Goal: Information Seeking & Learning: Learn about a topic

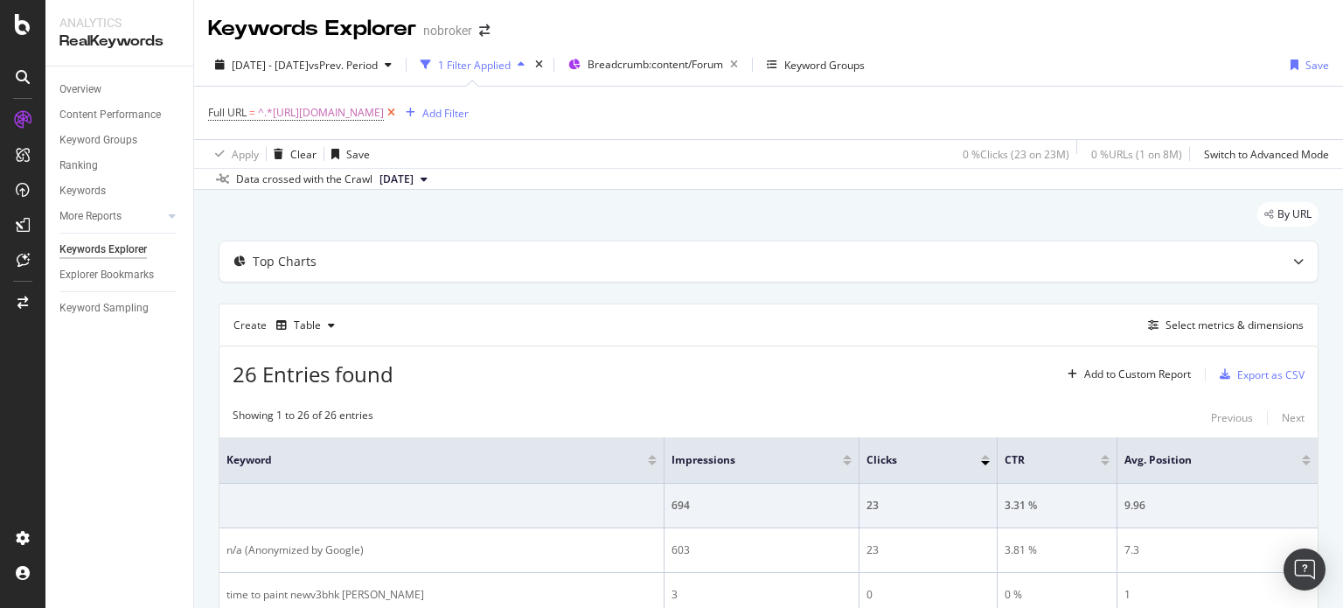
click at [399, 114] on icon at bounding box center [391, 112] width 15 height 17
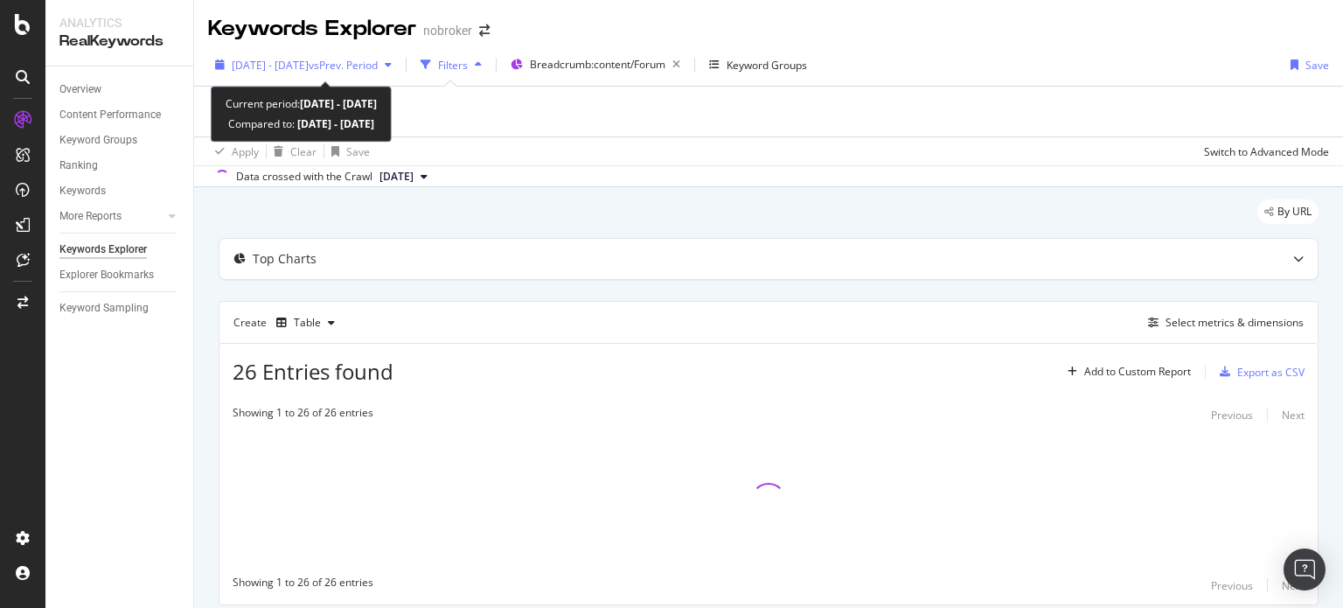
click at [260, 59] on span "[DATE] - [DATE]" at bounding box center [270, 65] width 77 height 15
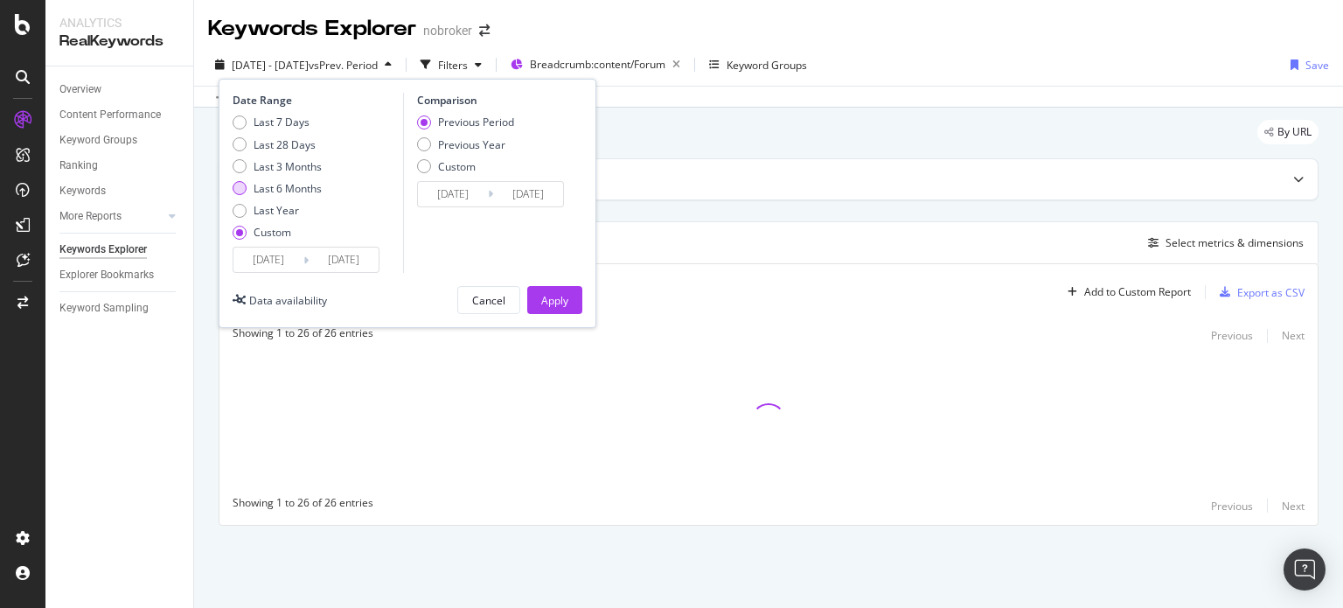
click at [307, 189] on div "Last 6 Months" at bounding box center [288, 188] width 68 height 15
type input "[DATE]"
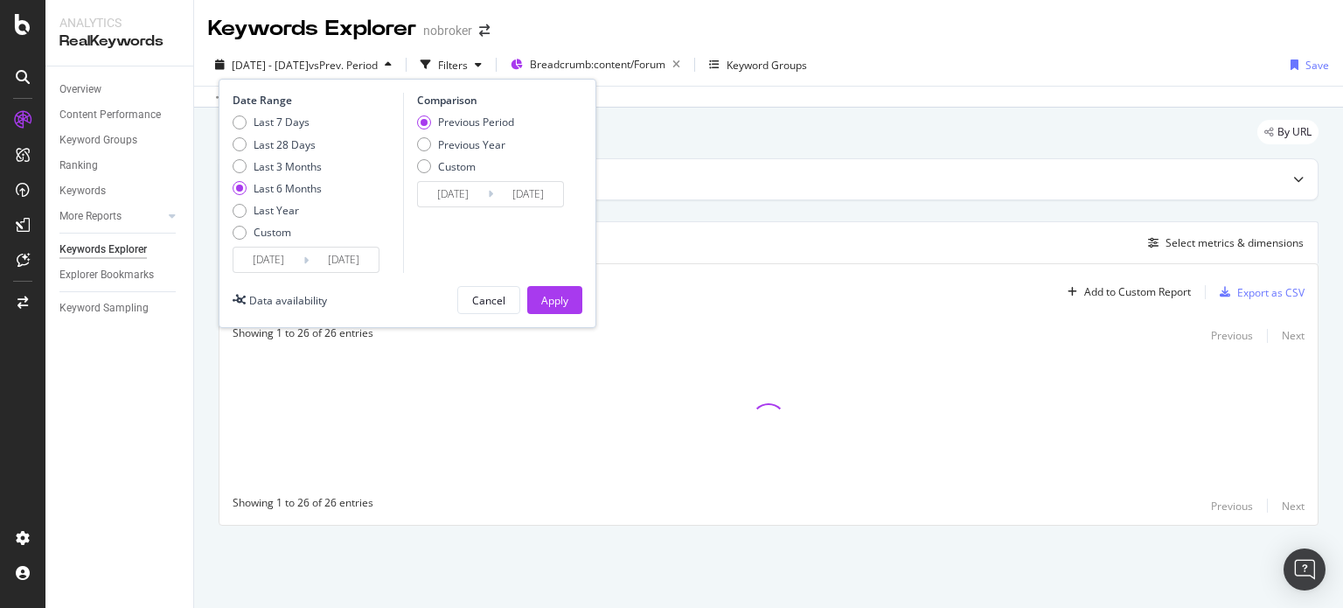
click at [287, 157] on div "Last 7 Days Last 28 Days Last 3 Months Last 6 Months Last Year Custom" at bounding box center [277, 181] width 89 height 132
click at [282, 137] on div "Last 28 Days" at bounding box center [285, 144] width 62 height 15
type input "[DATE]"
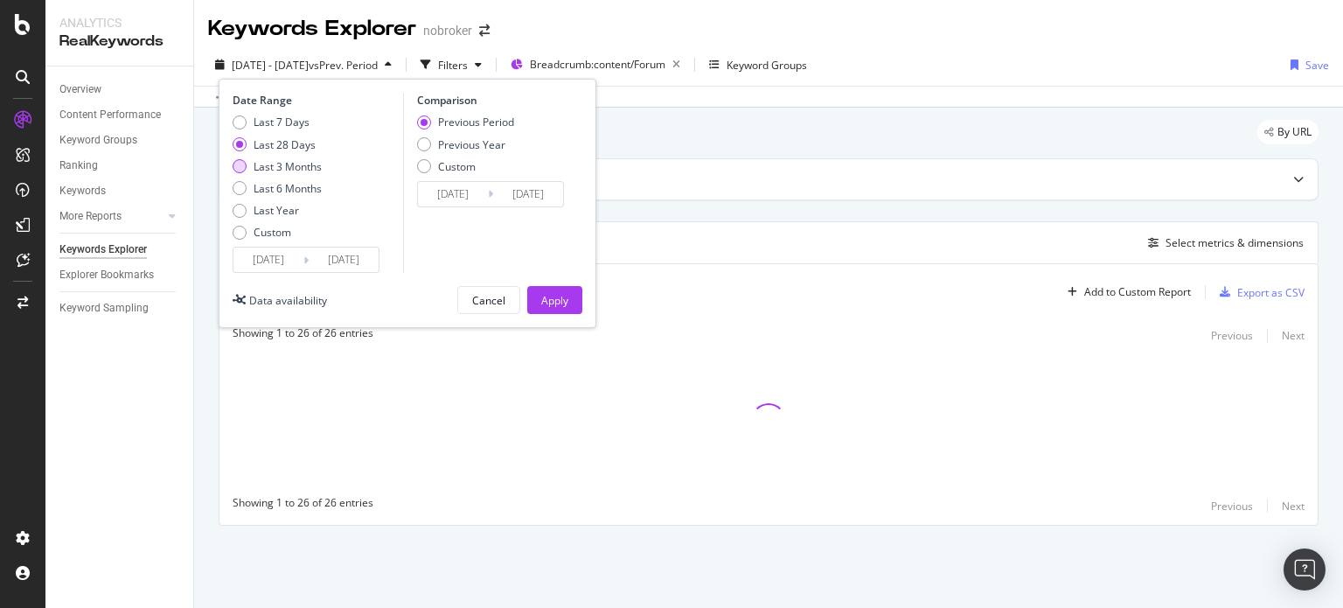
click at [280, 159] on div "Last 3 Months" at bounding box center [288, 166] width 68 height 15
type input "[DATE]"
click at [548, 302] on div "Apply" at bounding box center [554, 300] width 27 height 15
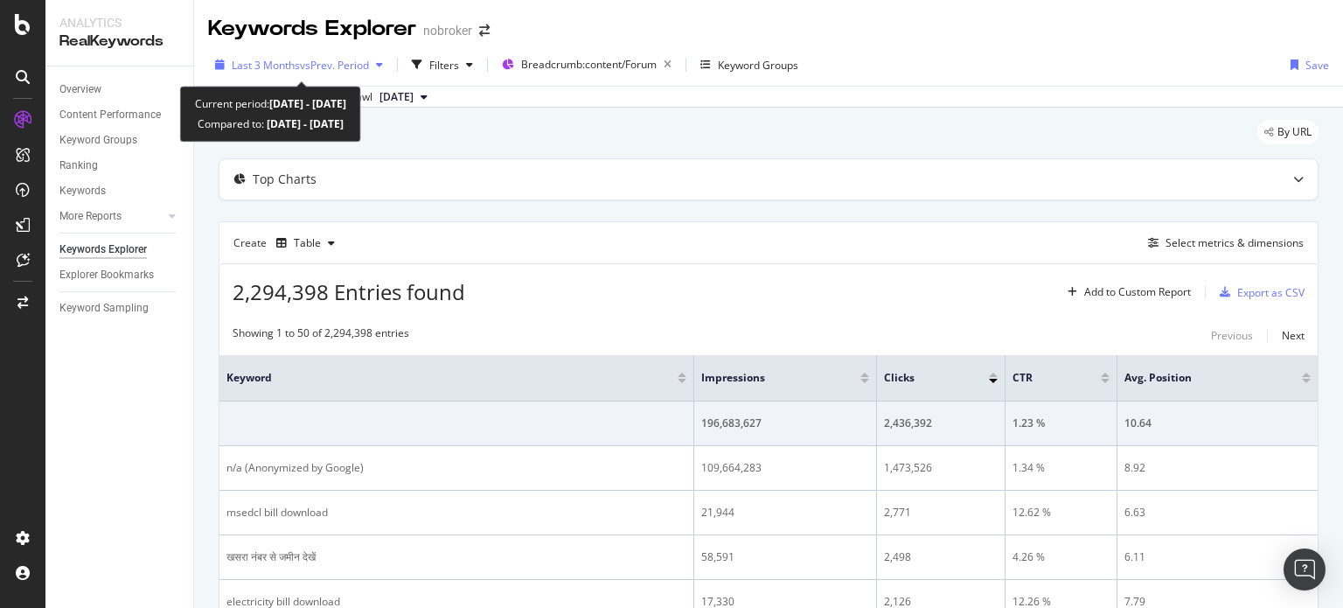
click at [335, 62] on span "vs Prev. Period" at bounding box center [334, 65] width 69 height 15
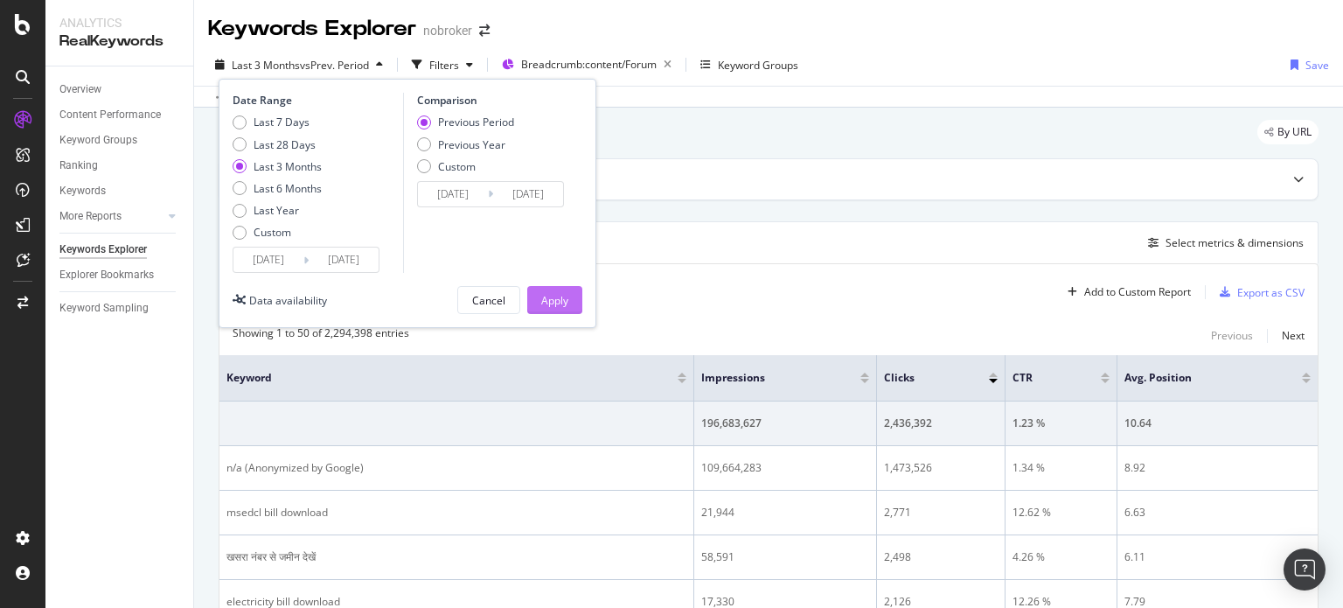
click at [549, 306] on div "Apply" at bounding box center [554, 300] width 27 height 15
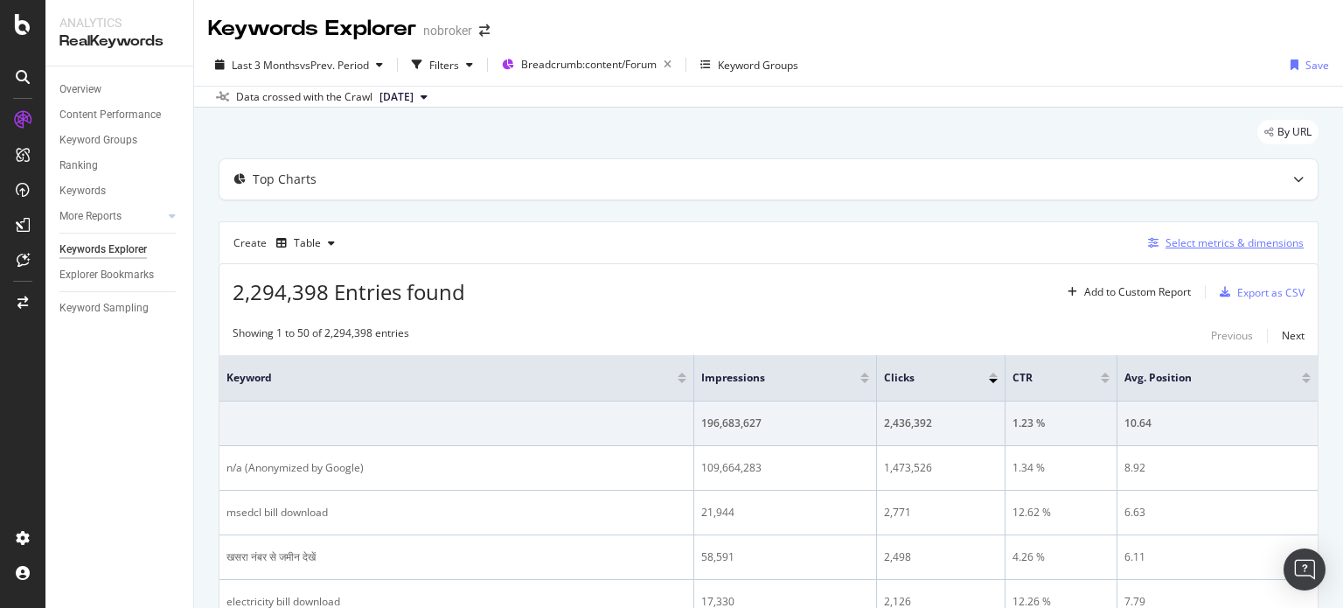
click at [1201, 247] on div "Select metrics & dimensions" at bounding box center [1235, 242] width 138 height 15
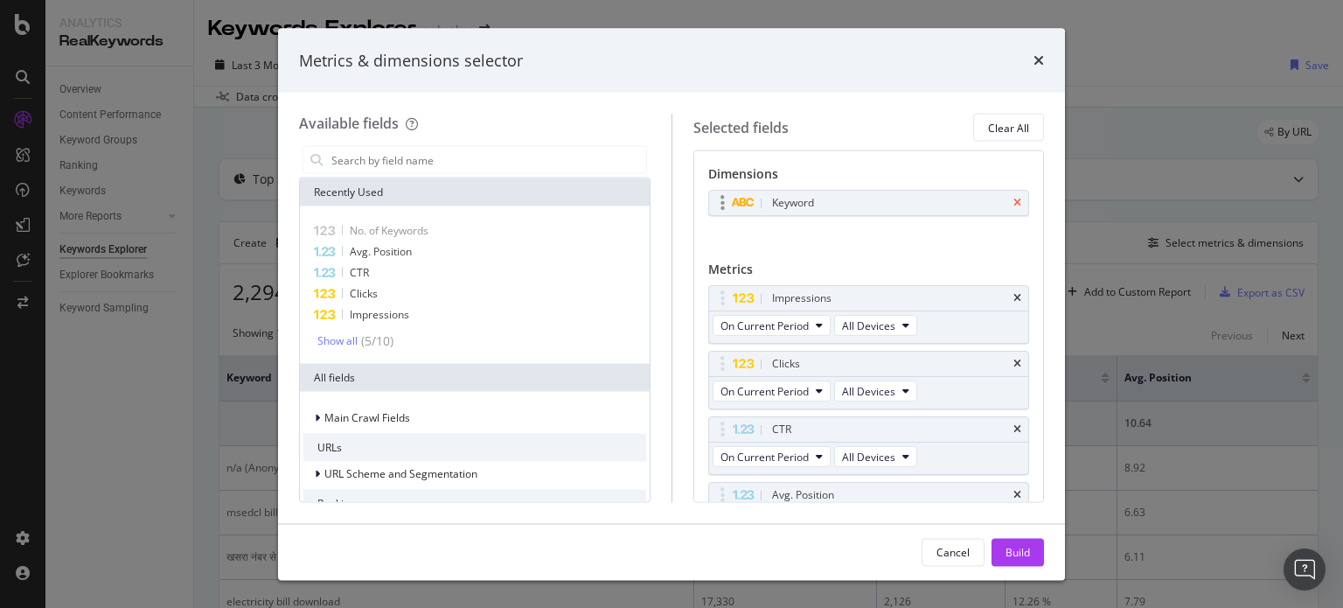
click at [1014, 201] on icon "times" at bounding box center [1018, 203] width 8 height 10
click at [481, 164] on input "modal" at bounding box center [488, 160] width 317 height 26
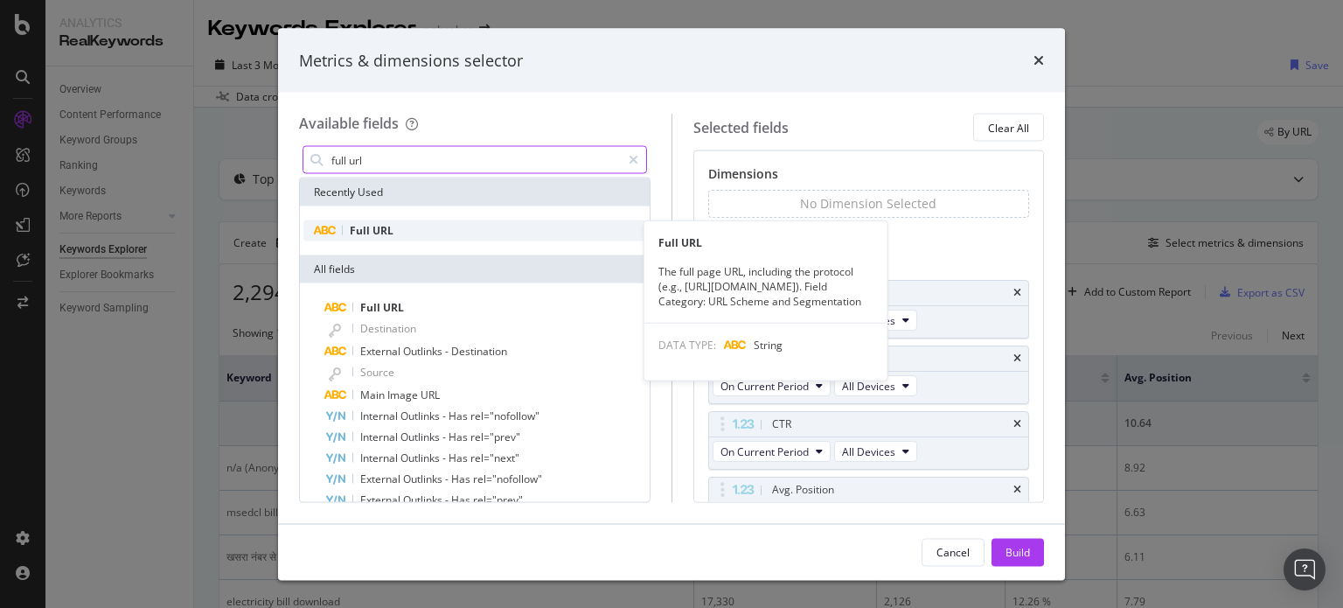
type input "full url"
click at [401, 233] on div "Full URL" at bounding box center [474, 230] width 343 height 21
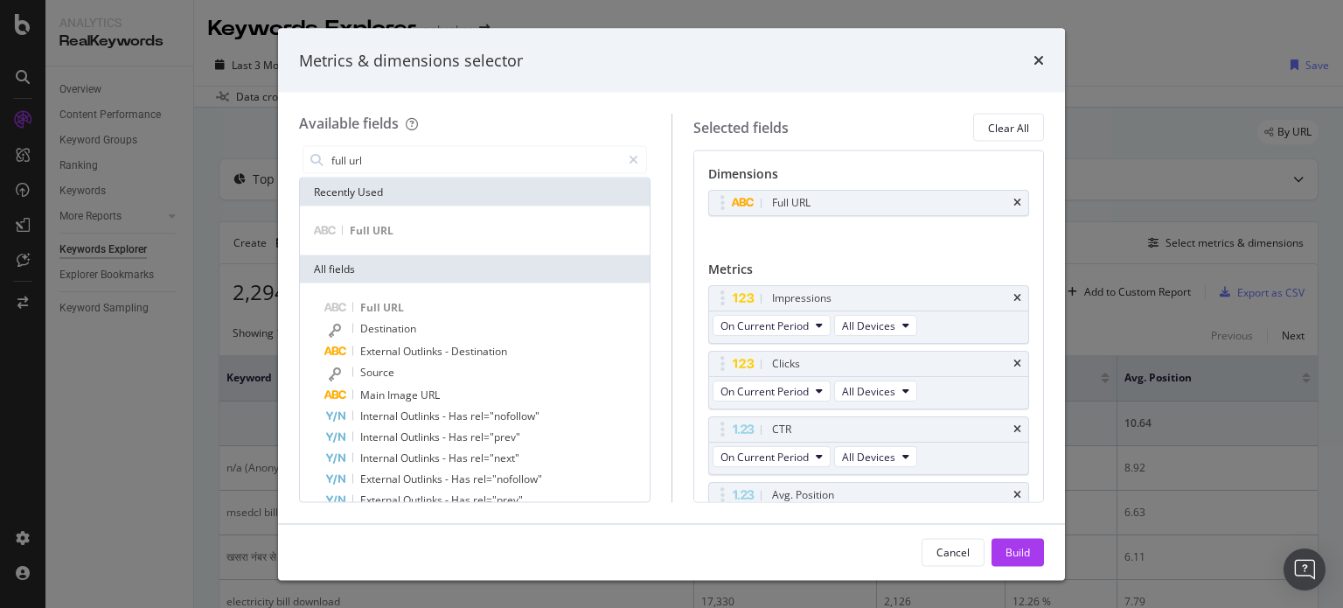
scroll to position [94, 0]
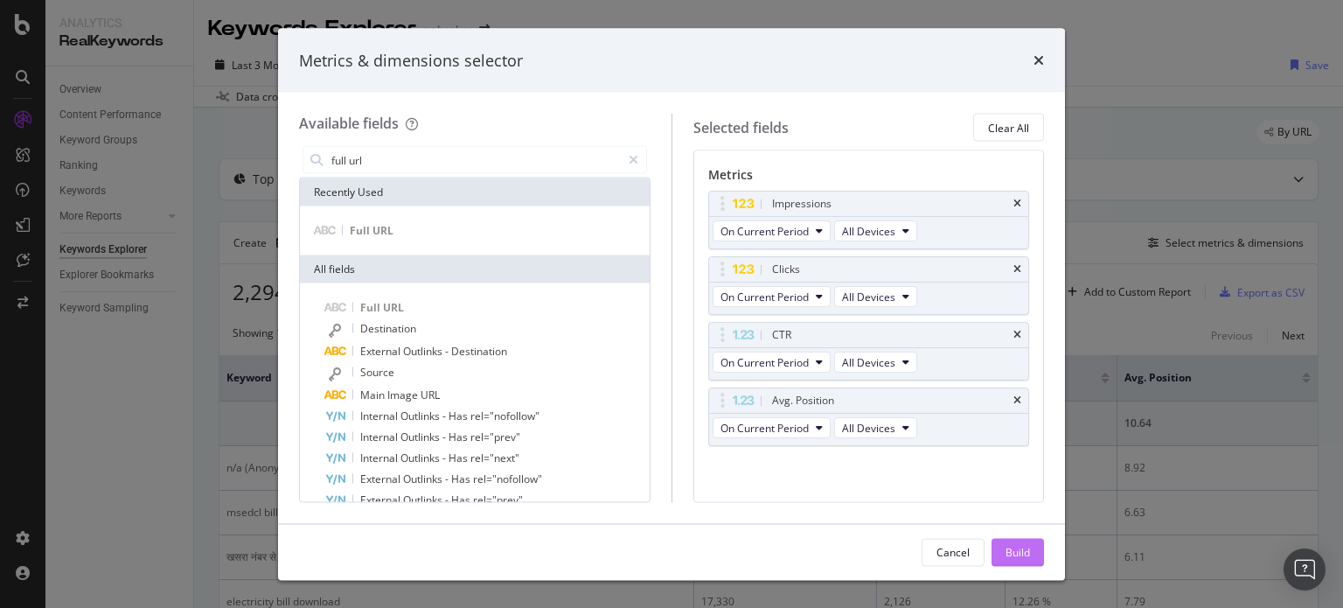
click at [1009, 562] on div "Build" at bounding box center [1018, 552] width 24 height 26
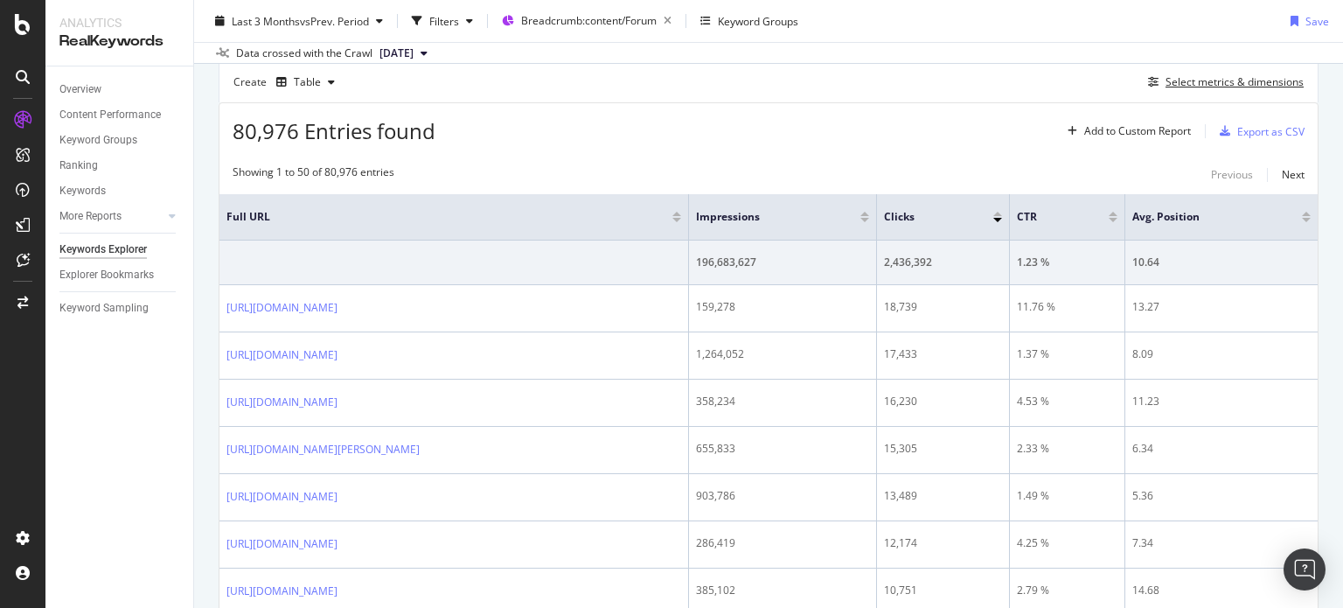
scroll to position [65, 0]
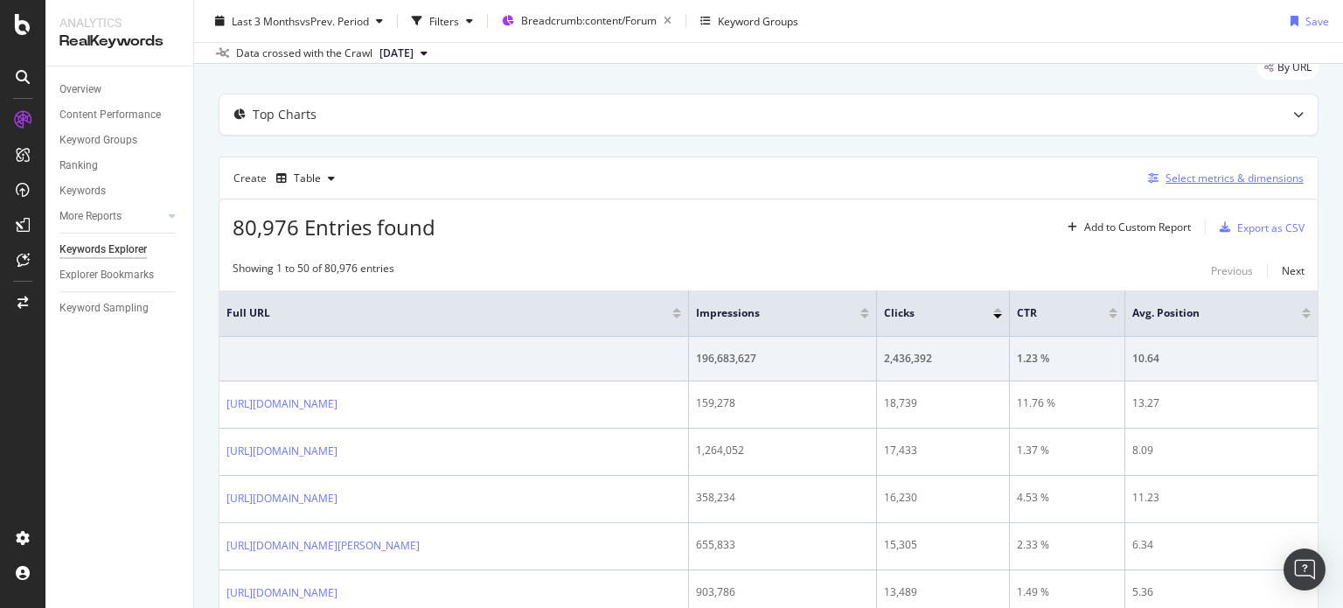
click at [1182, 179] on div "Select metrics & dimensions" at bounding box center [1235, 178] width 138 height 15
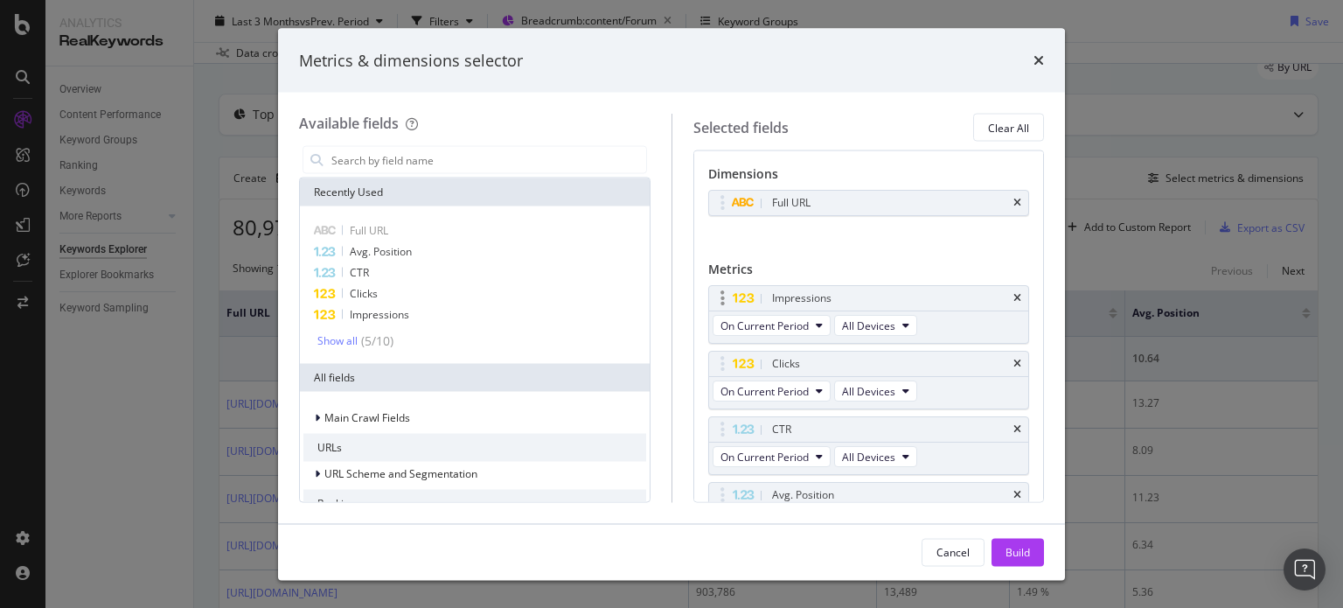
click at [1007, 303] on div "Impressions" at bounding box center [869, 298] width 320 height 24
click at [1014, 300] on icon "times" at bounding box center [1018, 298] width 8 height 10
click at [1005, 355] on div "CTR" at bounding box center [890, 363] width 242 height 17
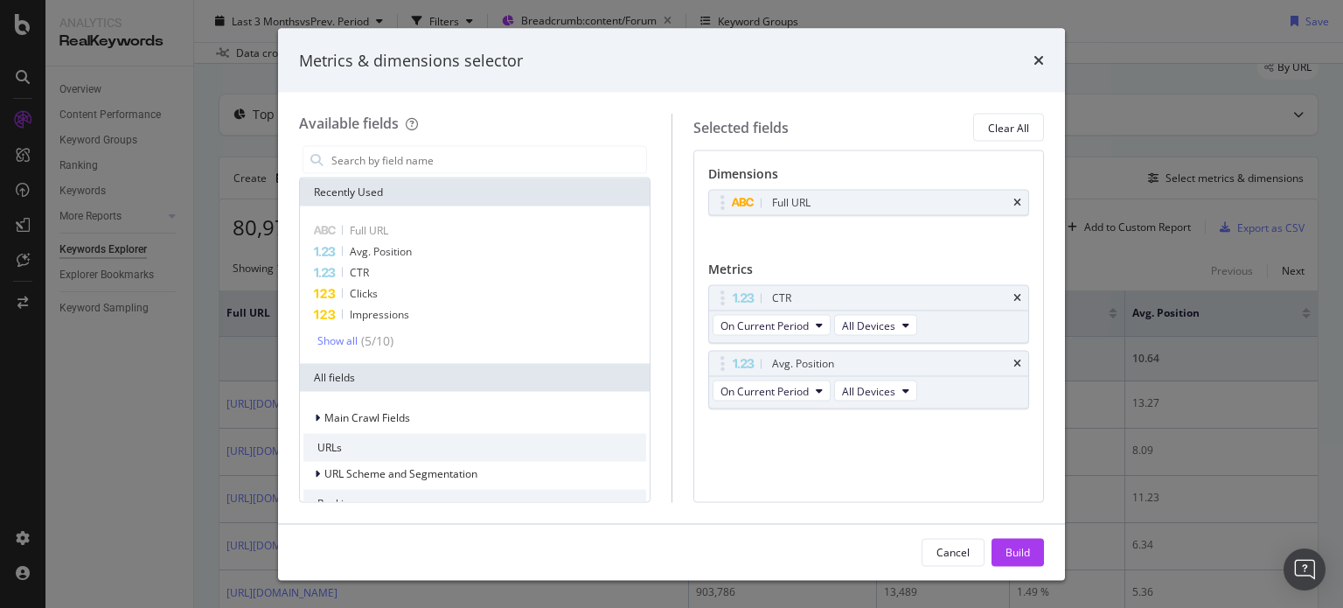
click at [1005, 300] on div "CTR" at bounding box center [890, 297] width 242 height 17
click at [1017, 296] on icon "times" at bounding box center [1018, 298] width 8 height 10
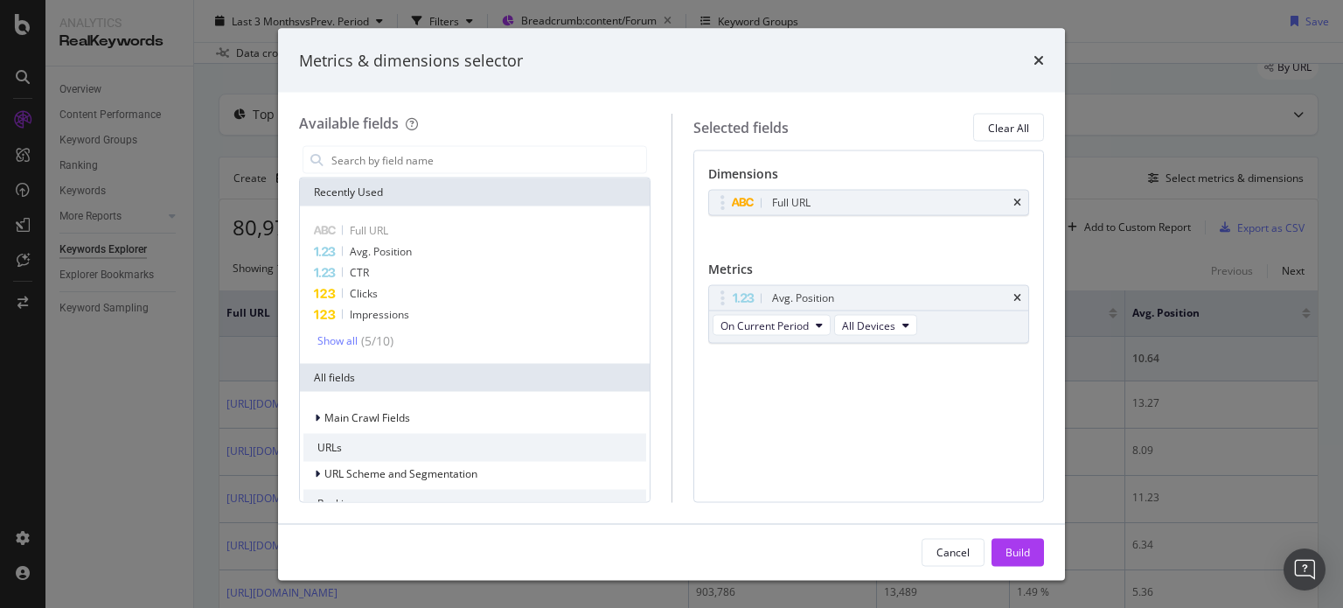
click at [1017, 296] on icon "times" at bounding box center [1018, 298] width 8 height 10
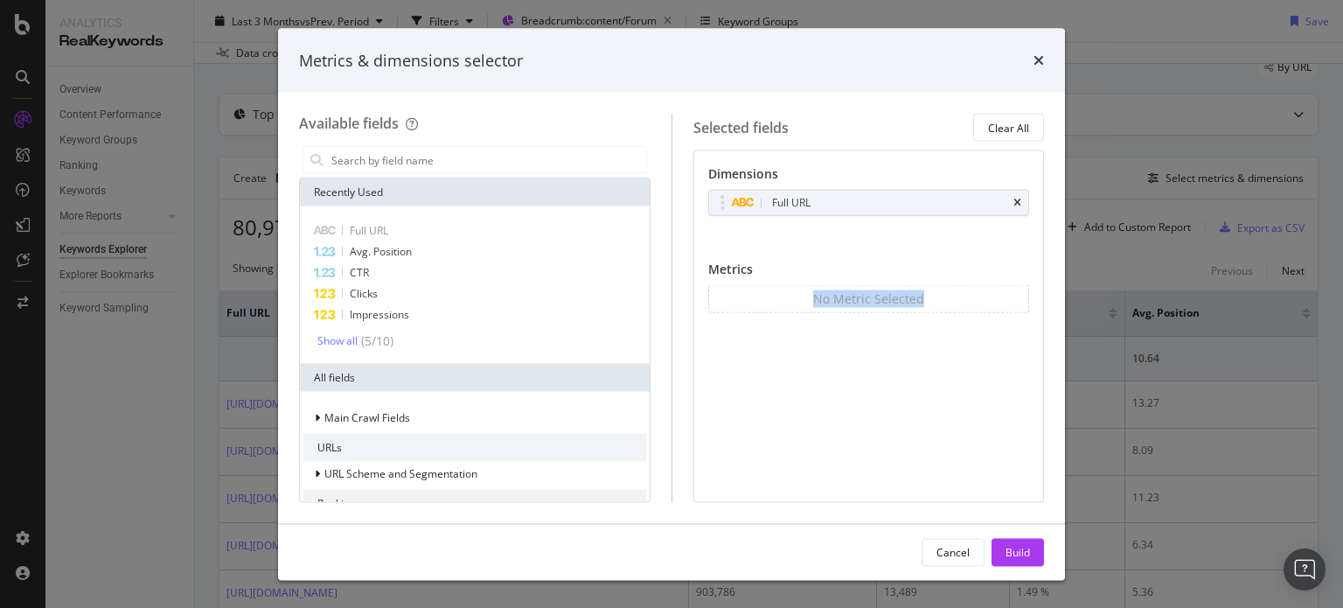
click at [1017, 296] on div "No Metric Selected" at bounding box center [869, 299] width 322 height 28
click at [371, 317] on span "Impressions" at bounding box center [379, 314] width 59 height 15
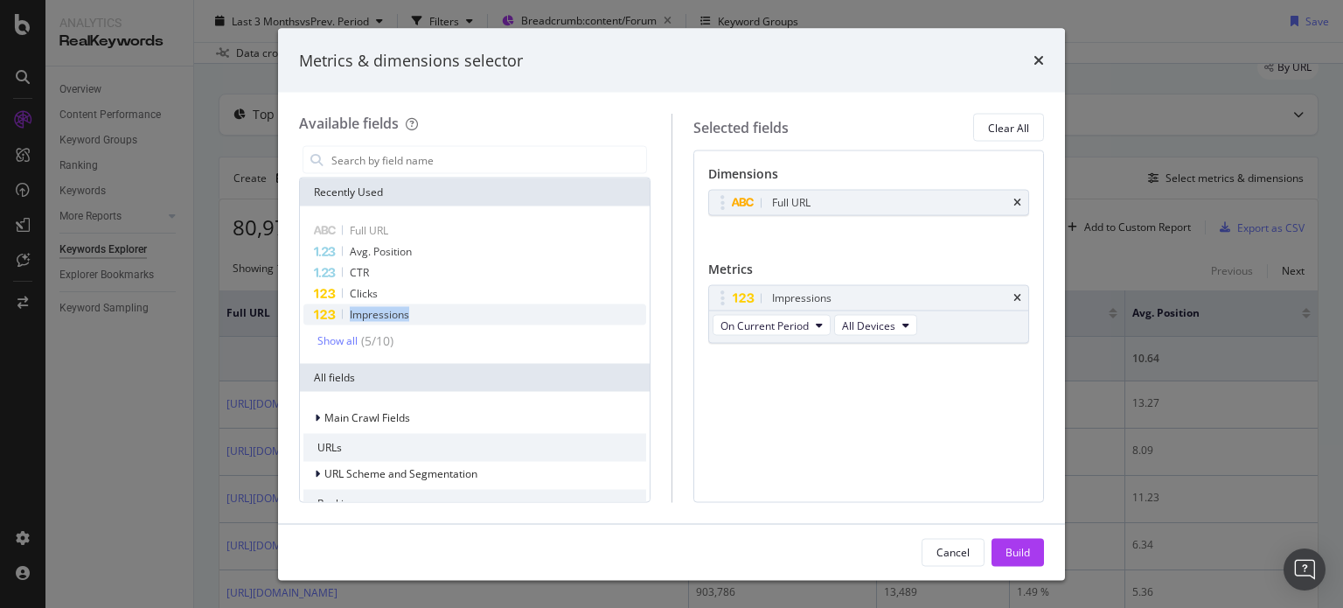
click at [371, 317] on span "Impressions" at bounding box center [379, 314] width 59 height 15
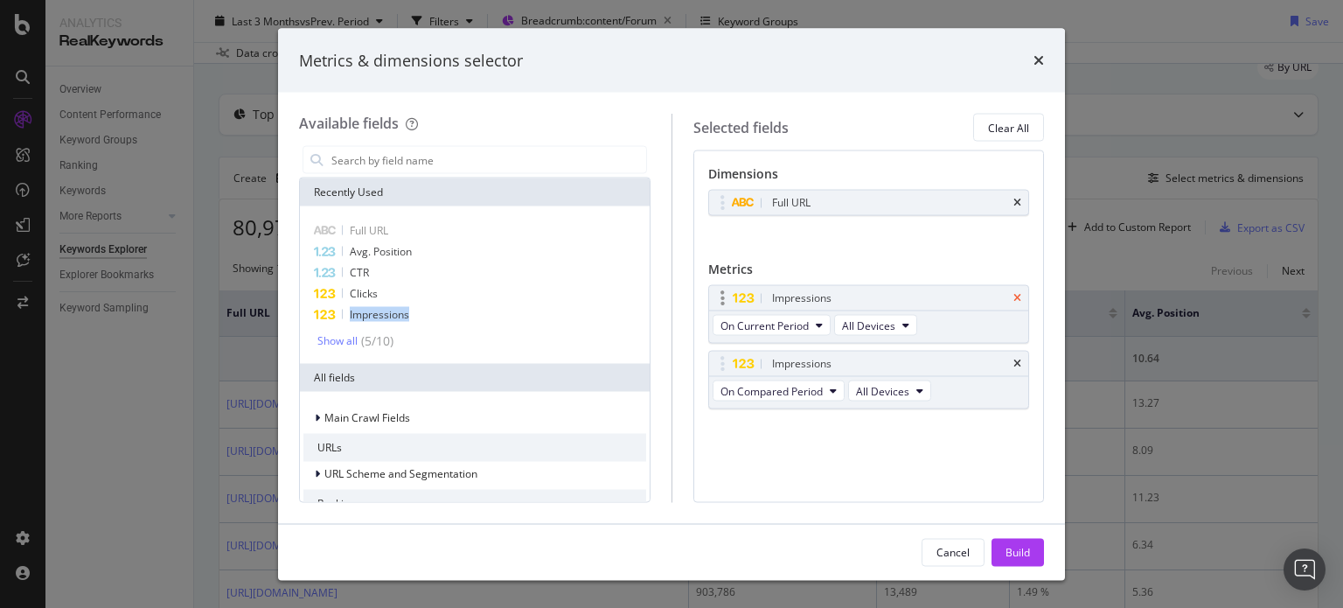
click at [1019, 298] on icon "times" at bounding box center [1018, 298] width 8 height 10
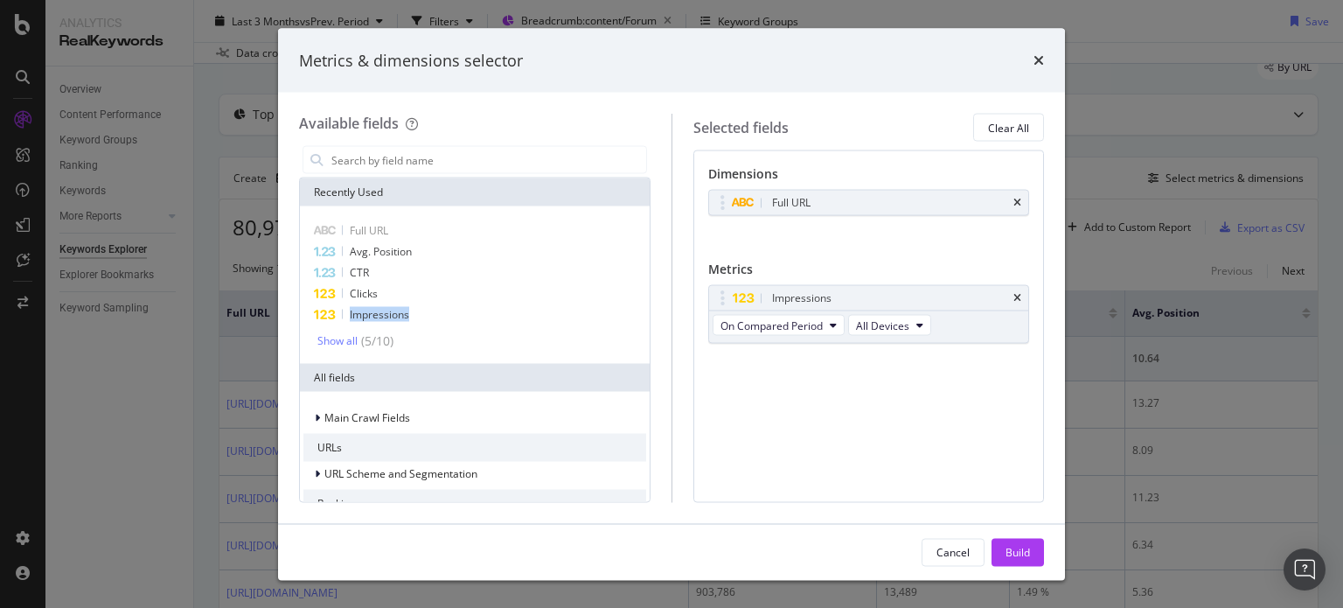
click at [1019, 298] on icon "times" at bounding box center [1018, 298] width 8 height 10
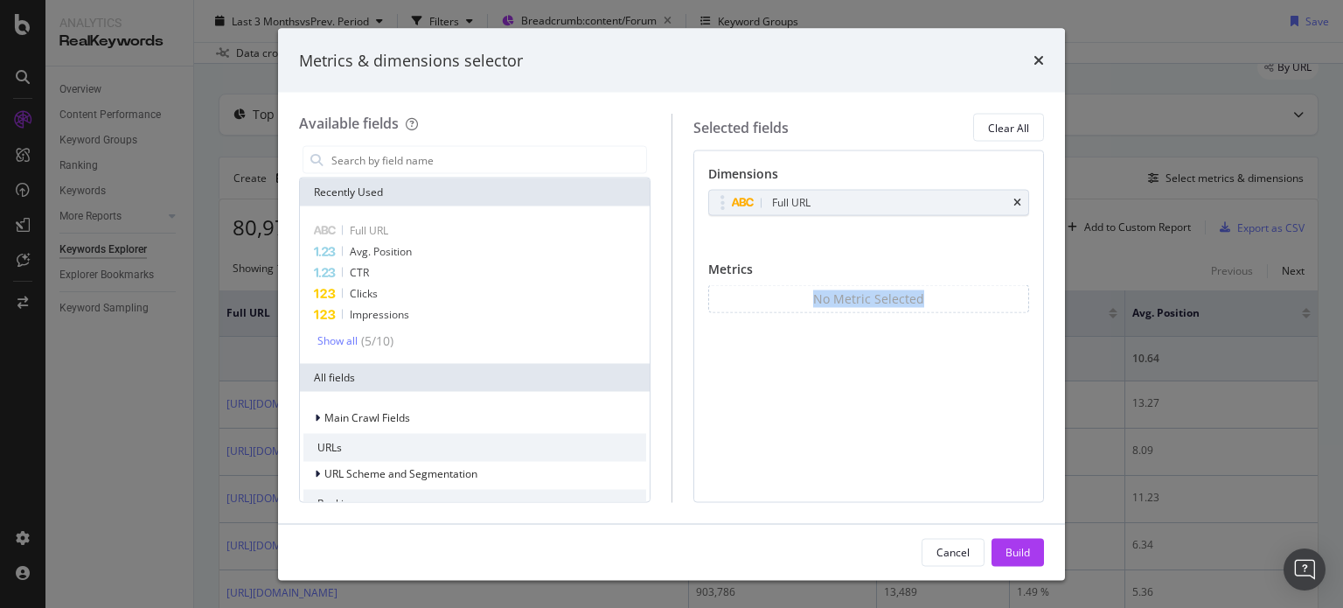
click at [1019, 298] on div "No Metric Selected" at bounding box center [869, 299] width 322 height 28
click at [460, 247] on div "Avg. Position" at bounding box center [474, 251] width 343 height 21
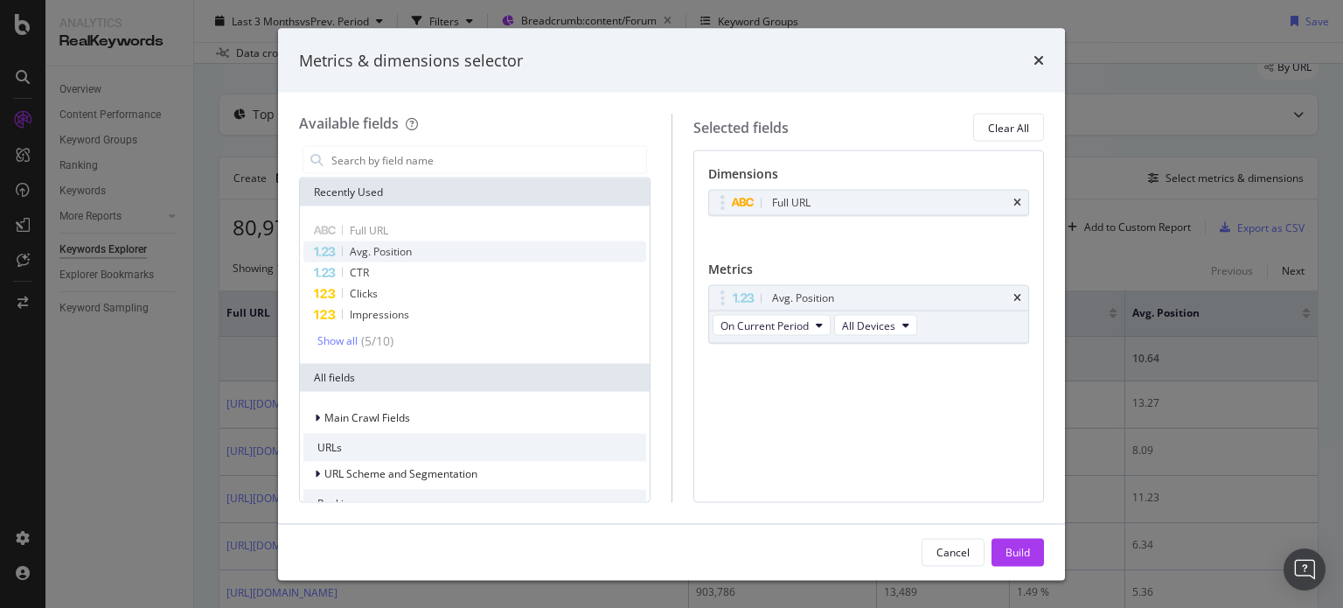
click at [460, 247] on div "Avg. Position" at bounding box center [474, 251] width 343 height 21
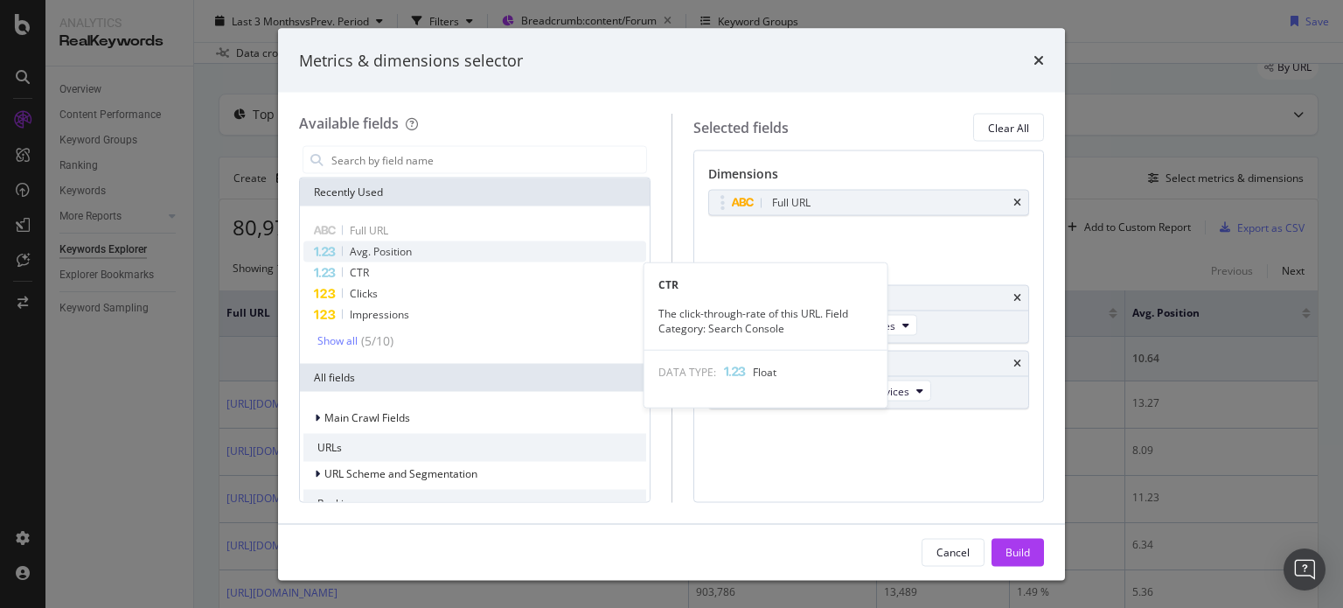
click at [448, 258] on div "Avg. Position" at bounding box center [474, 251] width 343 height 21
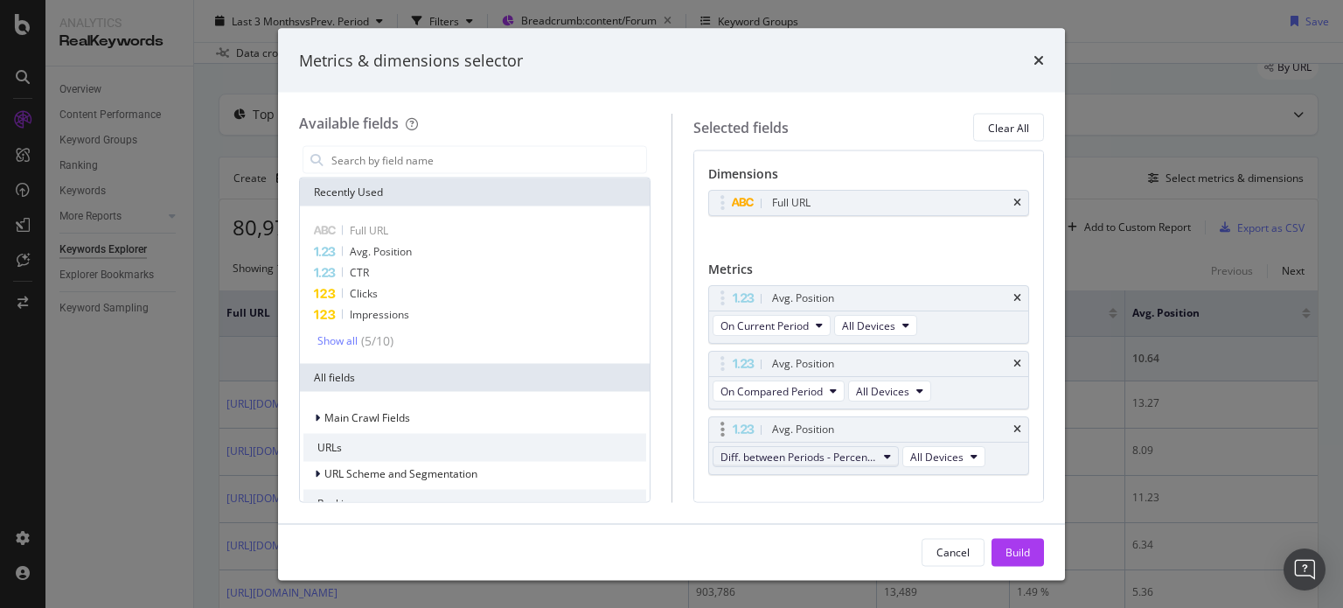
click at [815, 461] on span "Diff. between Periods - Percentage" at bounding box center [799, 456] width 157 height 15
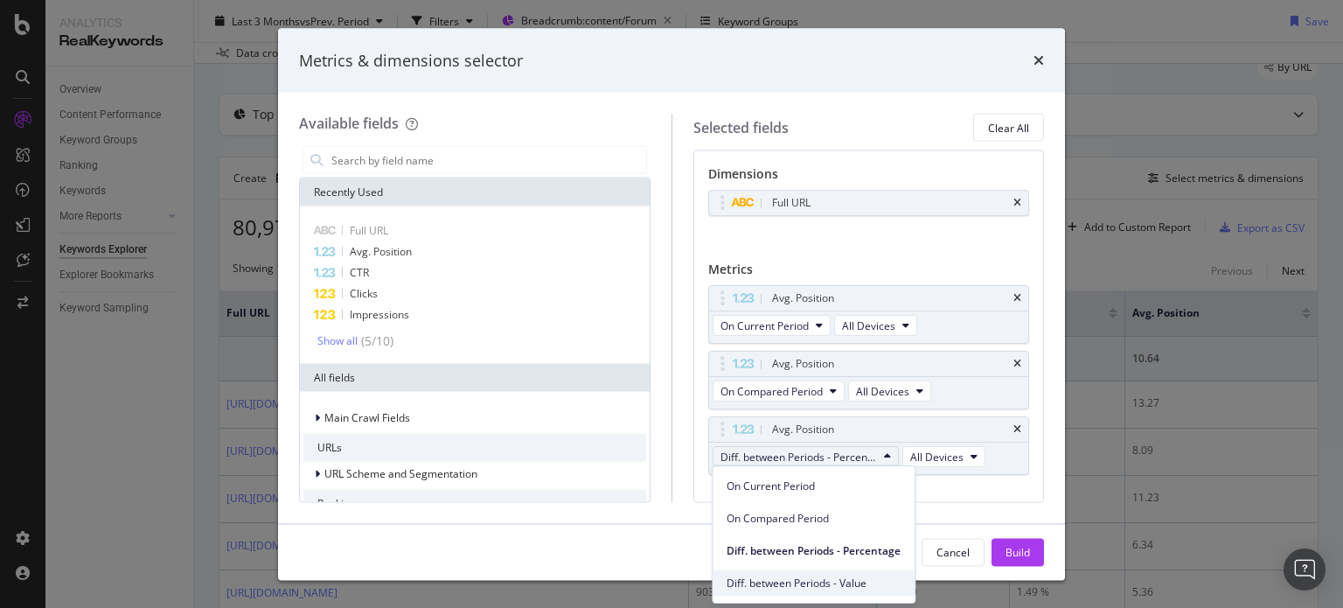
click at [816, 583] on span "Diff. between Periods - Value" at bounding box center [814, 583] width 174 height 16
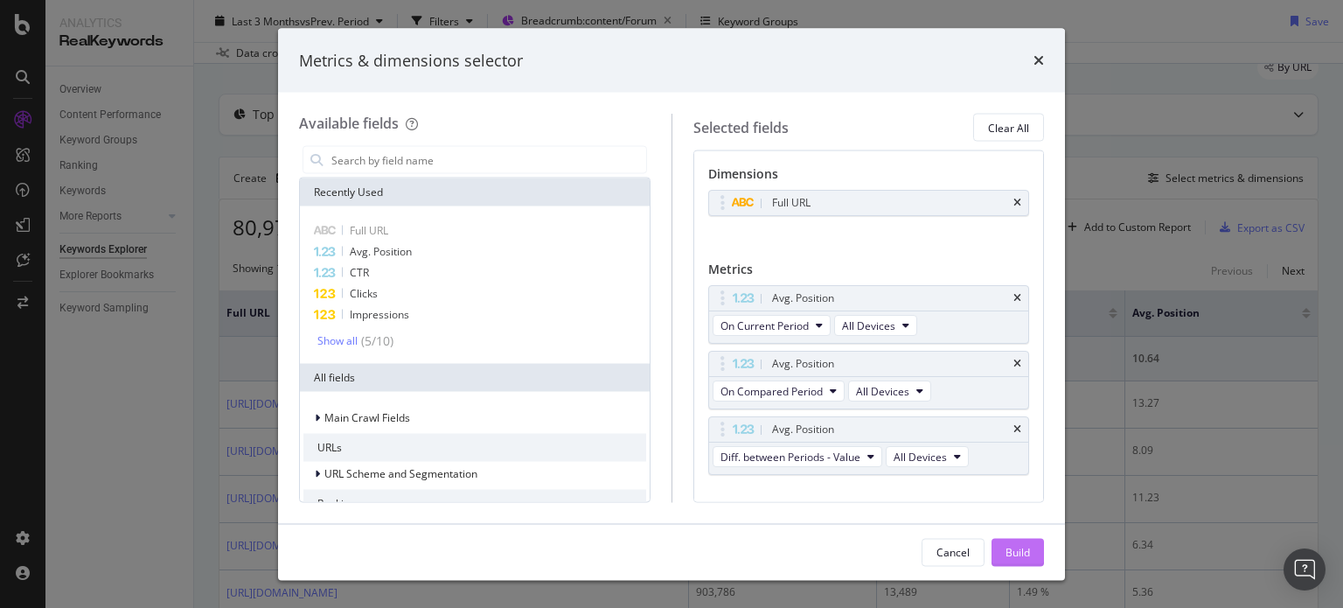
click at [1023, 553] on div "Build" at bounding box center [1018, 551] width 24 height 15
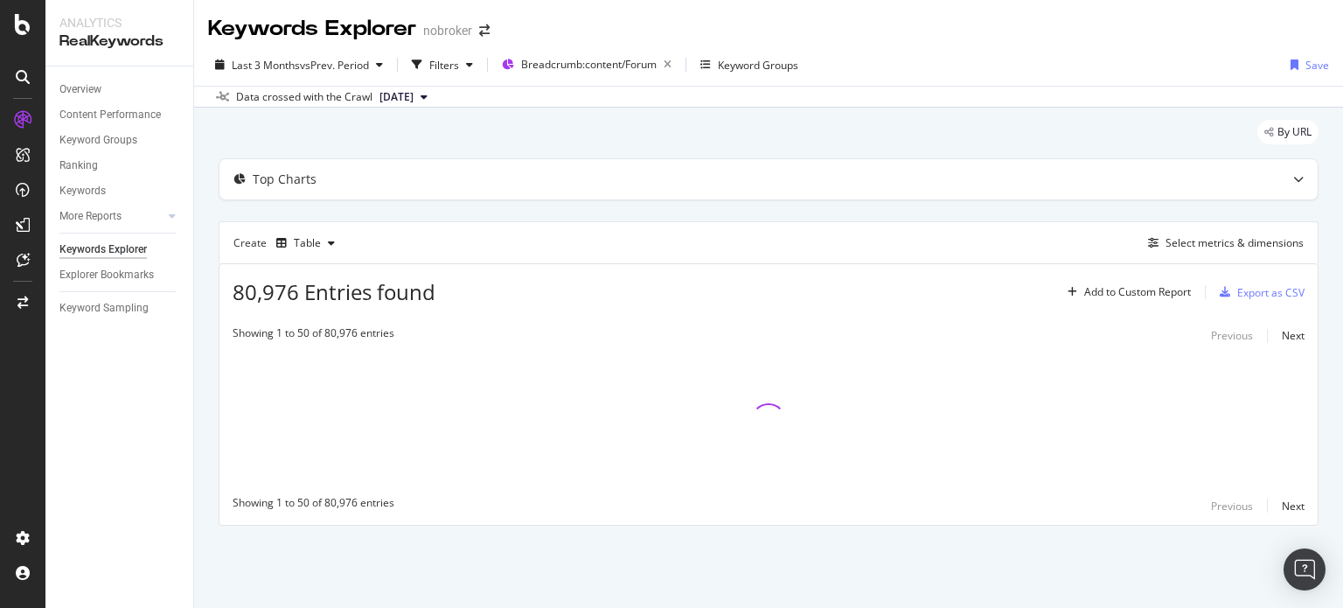
click at [782, 136] on div "By URL" at bounding box center [769, 139] width 1100 height 38
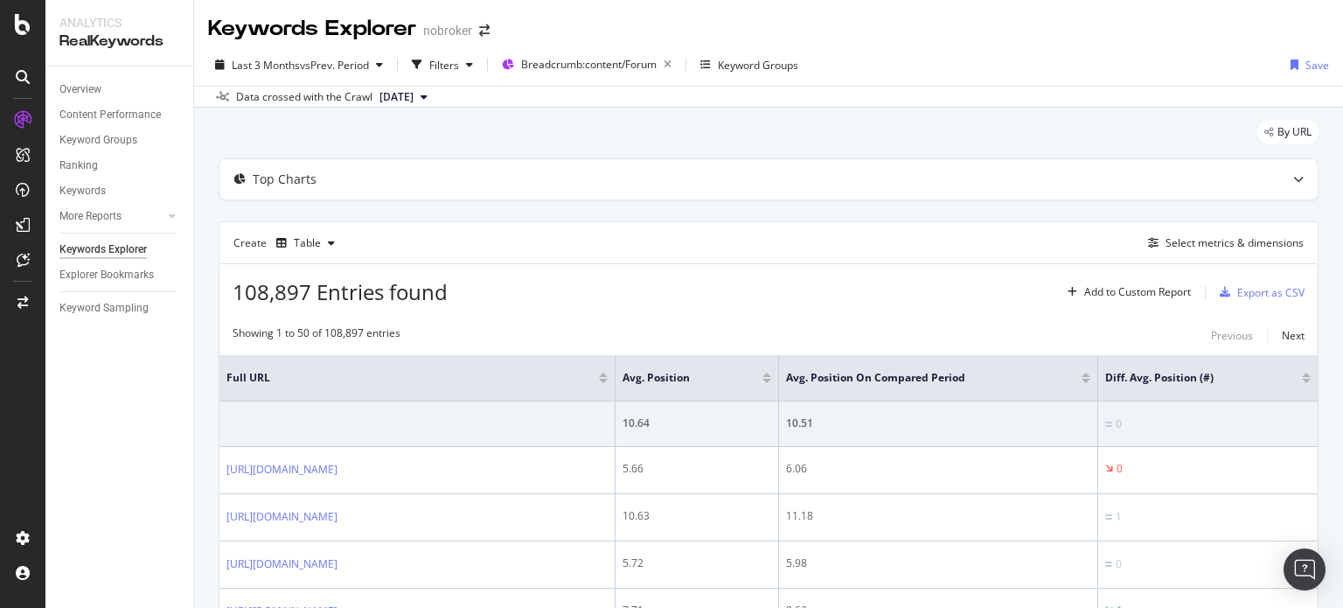
click at [819, 268] on div "108,897 Entries found Add to Custom Report Export as CSV" at bounding box center [768, 285] width 1098 height 43
click at [449, 67] on div "Filters" at bounding box center [444, 65] width 30 height 15
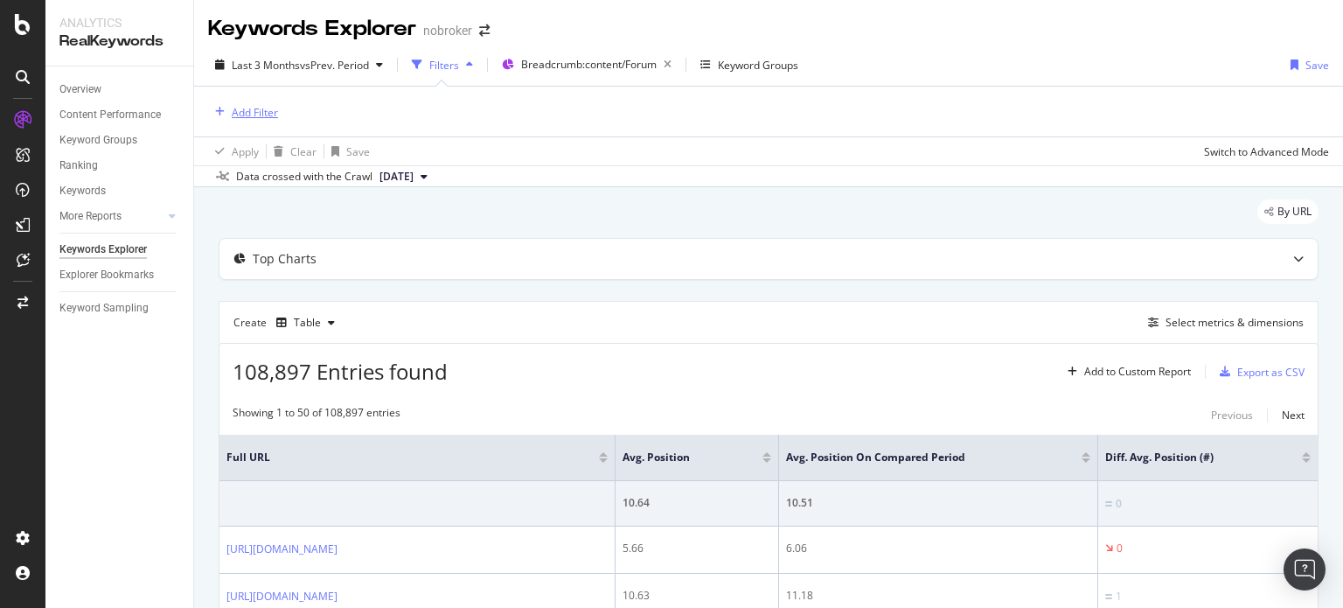
click at [261, 118] on div "Add Filter" at bounding box center [255, 112] width 46 height 15
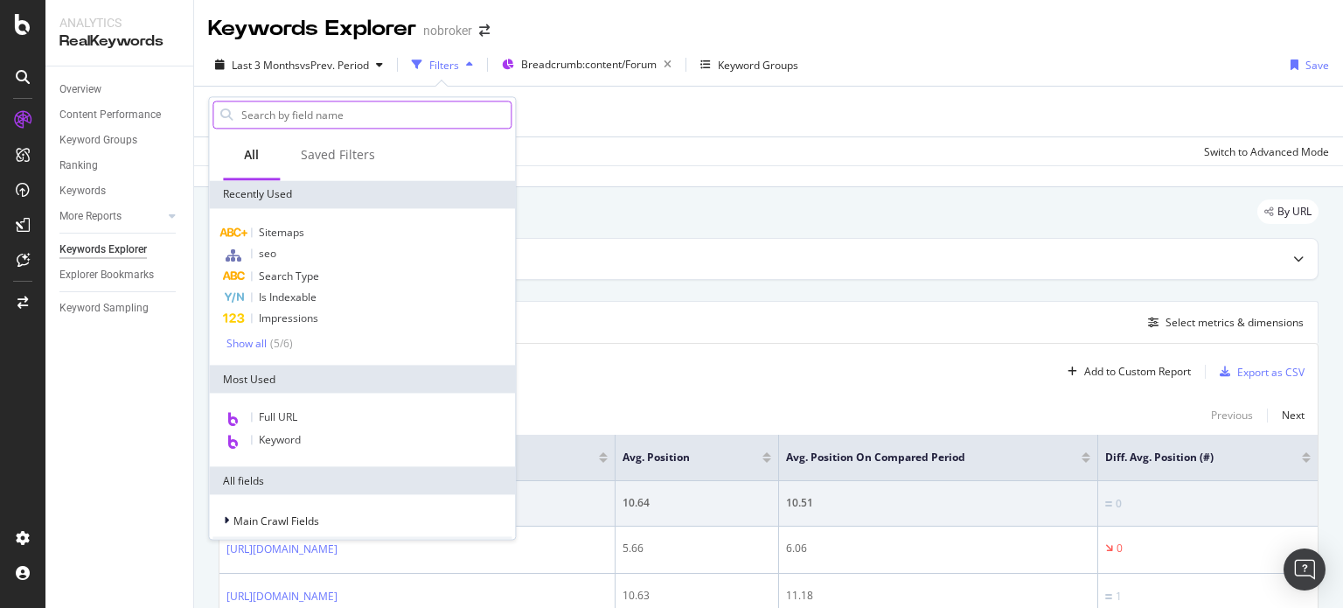
click at [275, 115] on input "text" at bounding box center [375, 114] width 271 height 26
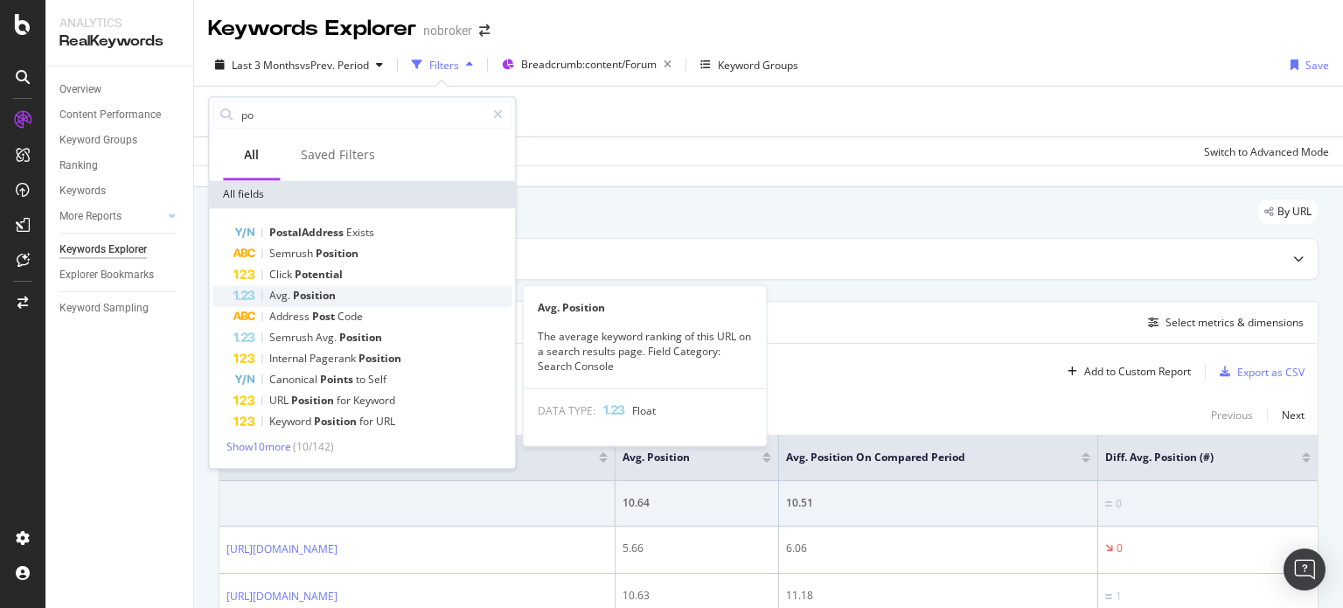
type input "po"
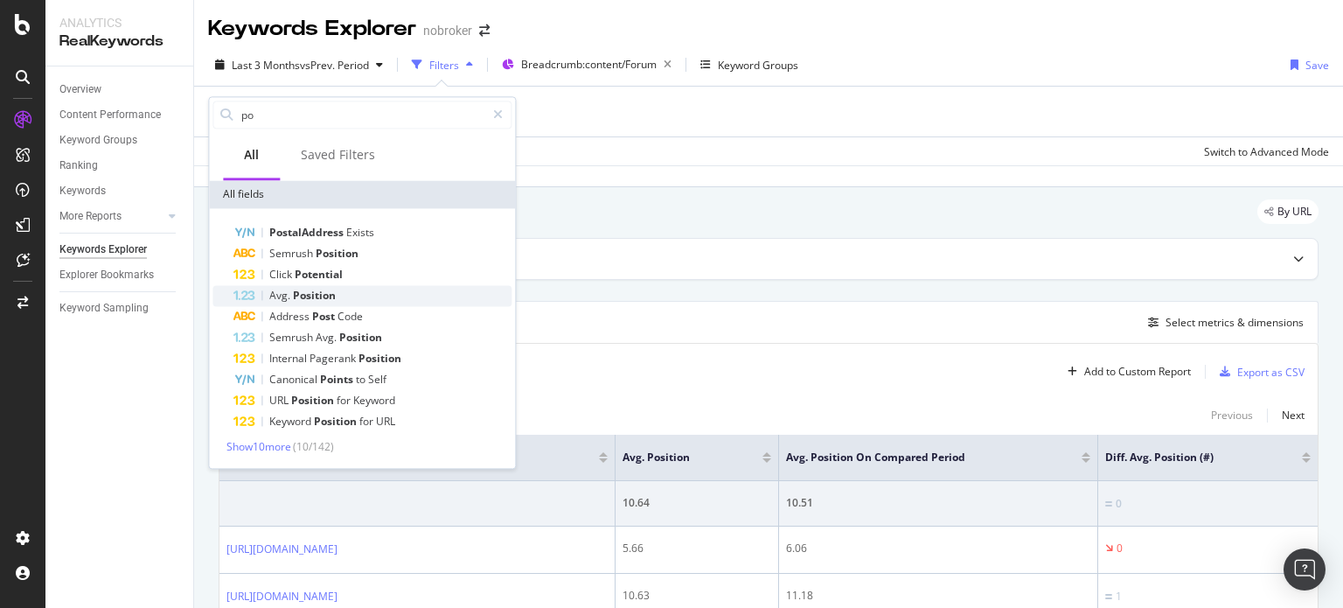
click at [315, 303] on div "Avg. Position" at bounding box center [372, 295] width 278 height 21
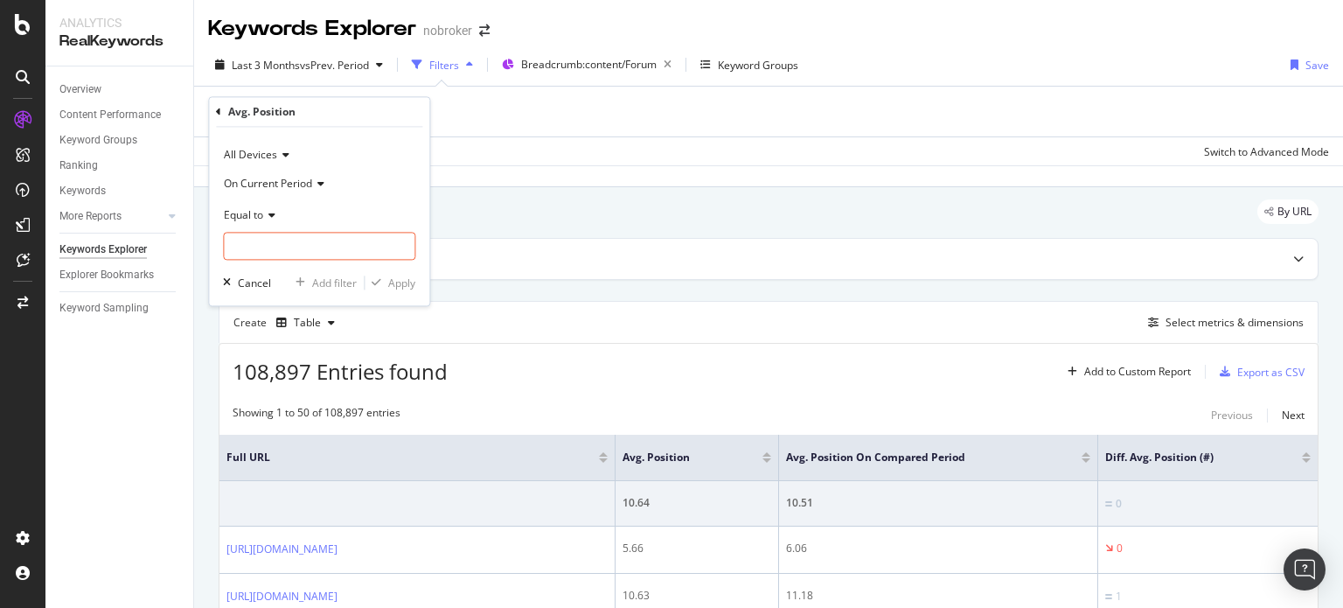
click at [283, 181] on span "On Current Period" at bounding box center [268, 183] width 88 height 15
click at [290, 284] on span "Diff. Between Period - value" at bounding box center [299, 287] width 135 height 15
click at [272, 237] on input "number" at bounding box center [319, 247] width 192 height 28
click at [246, 215] on span "Equal to" at bounding box center [243, 214] width 39 height 15
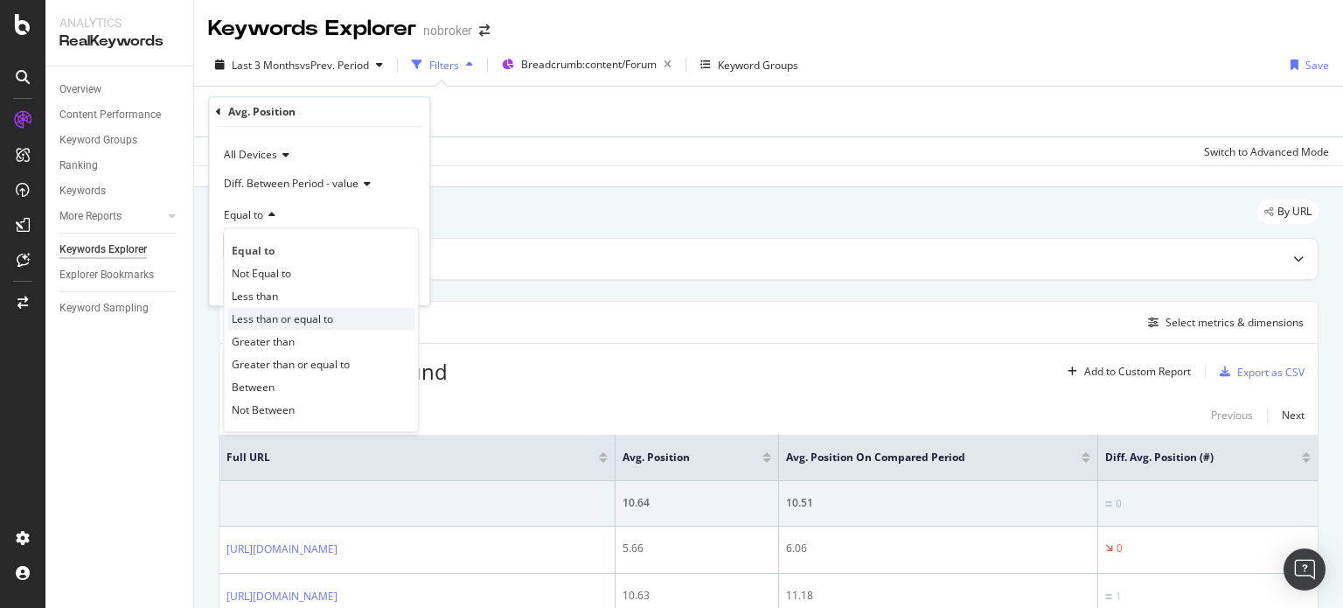
click at [255, 318] on span "Less than or equal to" at bounding box center [282, 318] width 101 height 15
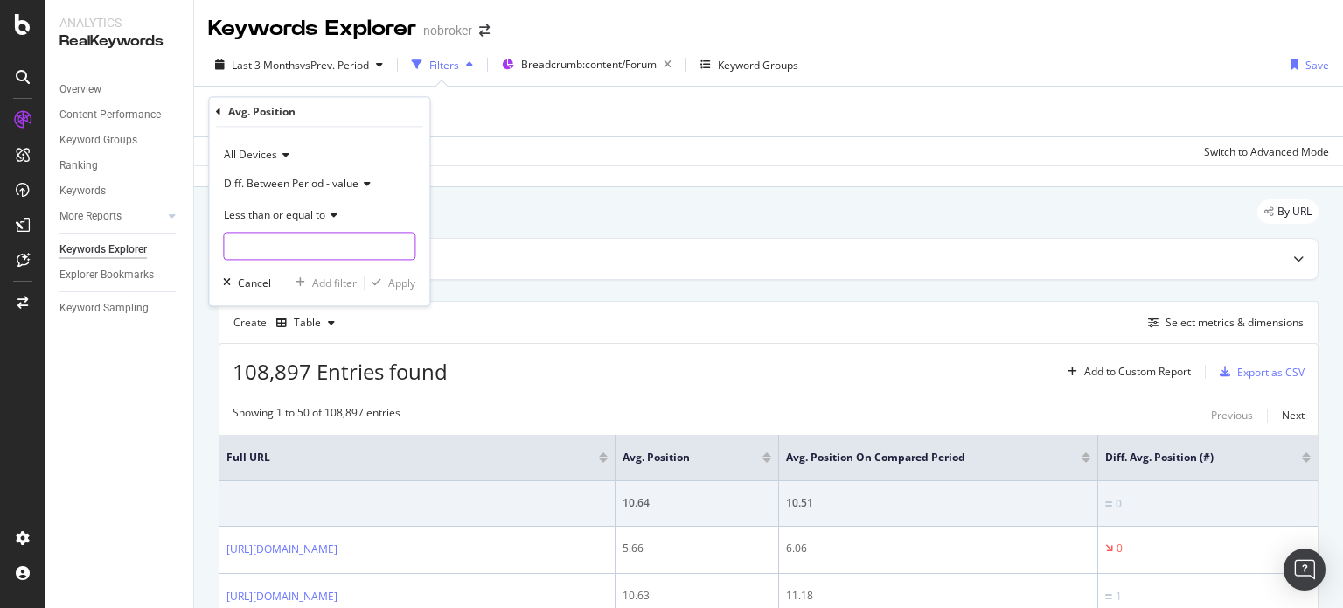
click at [243, 235] on input "number" at bounding box center [319, 247] width 192 height 28
type input "-1"
click at [399, 279] on div "Apply" at bounding box center [401, 282] width 27 height 15
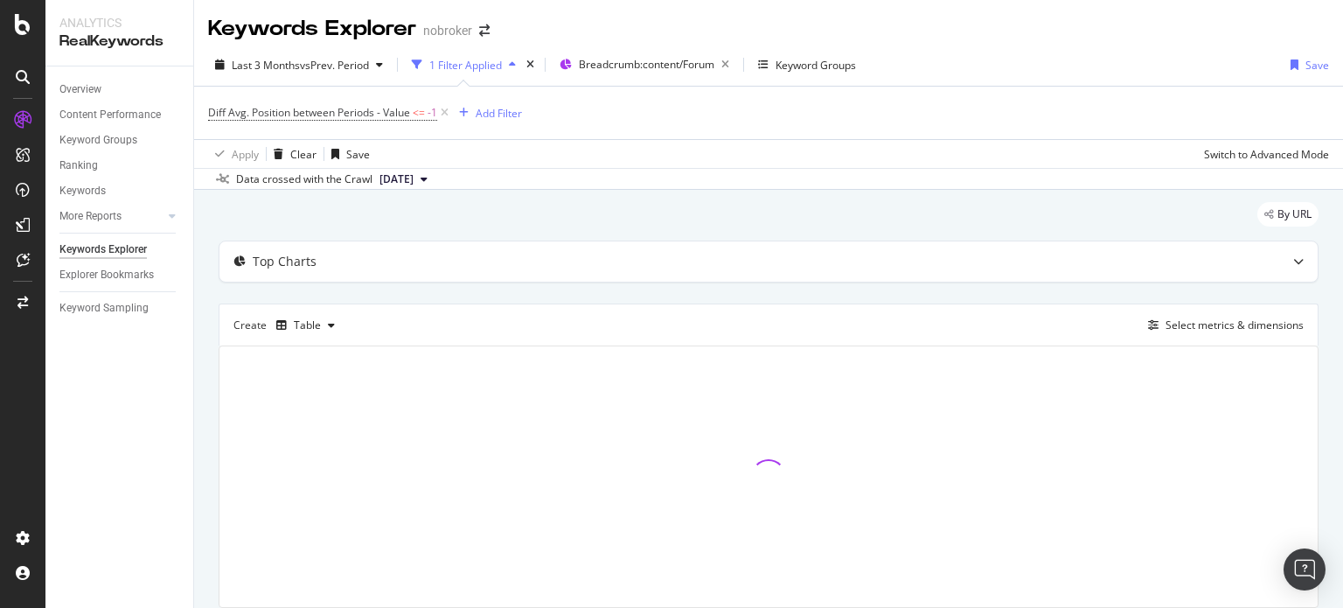
click at [308, 48] on div "Last 3 Months vs Prev. Period 1 Filter Applied Breadcrumb: content/Forum Keywor…" at bounding box center [768, 117] width 1149 height 146
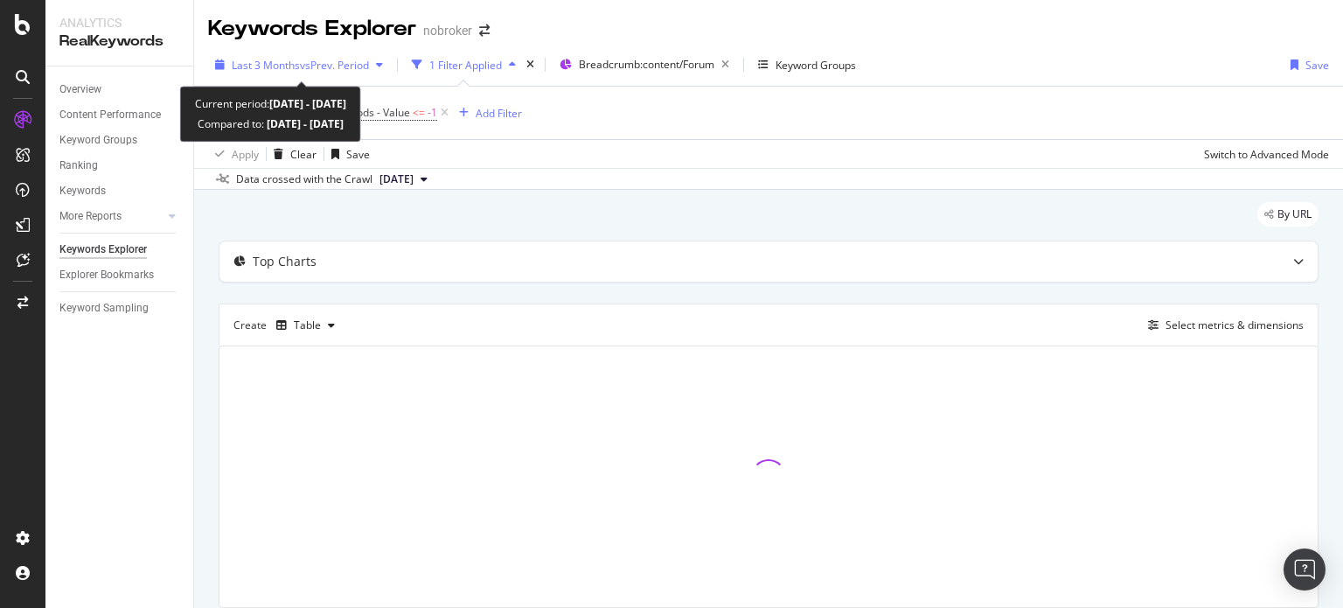
click at [281, 58] on span "Last 3 Months" at bounding box center [266, 65] width 68 height 15
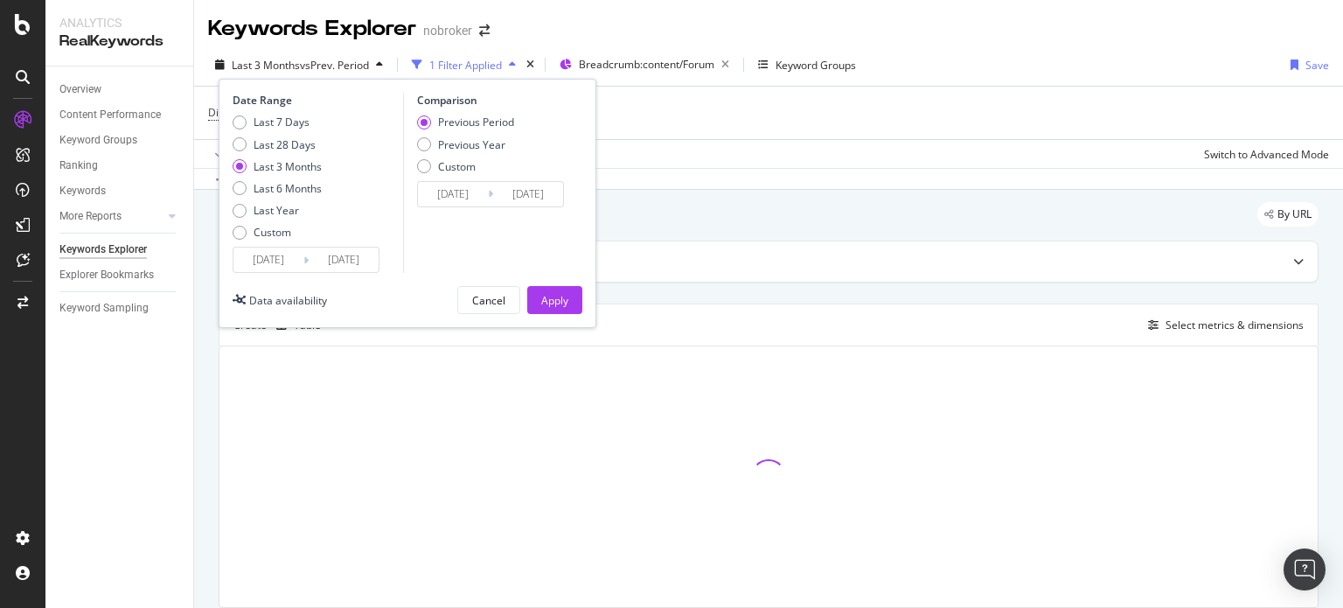
click at [276, 152] on div "Last 7 Days Last 28 Days Last 3 Months Last 6 Months Last Year Custom" at bounding box center [277, 181] width 89 height 132
click at [290, 137] on div "Last 28 Days" at bounding box center [285, 144] width 62 height 15
type input "[DATE]"
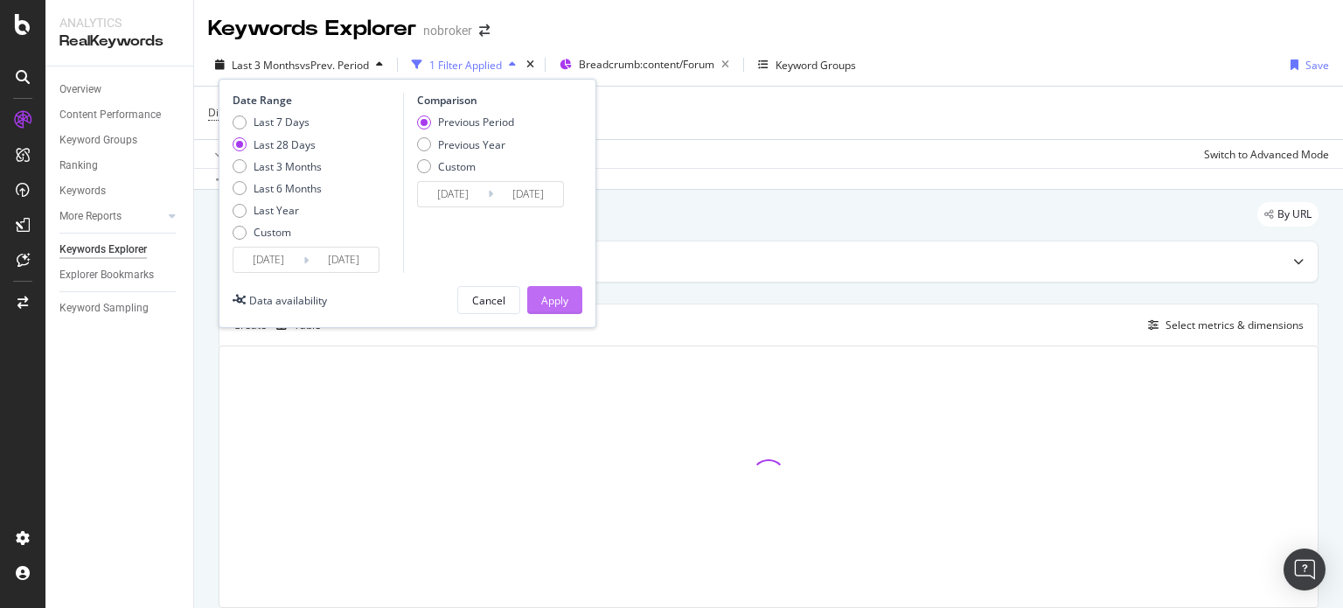
click at [556, 305] on div "Apply" at bounding box center [554, 300] width 27 height 15
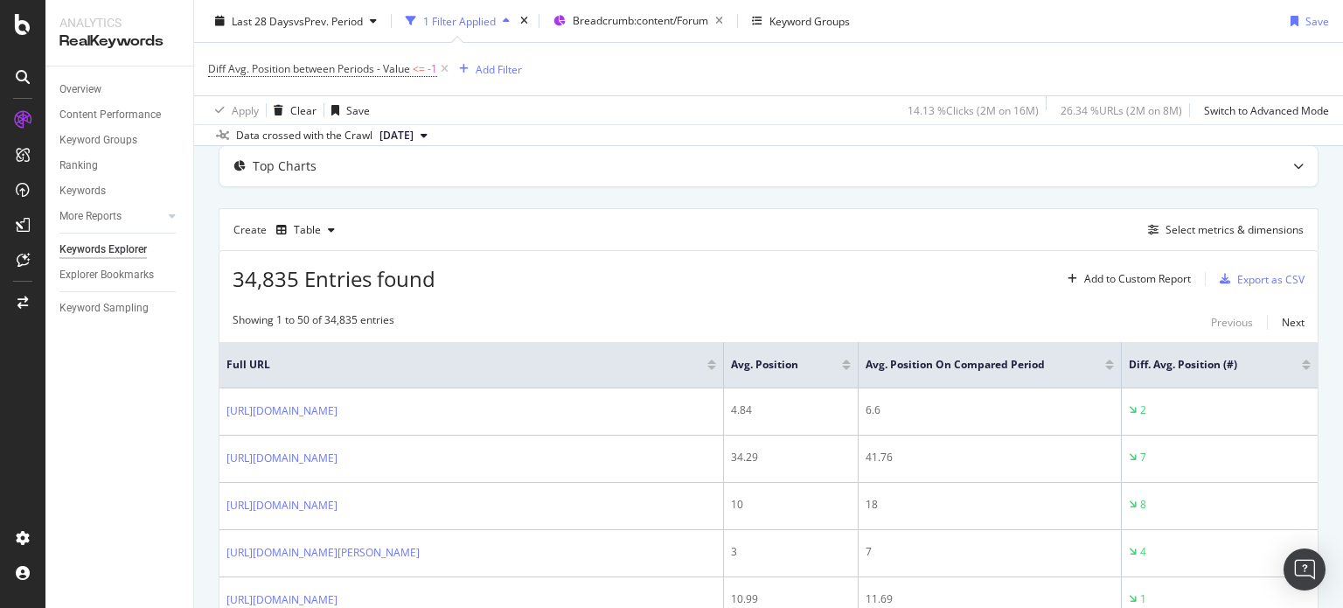
scroll to position [87, 0]
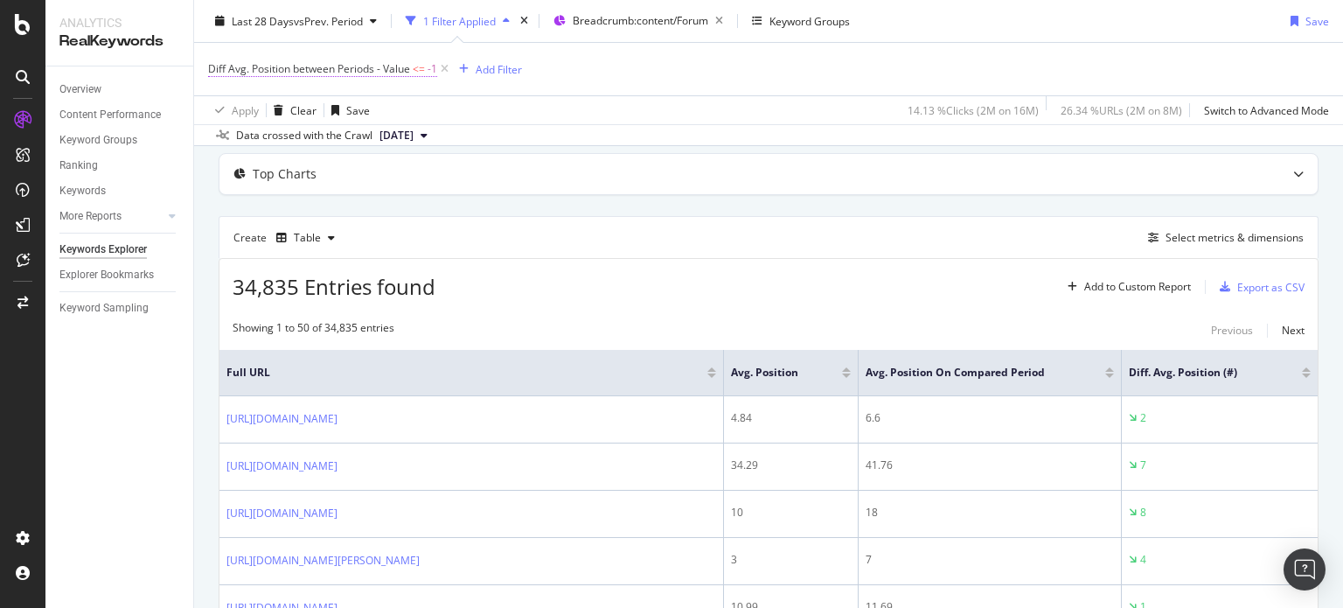
click at [384, 69] on span "Diff Avg. Position between Periods - Value" at bounding box center [309, 68] width 202 height 15
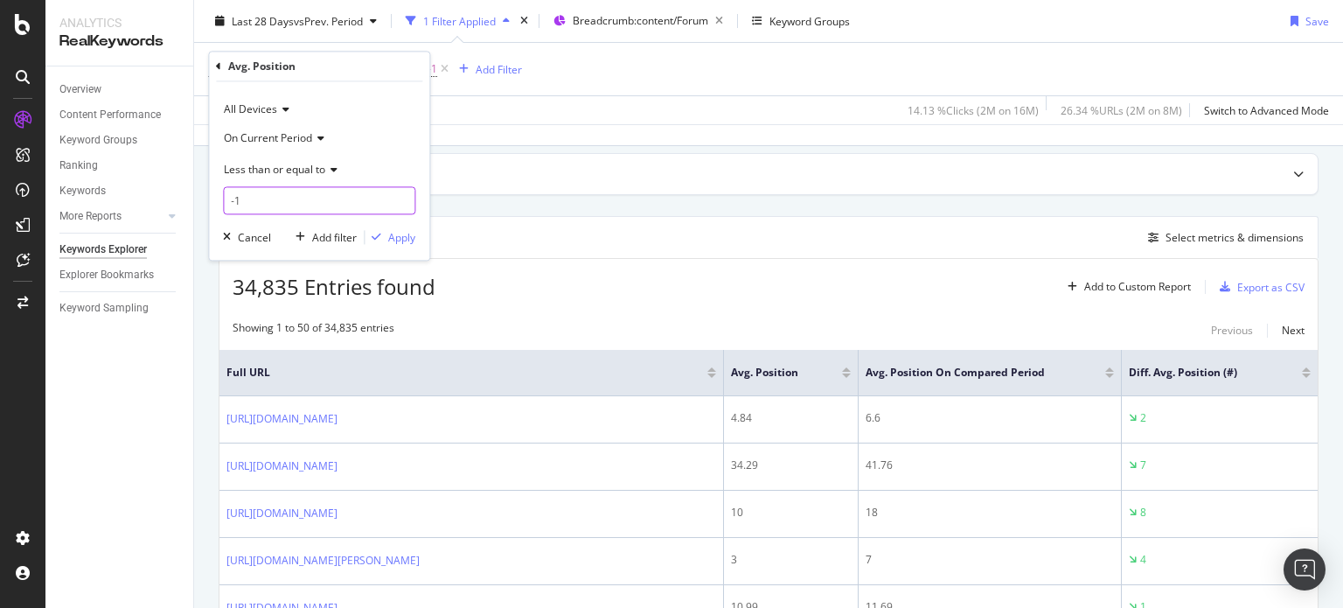
click at [315, 200] on input "-1" at bounding box center [319, 201] width 192 height 28
click at [260, 172] on span "Less than or equal to" at bounding box center [274, 169] width 101 height 15
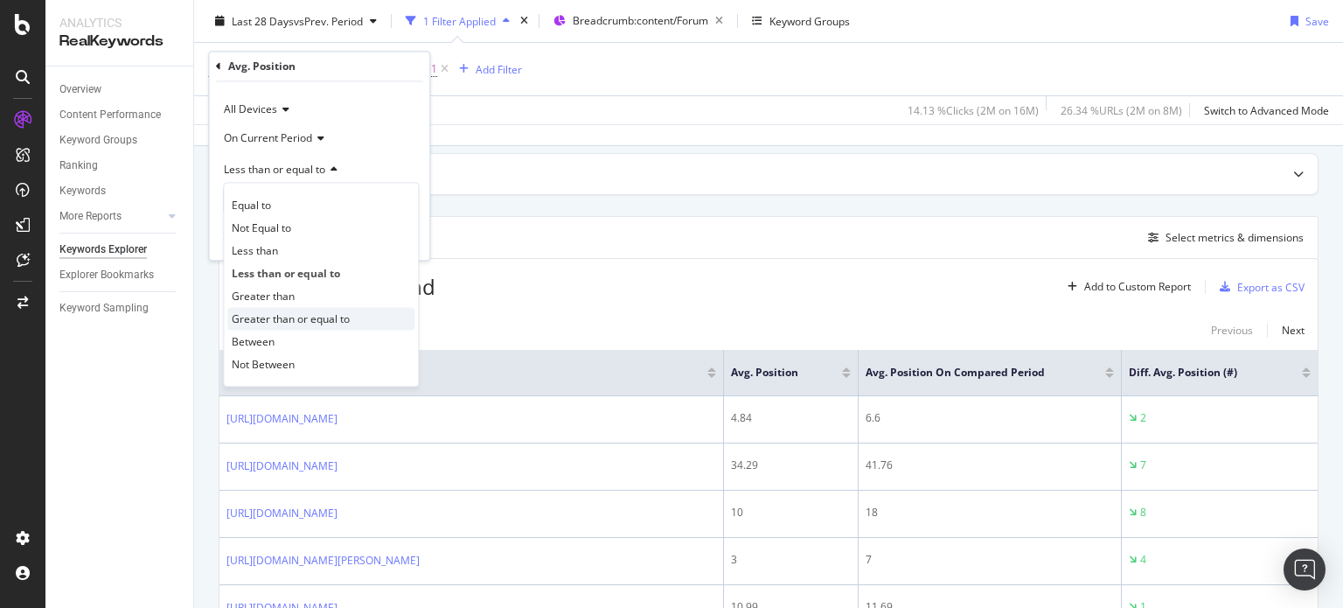
click at [274, 316] on span "Greater than or equal to" at bounding box center [291, 318] width 118 height 15
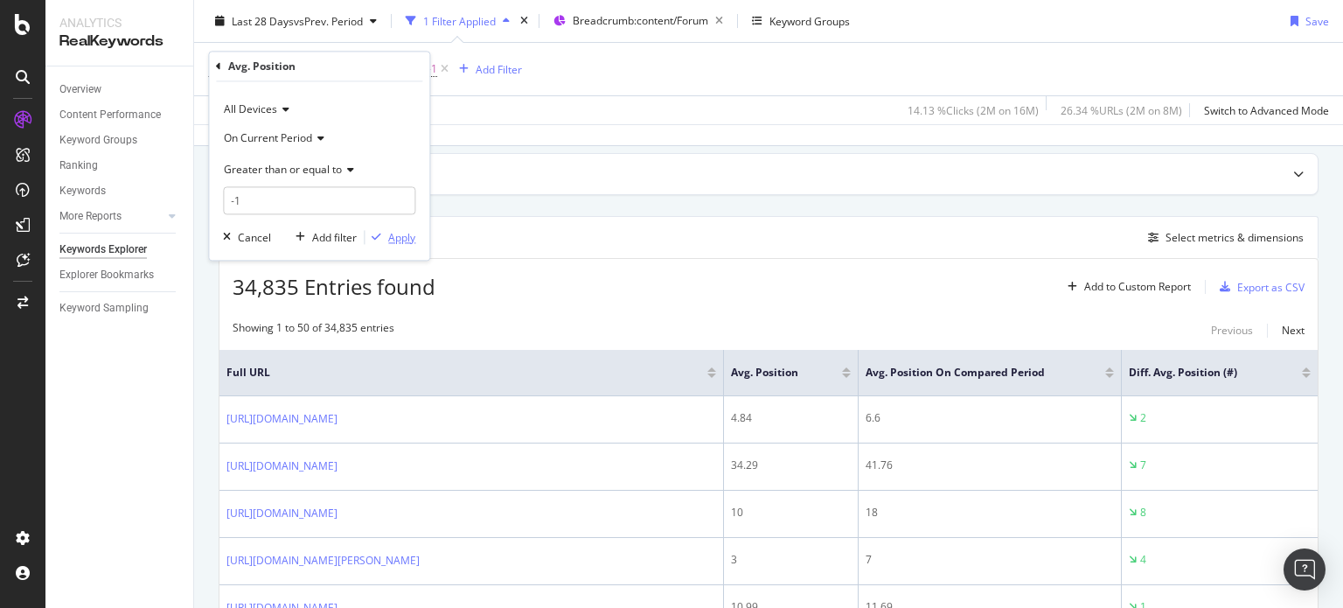
click at [394, 230] on div "Apply" at bounding box center [390, 238] width 51 height 16
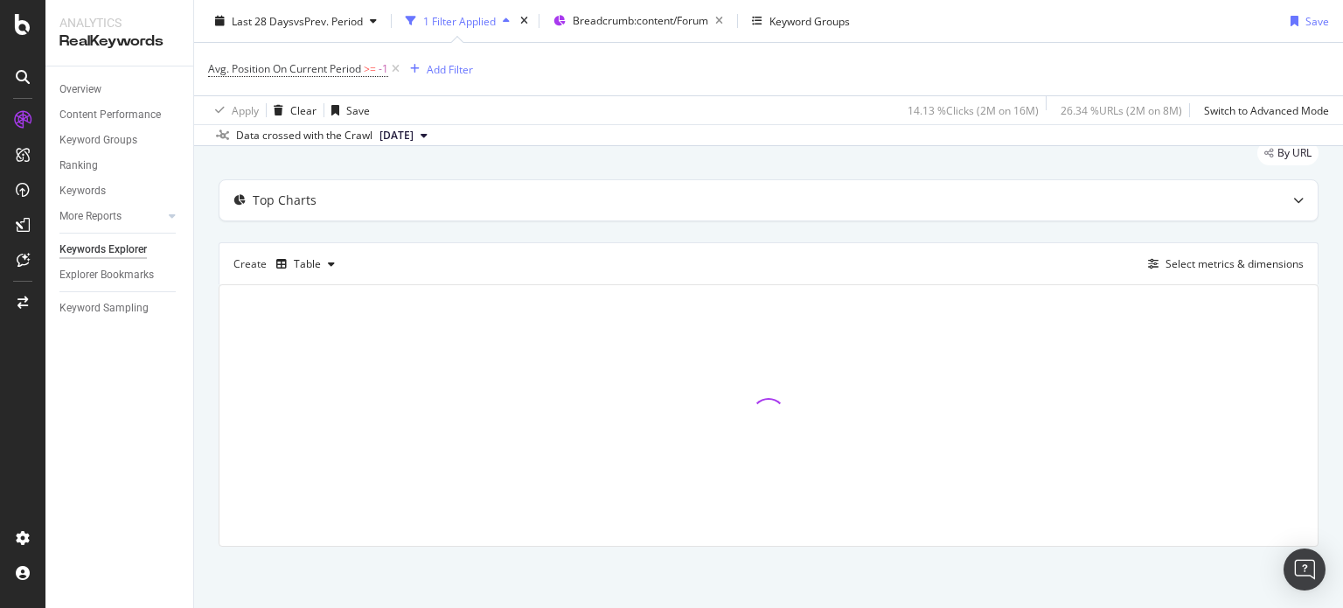
scroll to position [59, 0]
click at [364, 73] on span "Avg. Position On Current Period >= -1" at bounding box center [298, 69] width 180 height 16
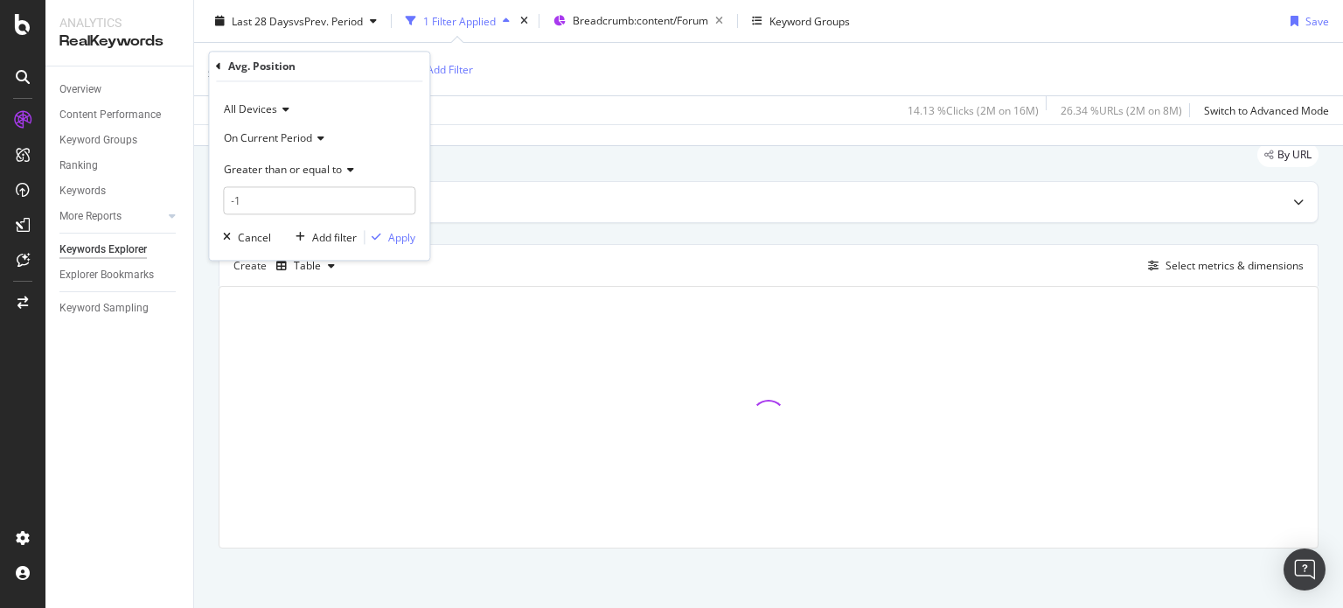
click at [289, 135] on span "On Current Period" at bounding box center [268, 137] width 88 height 15
click at [290, 238] on span "Diff. Between Period - value" at bounding box center [299, 241] width 135 height 15
click at [275, 168] on span "Greater than or equal to" at bounding box center [283, 169] width 118 height 15
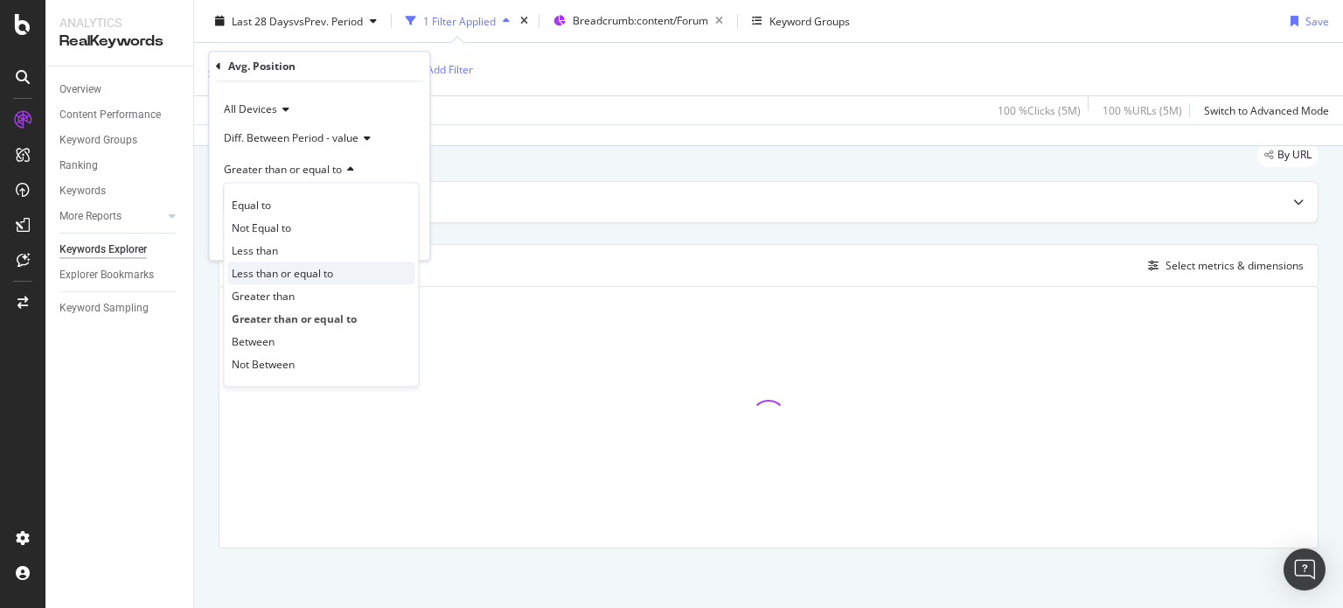
click at [274, 275] on span "Less than or equal to" at bounding box center [282, 273] width 101 height 15
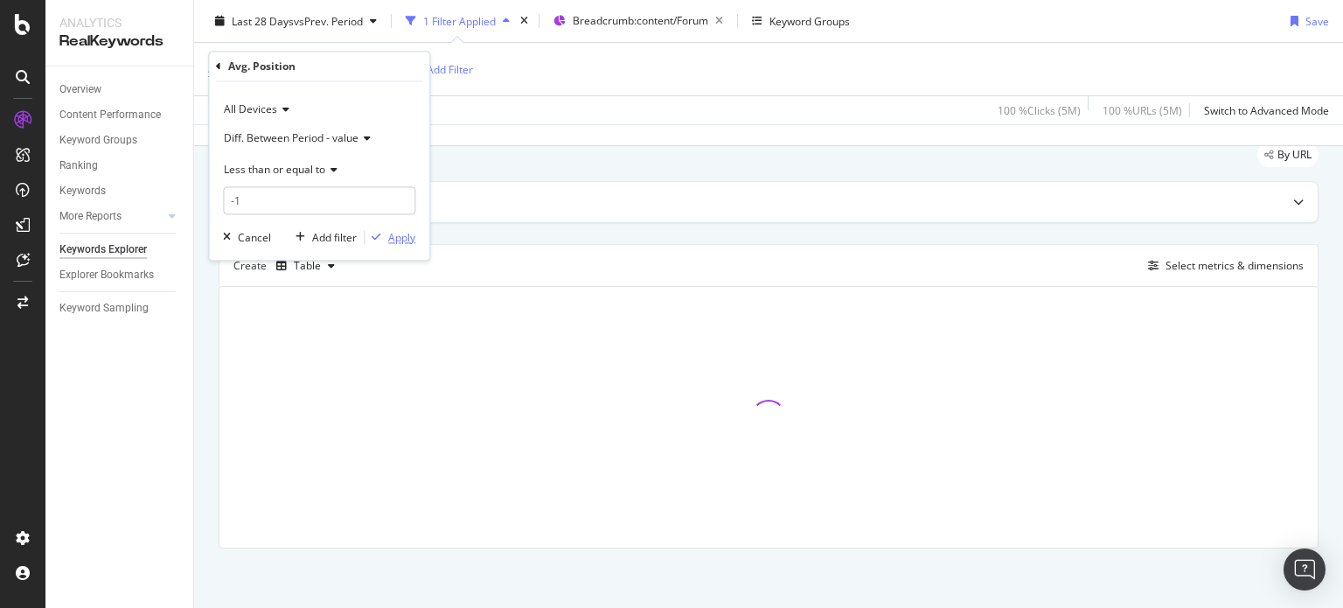
click at [388, 230] on div "Apply" at bounding box center [401, 237] width 27 height 15
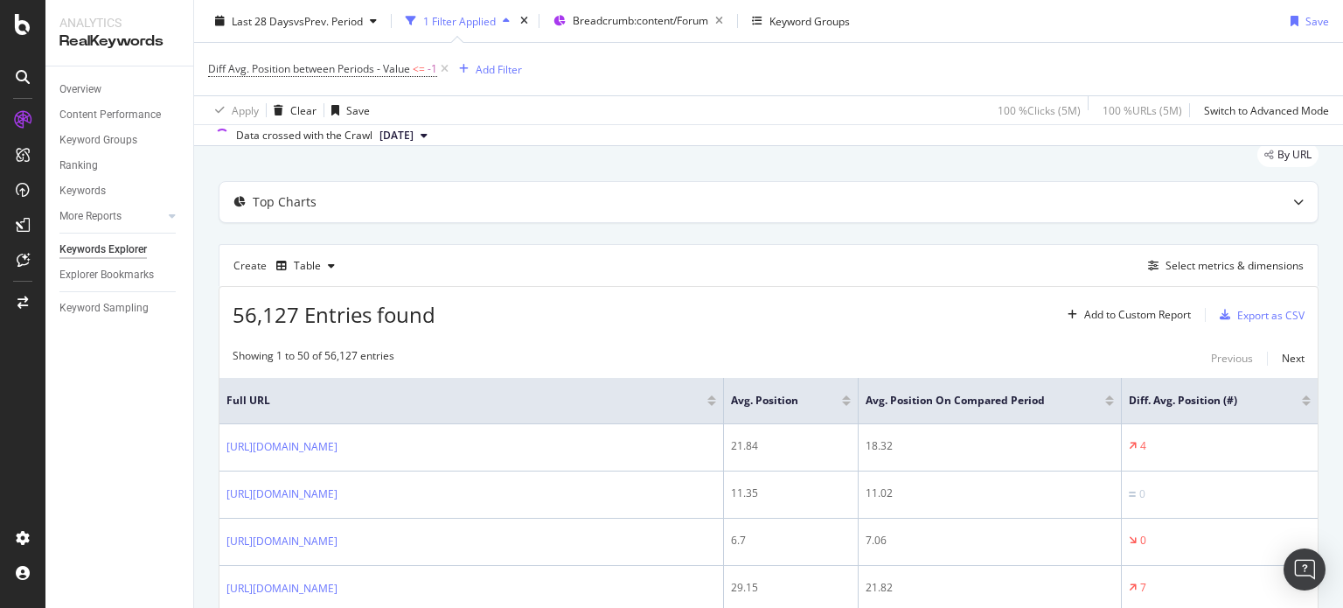
scroll to position [87, 0]
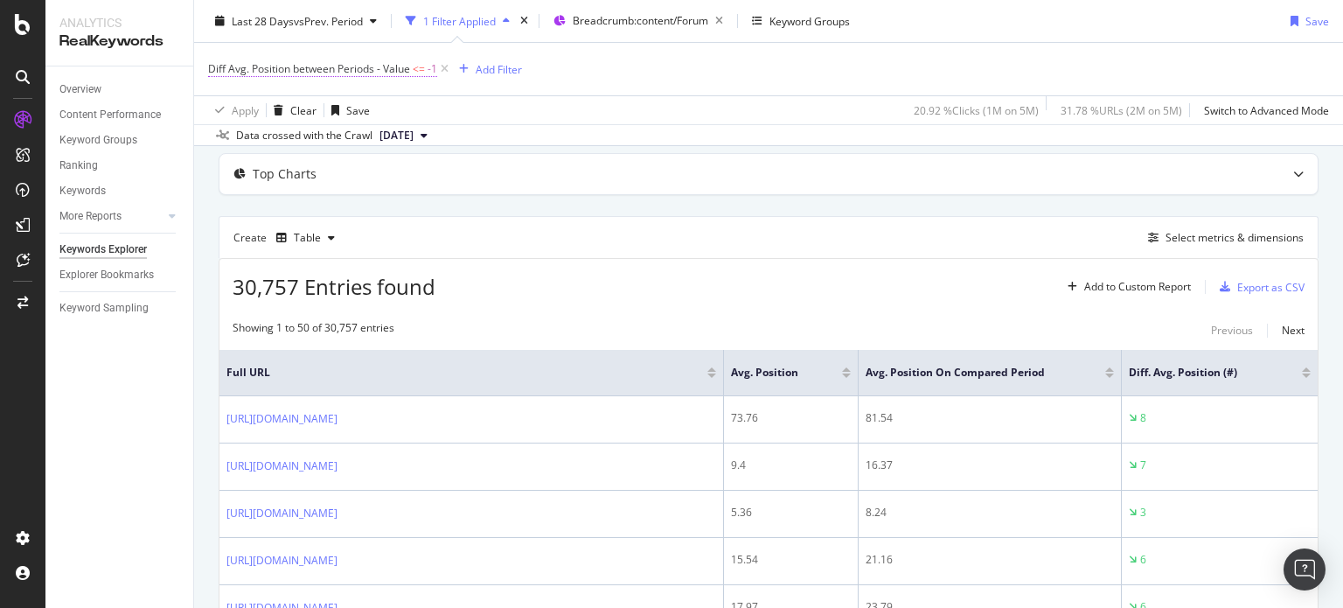
click at [358, 65] on span "Diff Avg. Position between Periods - Value" at bounding box center [309, 68] width 202 height 15
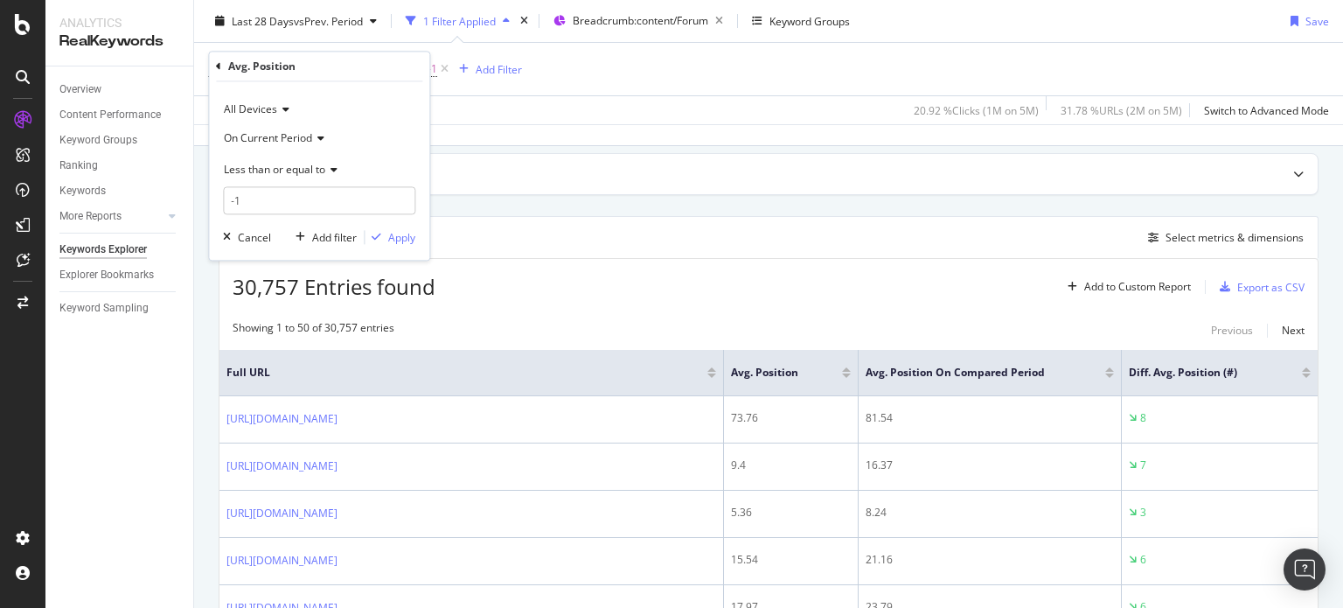
click at [305, 171] on span "Less than or equal to" at bounding box center [274, 169] width 101 height 15
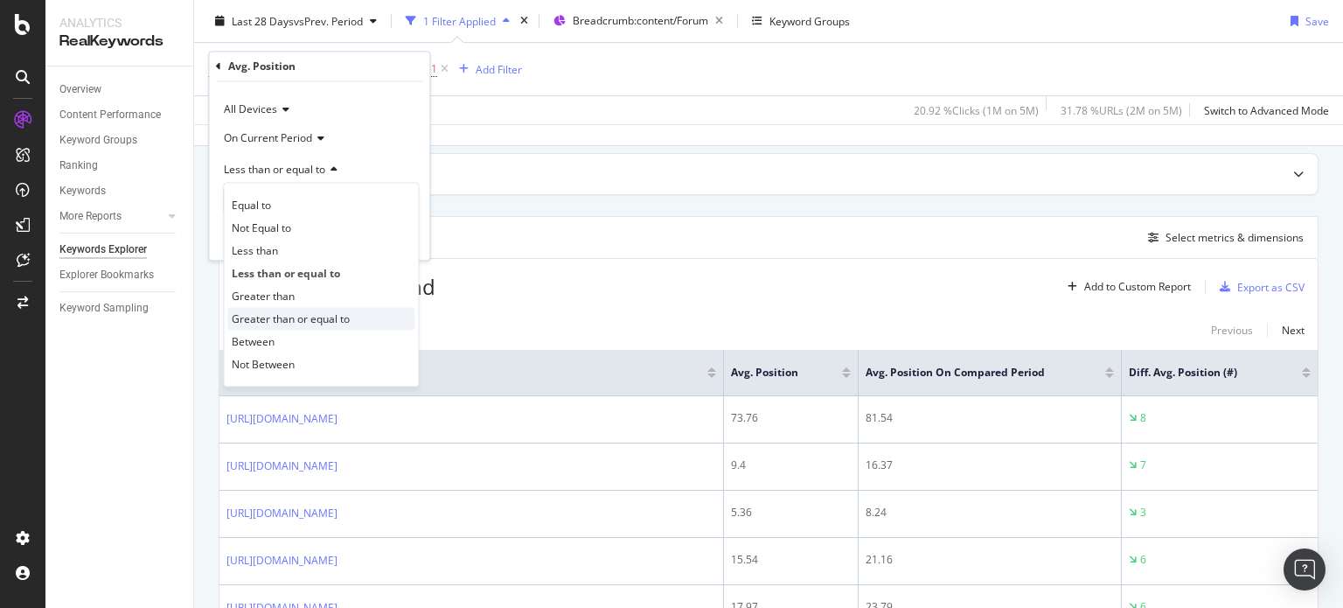
click at [294, 319] on span "Greater than or equal to" at bounding box center [291, 318] width 118 height 15
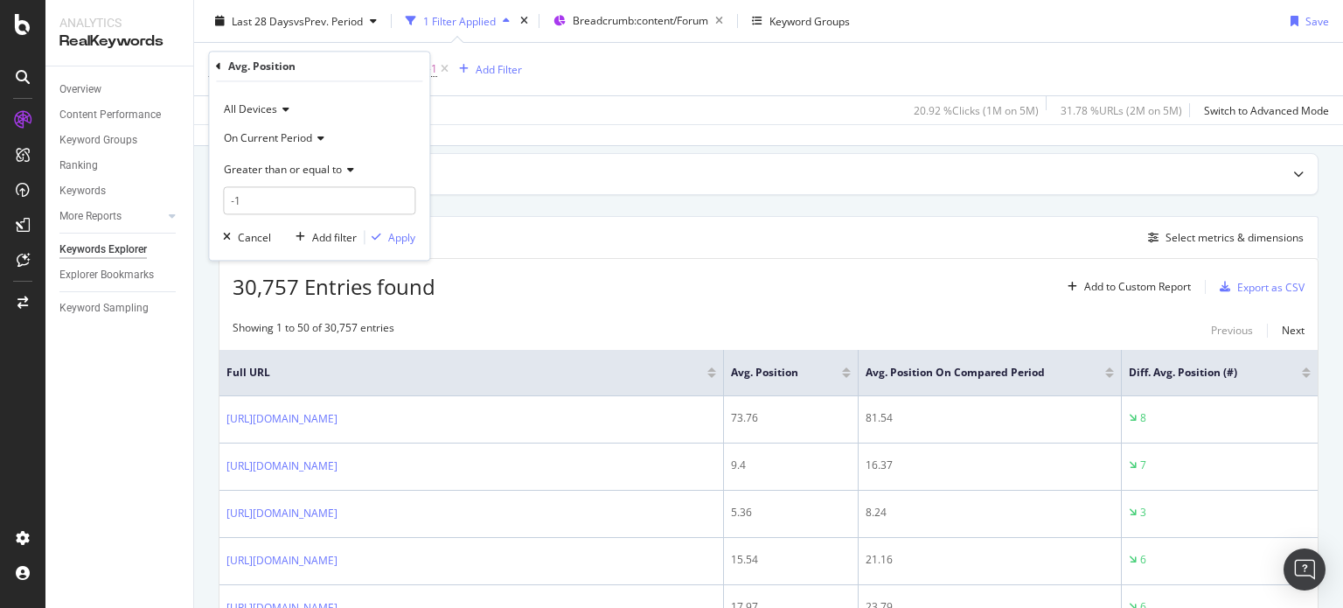
click at [385, 248] on div "All Devices On Current Period Greater than or equal to -1 Cancel Add filter App…" at bounding box center [319, 171] width 220 height 178
click at [388, 237] on div "Apply" at bounding box center [401, 237] width 27 height 15
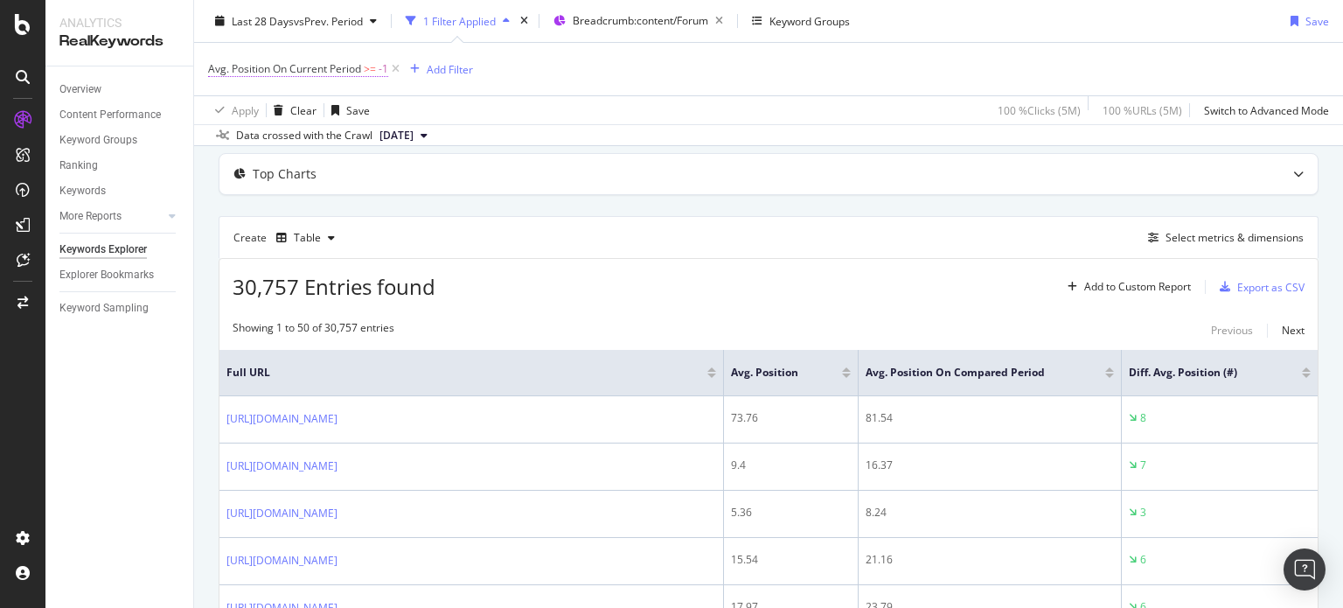
click at [337, 67] on span "Avg. Position On Current Period" at bounding box center [284, 68] width 153 height 15
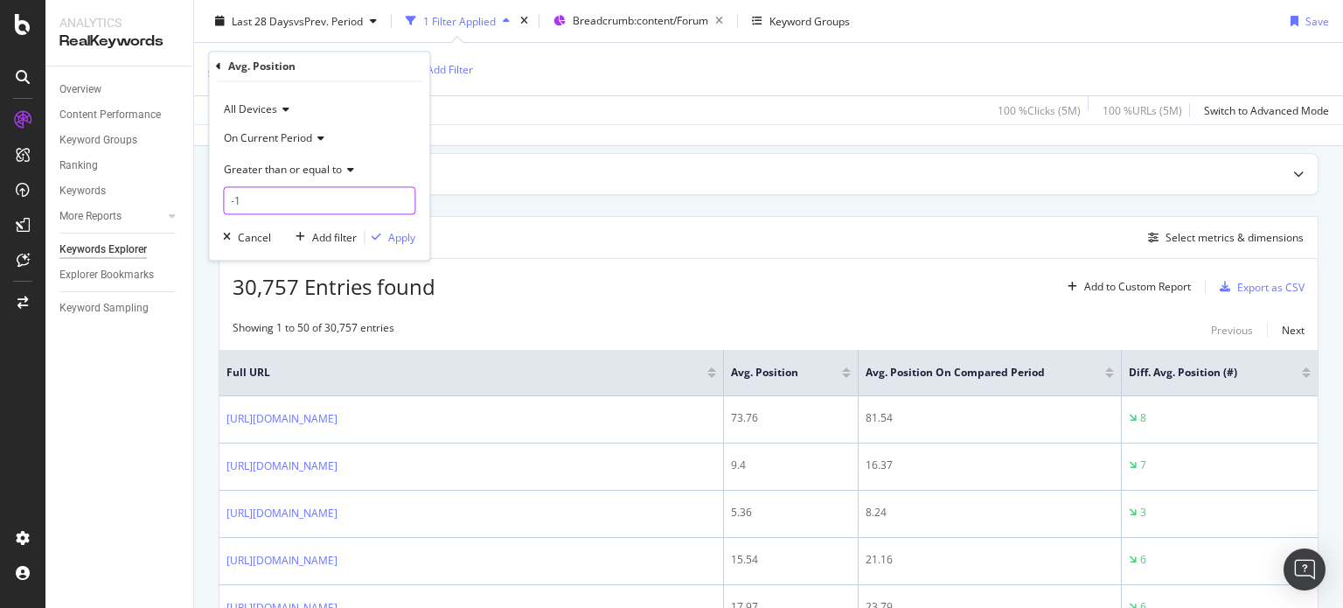
click at [294, 199] on input "-1" at bounding box center [319, 201] width 192 height 28
click at [284, 141] on span "On Current Period" at bounding box center [268, 137] width 88 height 15
click at [304, 240] on span "Diff. Between Period - value" at bounding box center [299, 241] width 135 height 15
click at [393, 239] on div "Apply" at bounding box center [401, 237] width 27 height 15
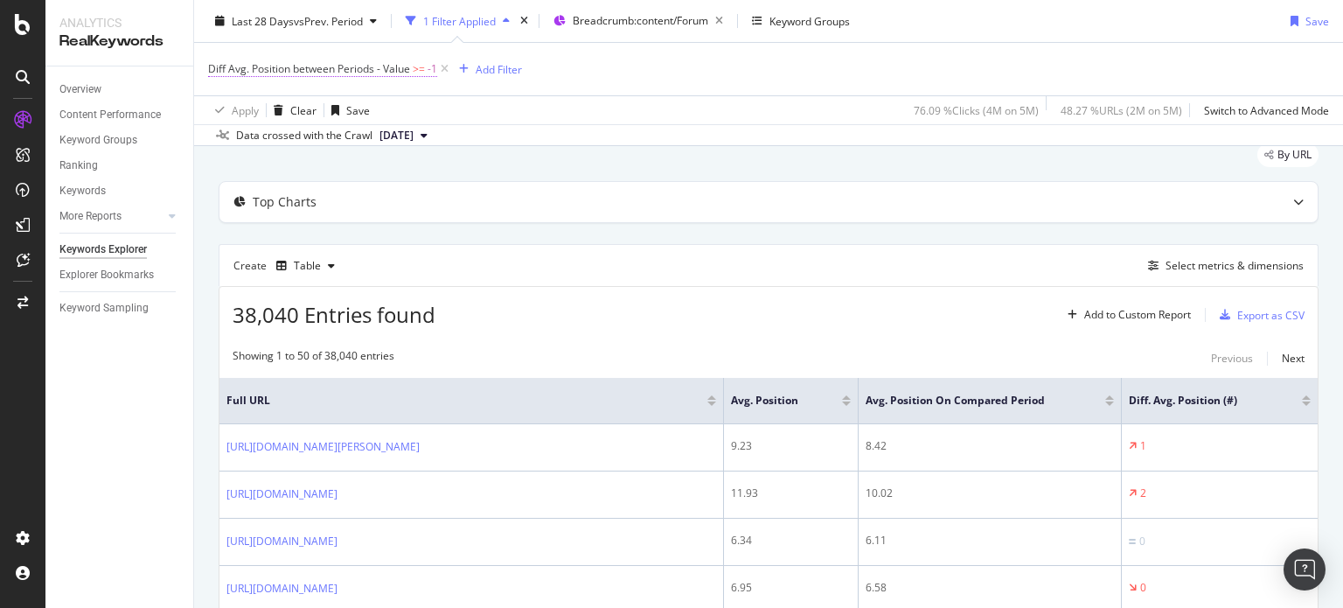
scroll to position [87, 0]
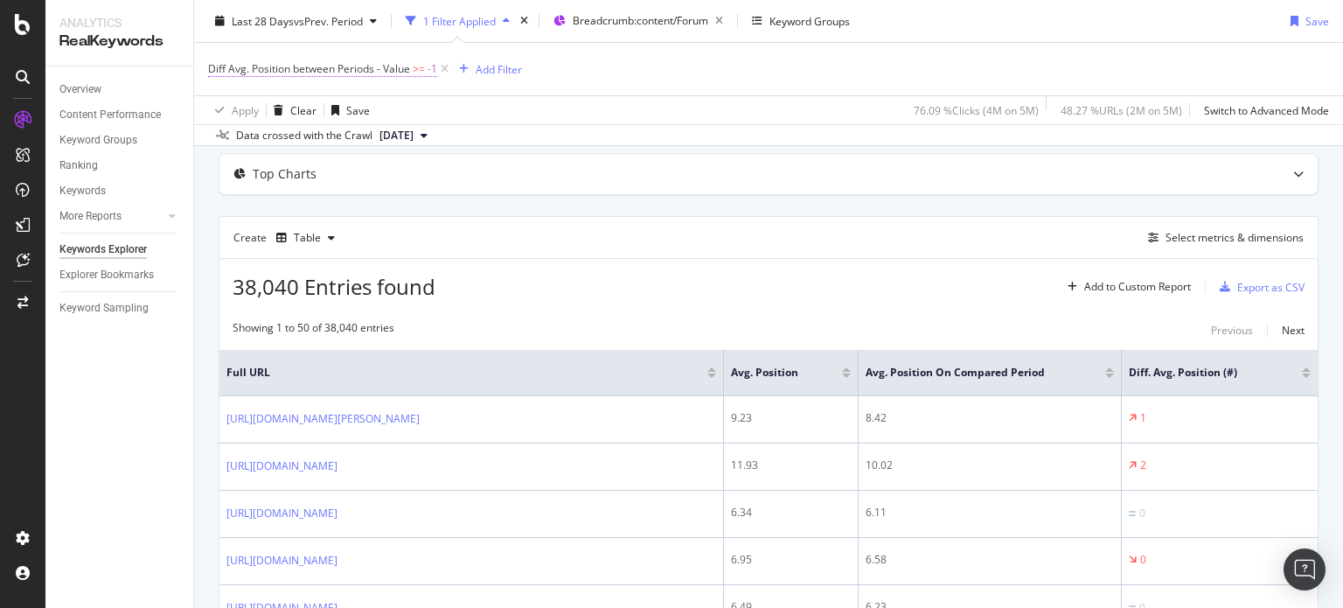
click at [357, 72] on span "Diff Avg. Position between Periods - Value" at bounding box center [309, 68] width 202 height 15
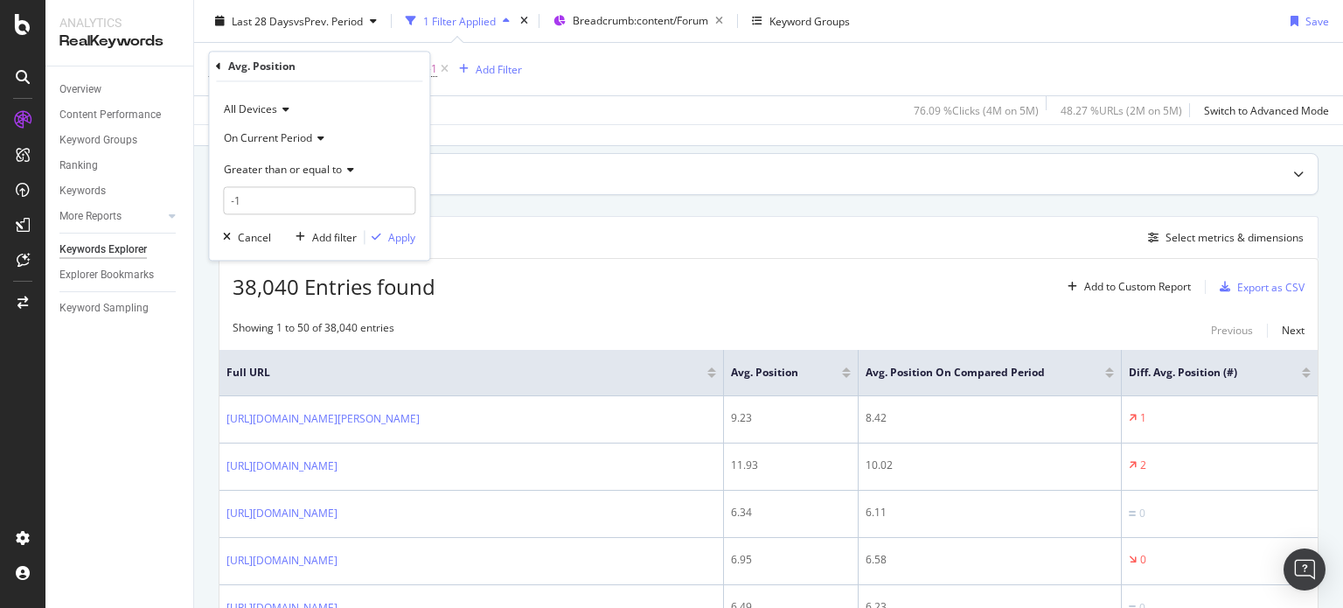
click at [636, 189] on div "Top Charts" at bounding box center [768, 174] width 1098 height 40
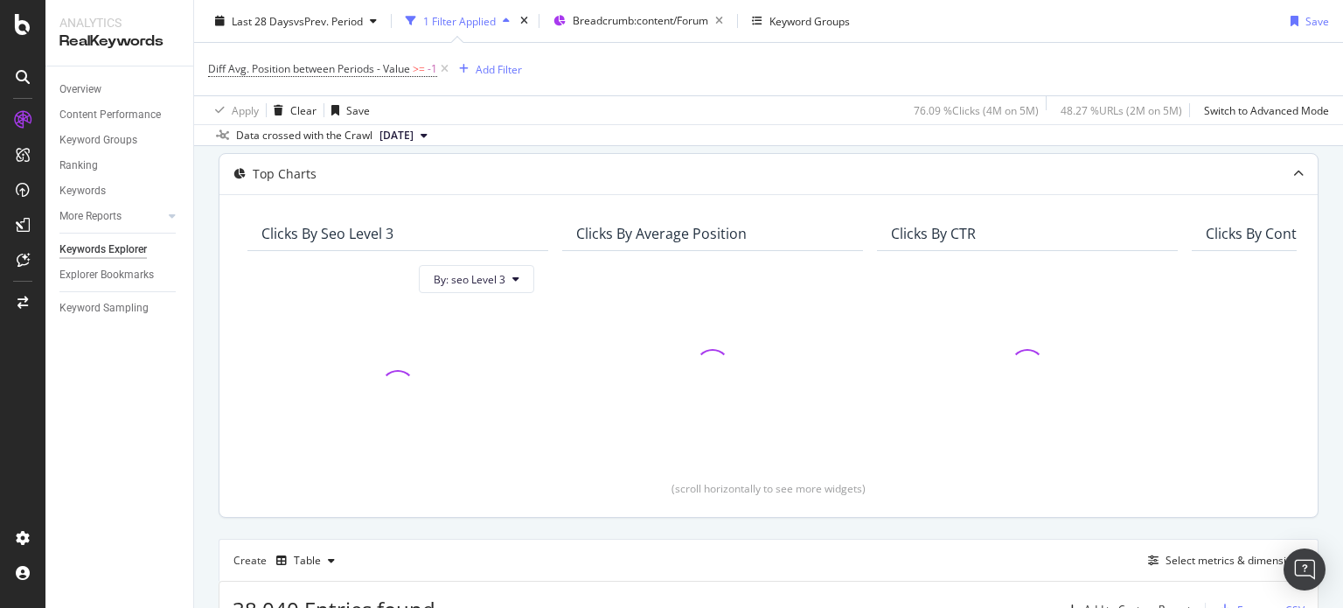
click at [643, 177] on div "Top Charts" at bounding box center [733, 173] width 1029 height 17
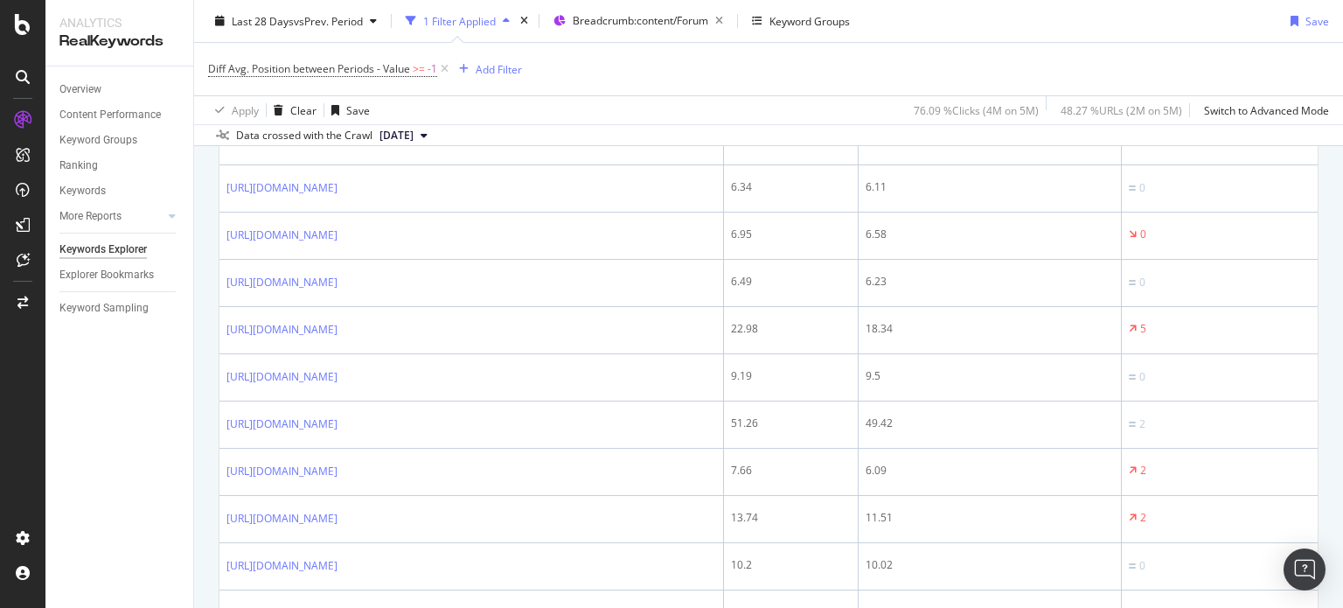
drag, startPoint x: 1342, startPoint y: 100, endPoint x: 1341, endPoint y: 158, distance: 58.6
click at [1341, 158] on div "Keywords Explorer nobroker Last 28 Days vs Prev. Period 1 Filter Applied Breadc…" at bounding box center [768, 304] width 1149 height 608
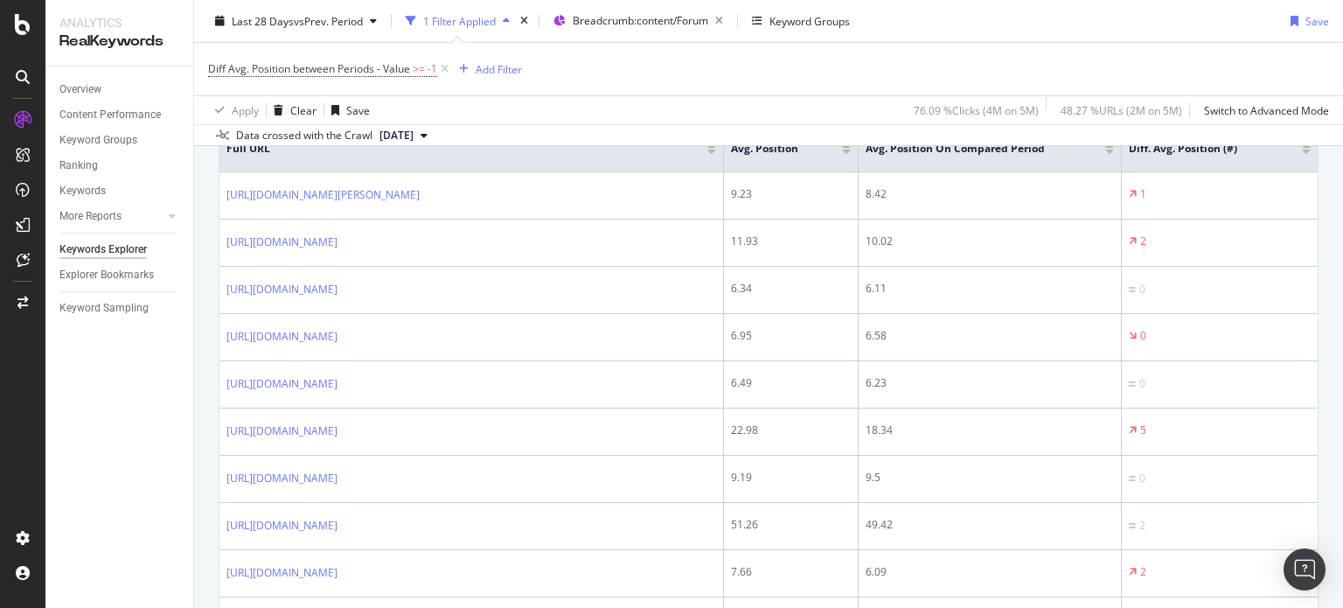
scroll to position [246, 0]
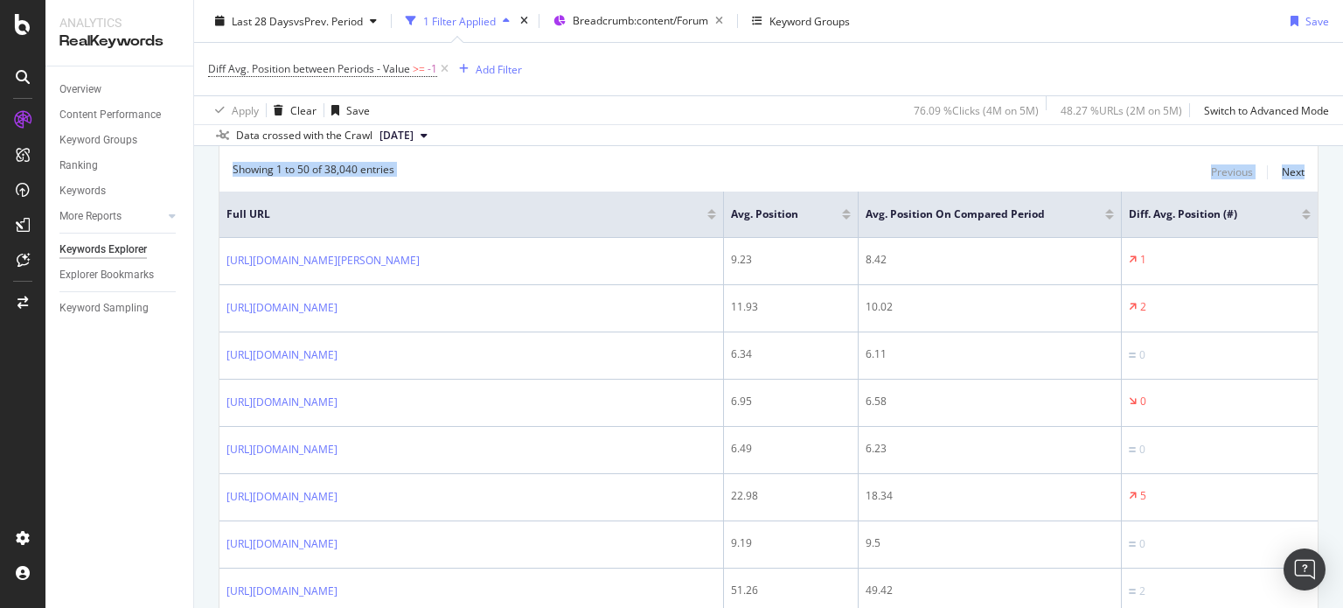
drag, startPoint x: 1342, startPoint y: 147, endPoint x: 1336, endPoint y: 118, distance: 29.5
click at [1336, 118] on div "Keywords Explorer nobroker Last 28 Days vs Prev. Period 1 Filter Applied Breadc…" at bounding box center [768, 304] width 1149 height 608
click at [1064, 165] on div "Showing 1 to 50 of 38,040 entries Previous Next" at bounding box center [768, 172] width 1098 height 21
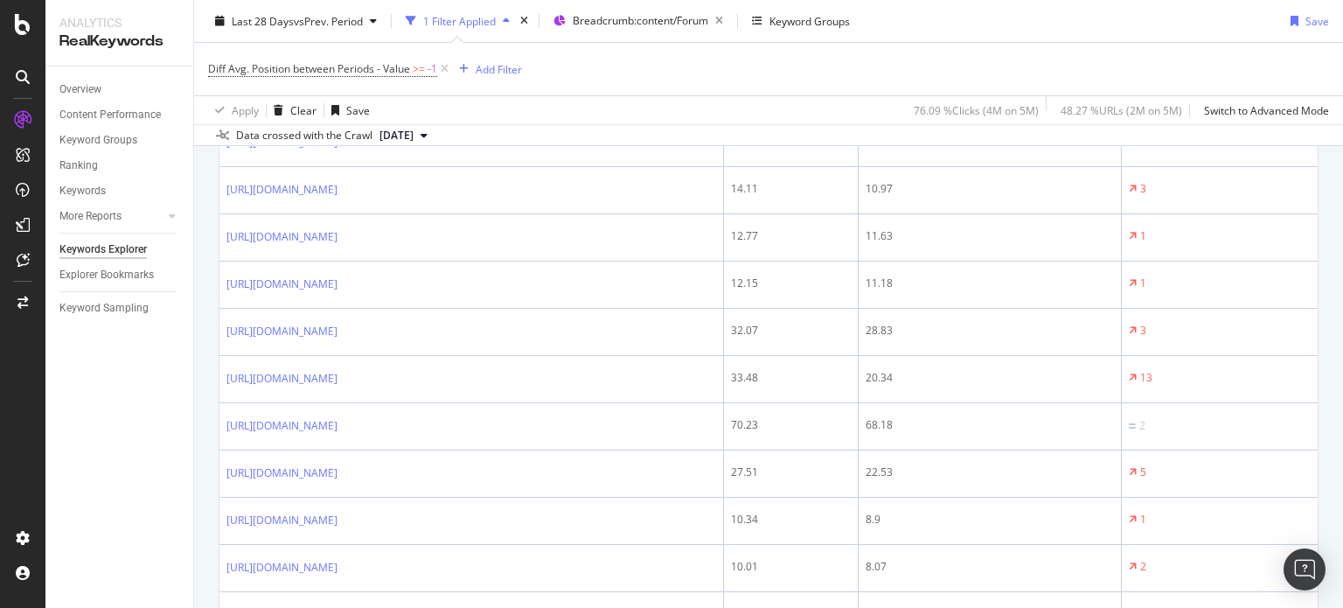
scroll to position [2526, 0]
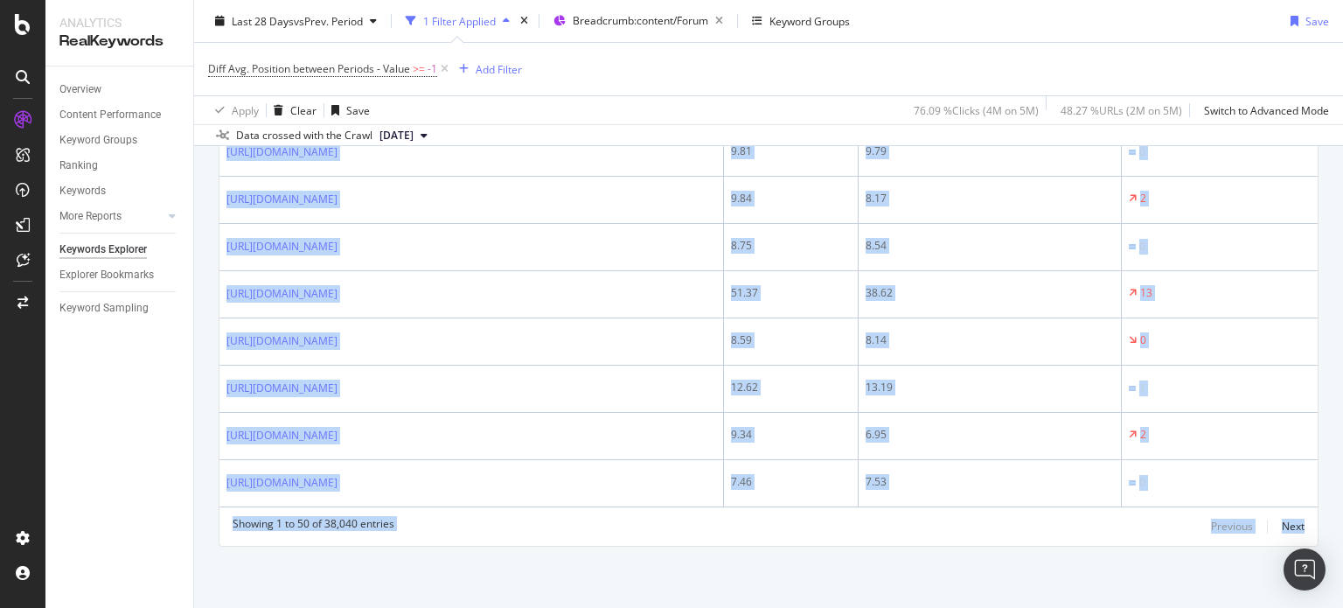
drag, startPoint x: 1342, startPoint y: 216, endPoint x: 1342, endPoint y: 593, distance: 376.9
click at [1342, 593] on div "Keywords Explorer nobroker Last 28 Days vs Prev. Period 1 Filter Applied Breadc…" at bounding box center [768, 304] width 1149 height 608
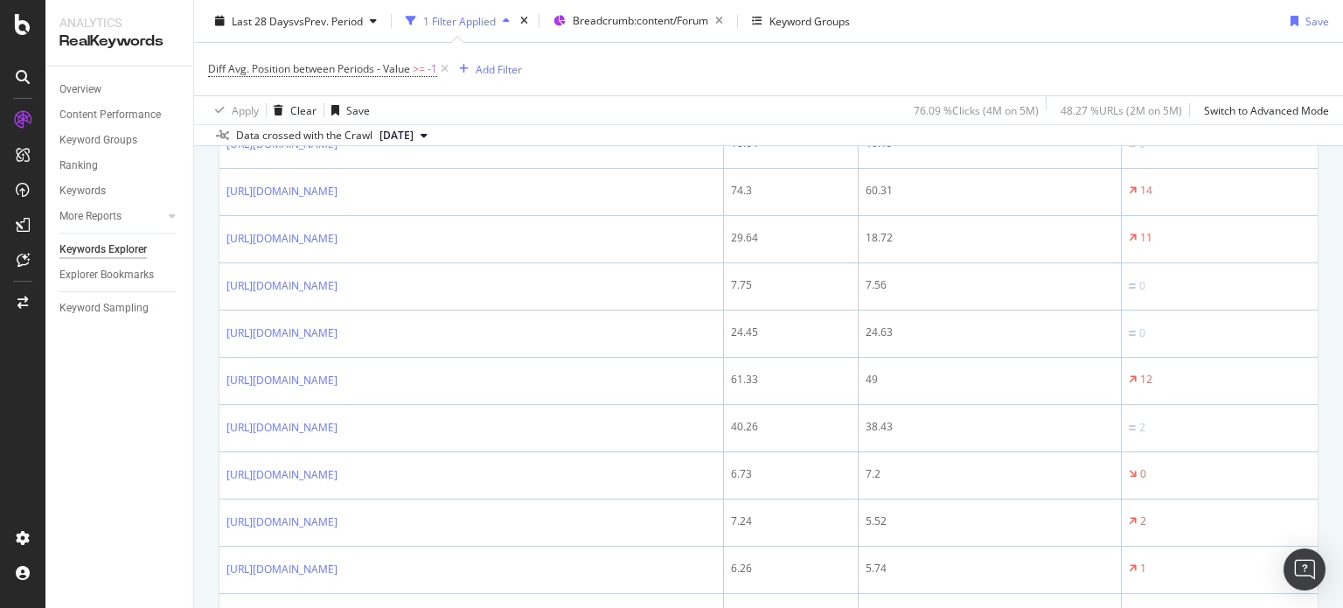
scroll to position [0, 0]
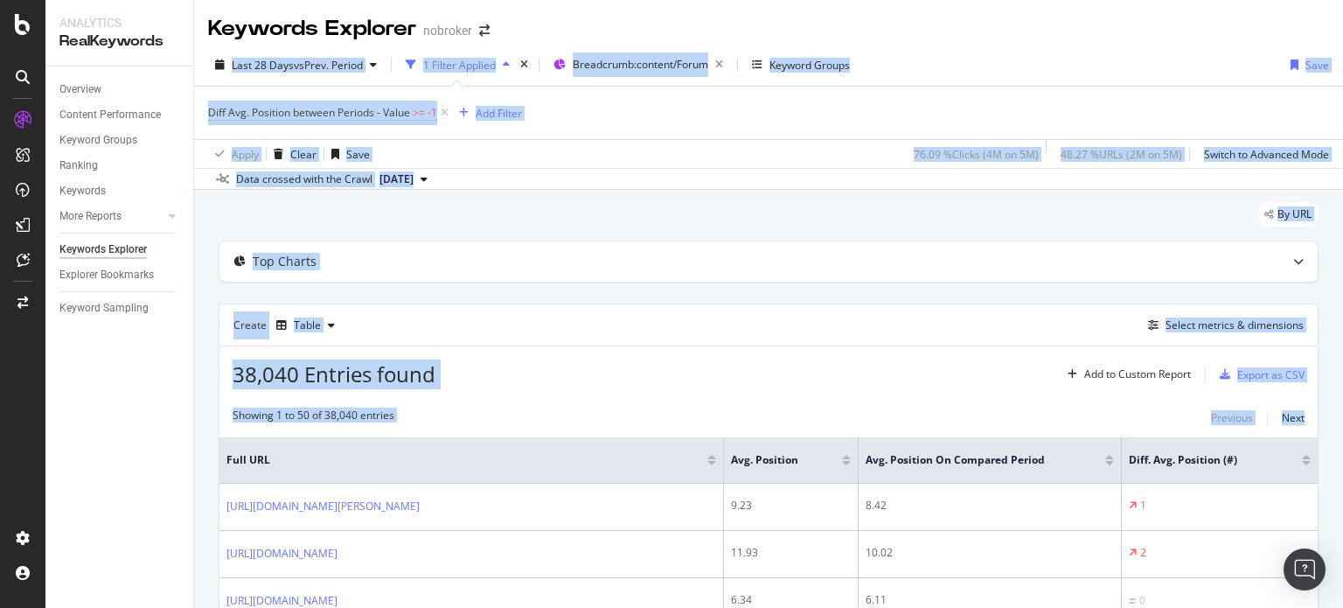
drag, startPoint x: 1342, startPoint y: 426, endPoint x: 1341, endPoint y: 24, distance: 401.4
click at [1341, 24] on div "Keywords Explorer nobroker Last 28 Days vs Prev. Period 1 Filter Applied Breadc…" at bounding box center [768, 304] width 1149 height 608
click at [724, 253] on div "Top Charts" at bounding box center [733, 261] width 1029 height 17
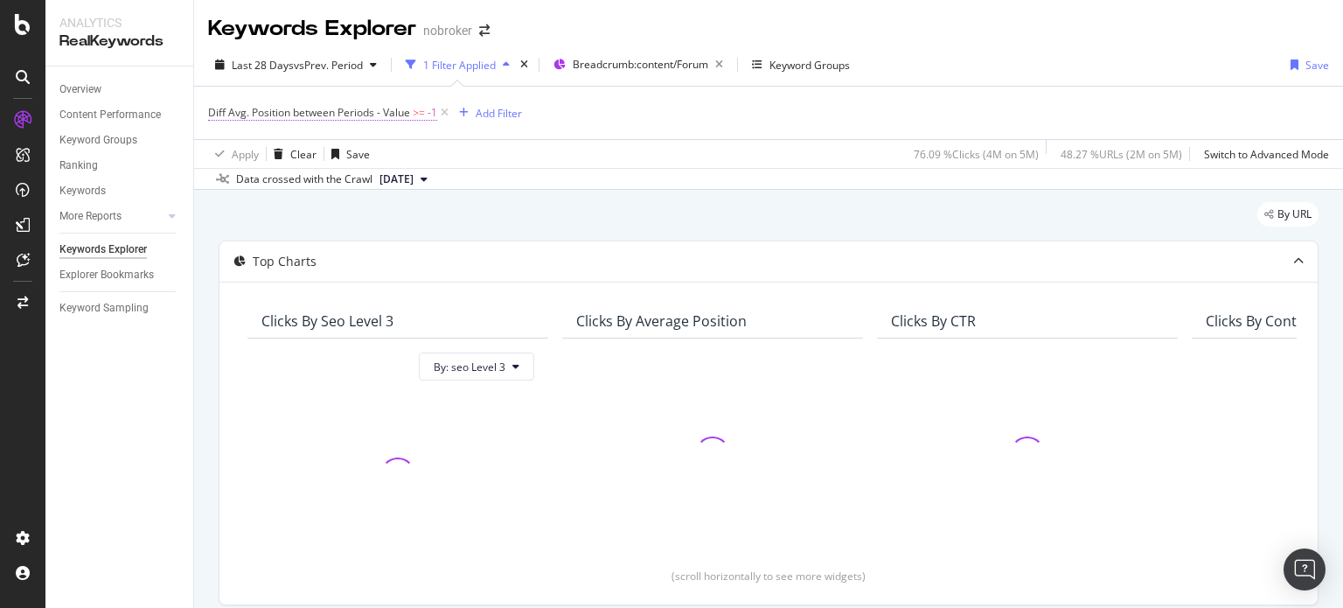
click at [384, 110] on span "Diff Avg. Position between Periods - Value" at bounding box center [309, 112] width 202 height 15
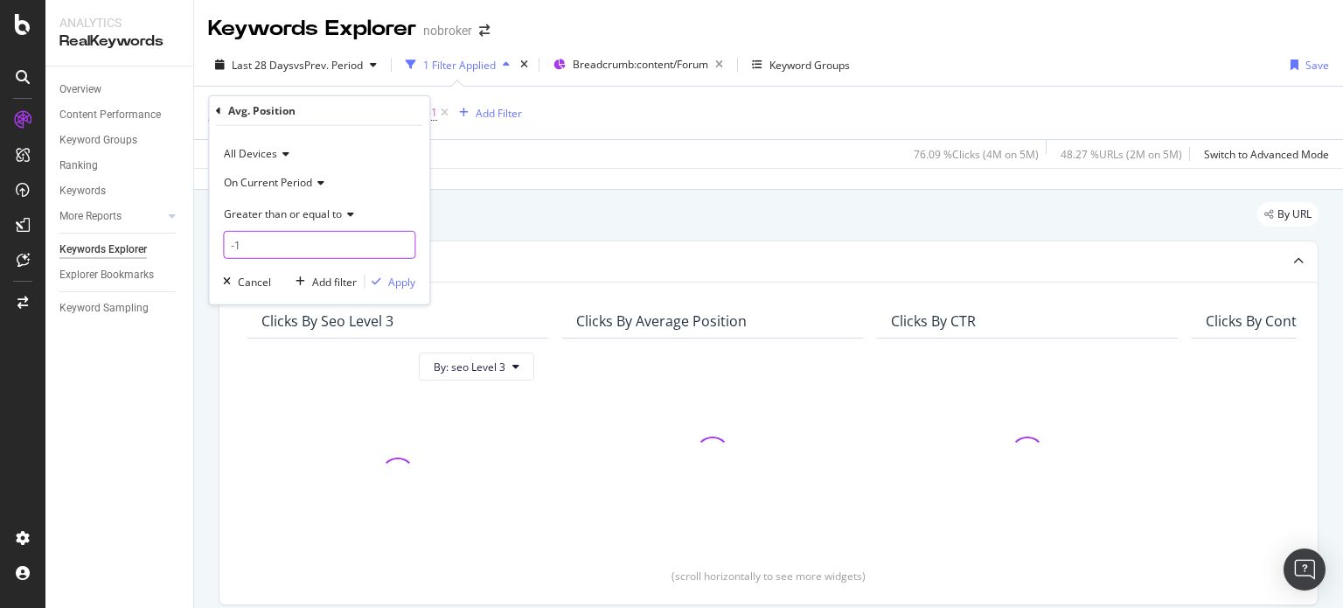
click at [296, 237] on input "-1" at bounding box center [319, 245] width 192 height 28
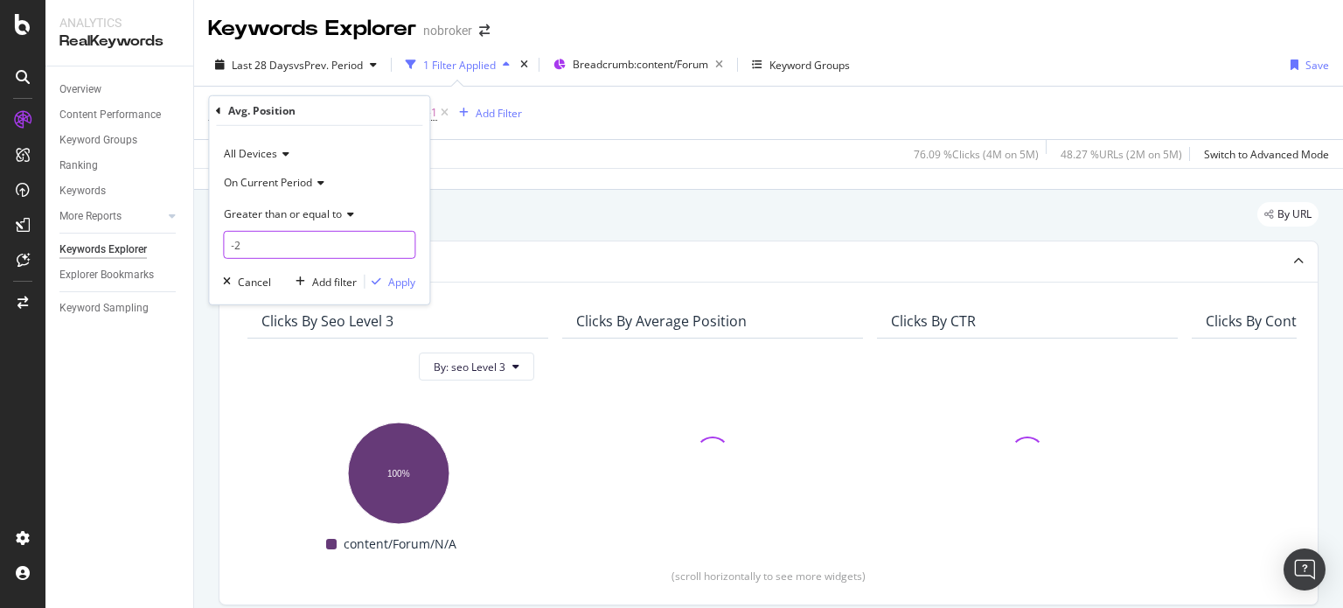
type input "-2"
click at [278, 213] on span "Greater than or equal to" at bounding box center [283, 213] width 118 height 15
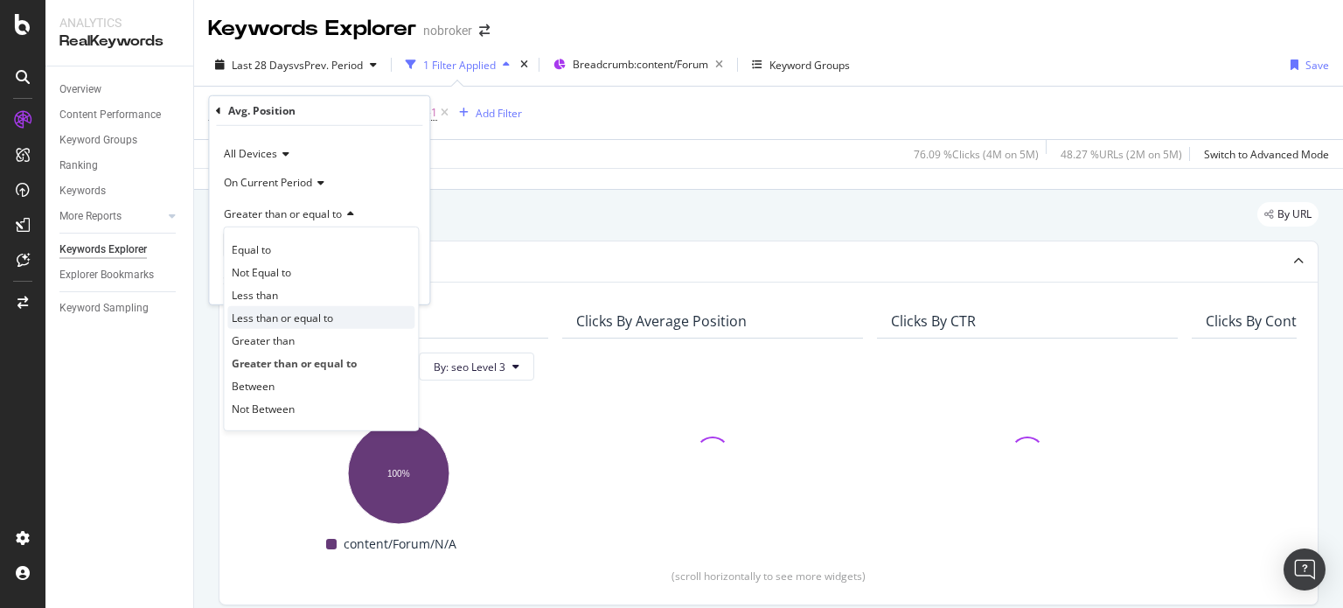
click at [274, 314] on span "Less than or equal to" at bounding box center [282, 317] width 101 height 15
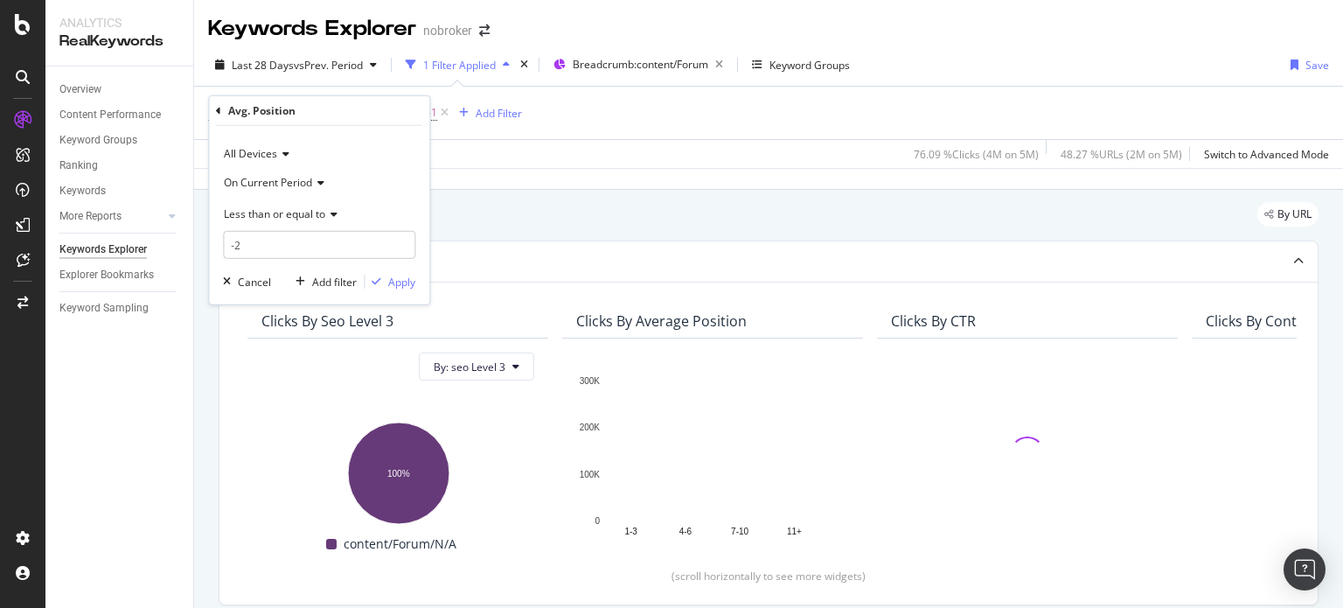
click at [276, 183] on span "On Current Period" at bounding box center [268, 181] width 88 height 15
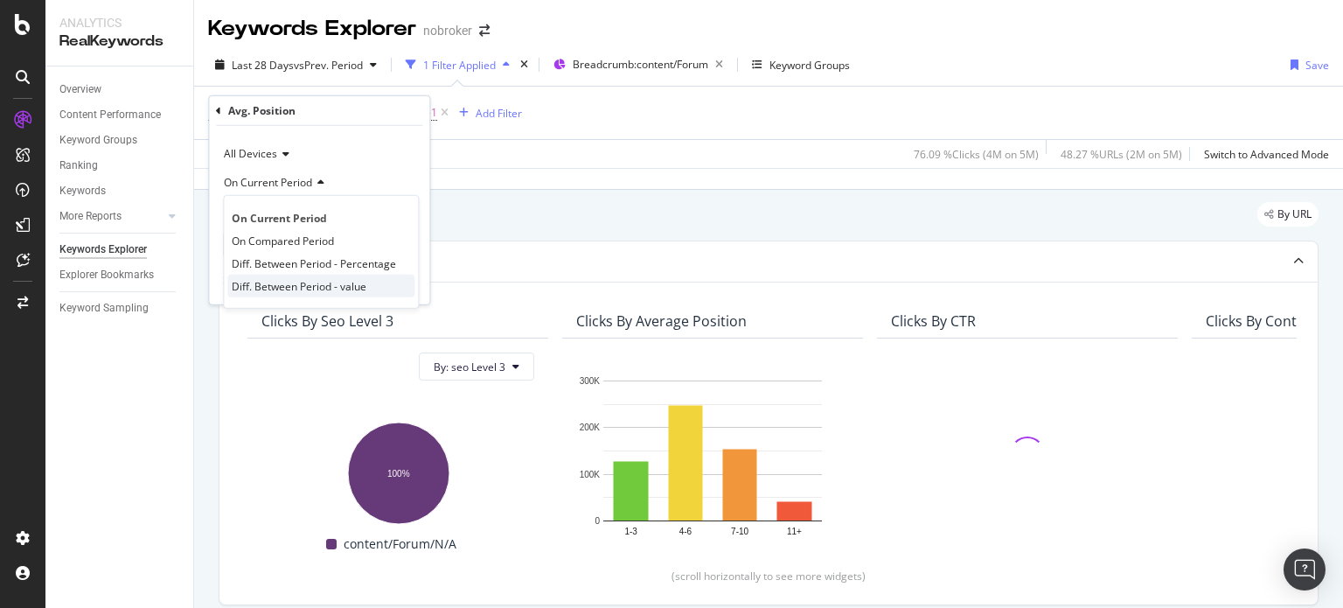
click at [288, 282] on span "Diff. Between Period - value" at bounding box center [299, 285] width 135 height 15
click at [402, 280] on div "Apply" at bounding box center [401, 281] width 27 height 15
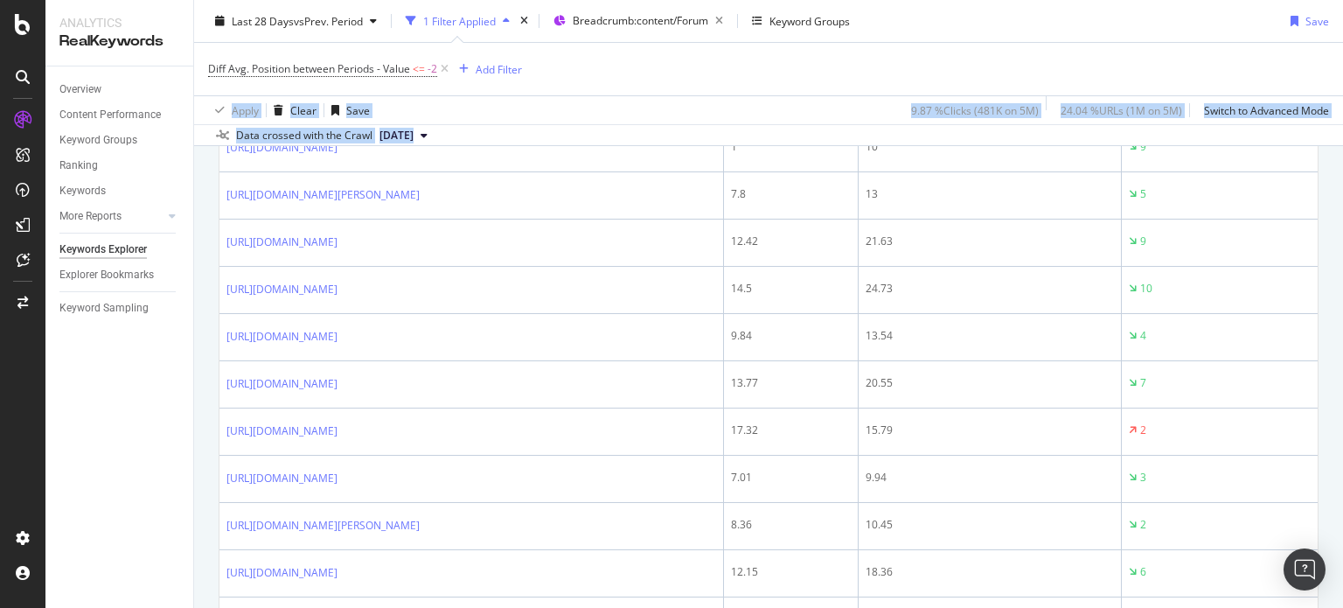
drag, startPoint x: 1342, startPoint y: 44, endPoint x: 1342, endPoint y: 217, distance: 173.1
click at [1342, 217] on div "Keywords Explorer nobroker Last 28 Days vs Prev. Period 1 Filter Applied Breadc…" at bounding box center [768, 304] width 1149 height 608
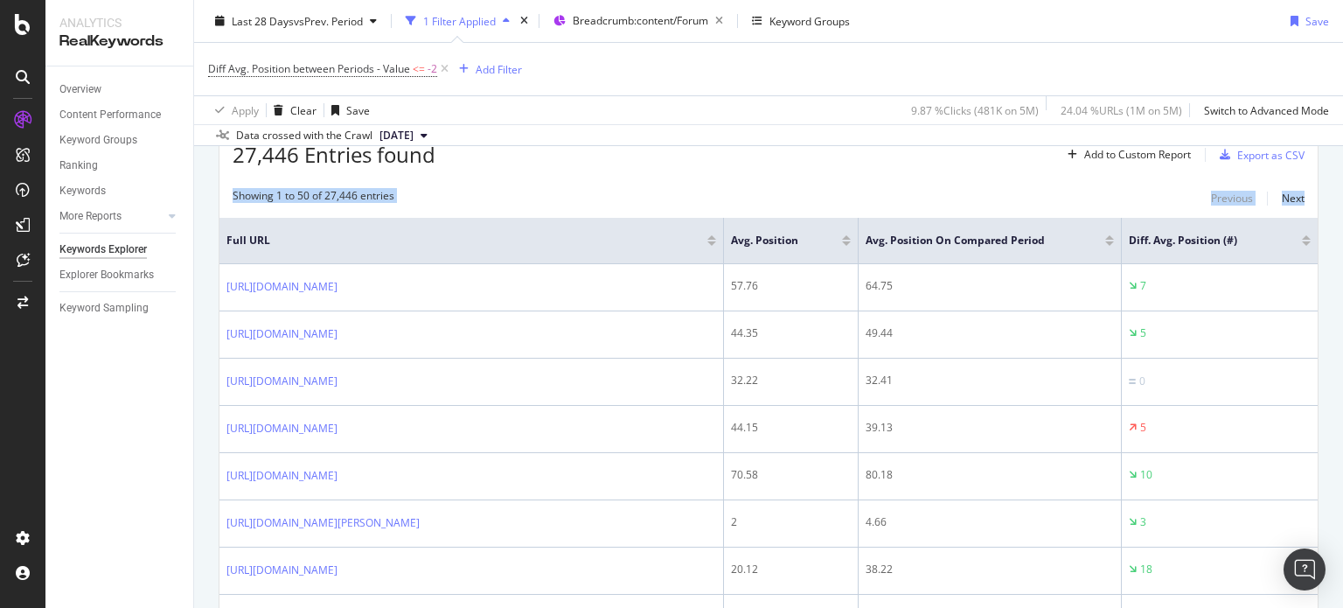
drag, startPoint x: 1342, startPoint y: 226, endPoint x: 1339, endPoint y: 147, distance: 78.8
click at [1339, 147] on div "Keywords Explorer nobroker Last 28 Days vs Prev. Period 1 Filter Applied Breadc…" at bounding box center [768, 304] width 1149 height 608
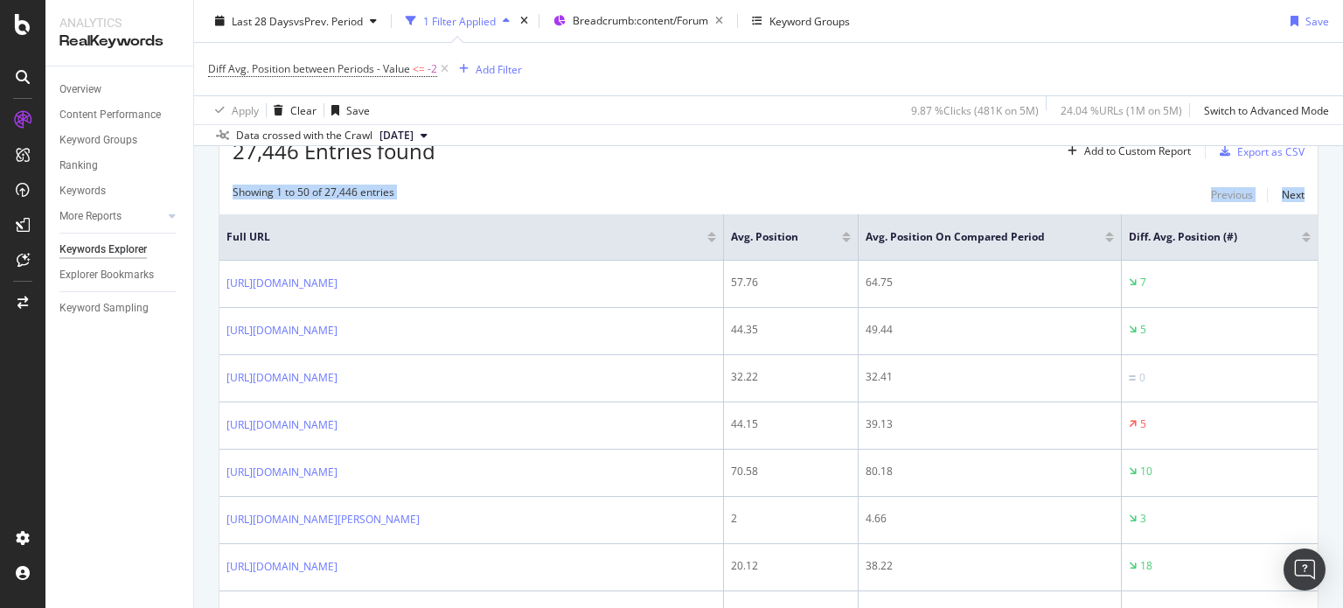
scroll to position [1077, 0]
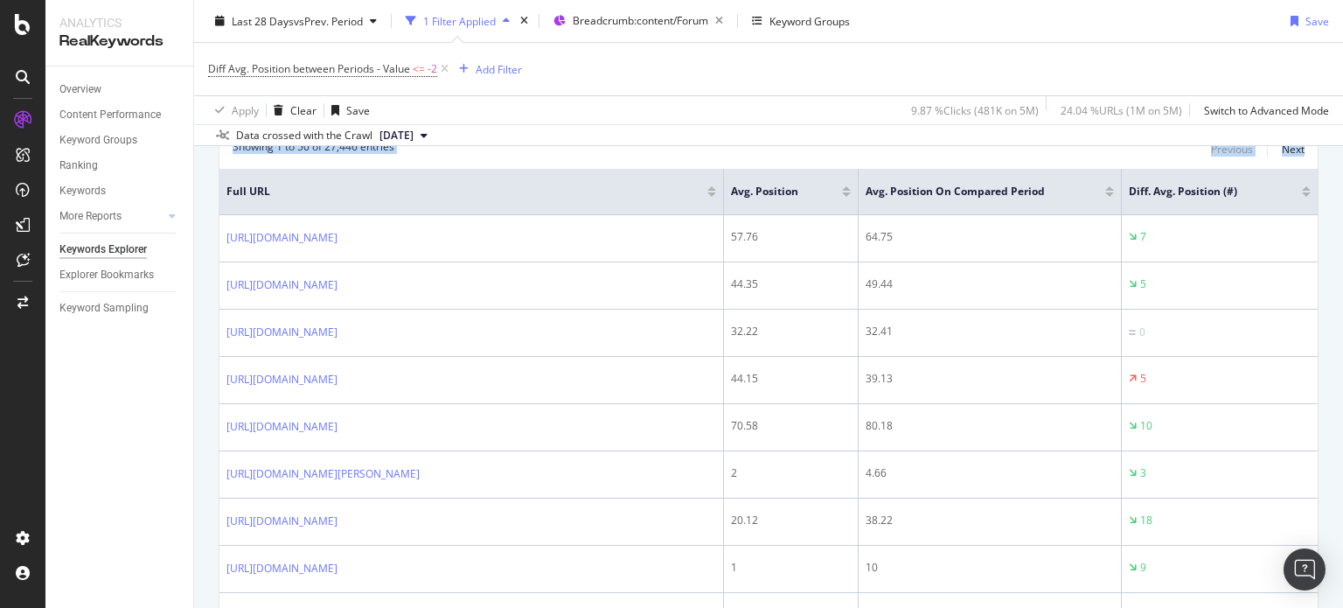
drag, startPoint x: 1342, startPoint y: 247, endPoint x: 1338, endPoint y: 154, distance: 92.8
click at [1338, 154] on div "Keywords Explorer nobroker Last 28 Days vs Prev. Period 1 Filter Applied Breadc…" at bounding box center [768, 304] width 1149 height 608
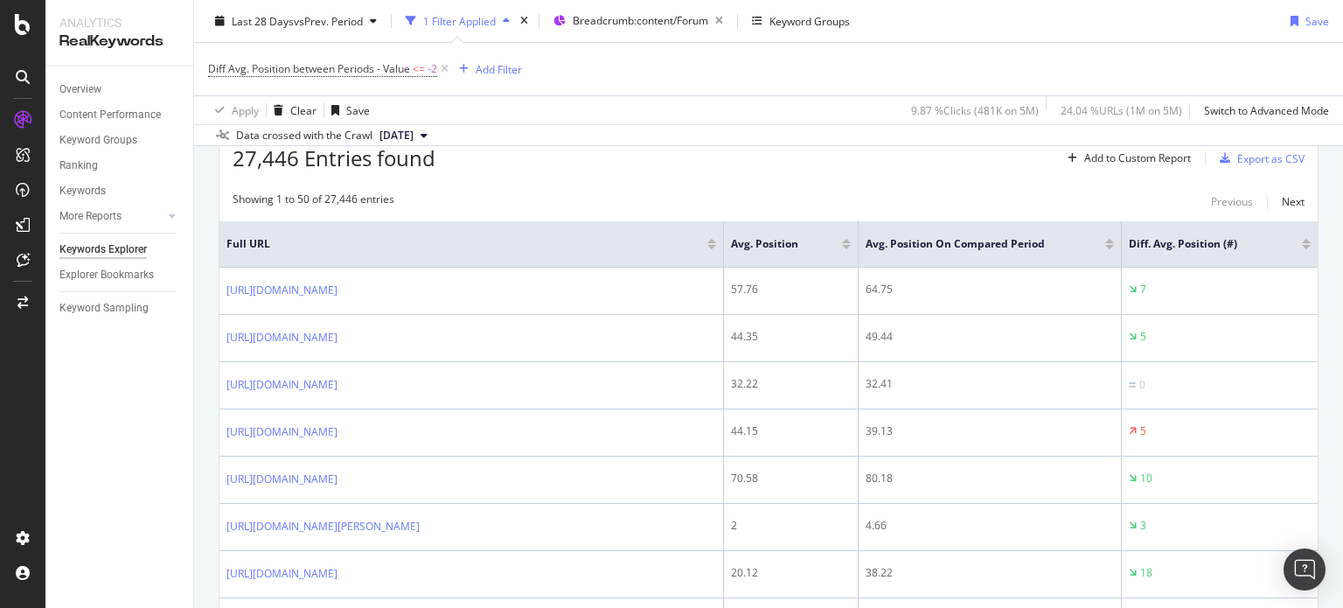
click at [311, 55] on div "Diff Avg. Position between Periods - Value <= -2 Add Filter" at bounding box center [768, 69] width 1121 height 52
click at [297, 62] on span "Diff Avg. Position between Periods - Value" at bounding box center [309, 68] width 202 height 15
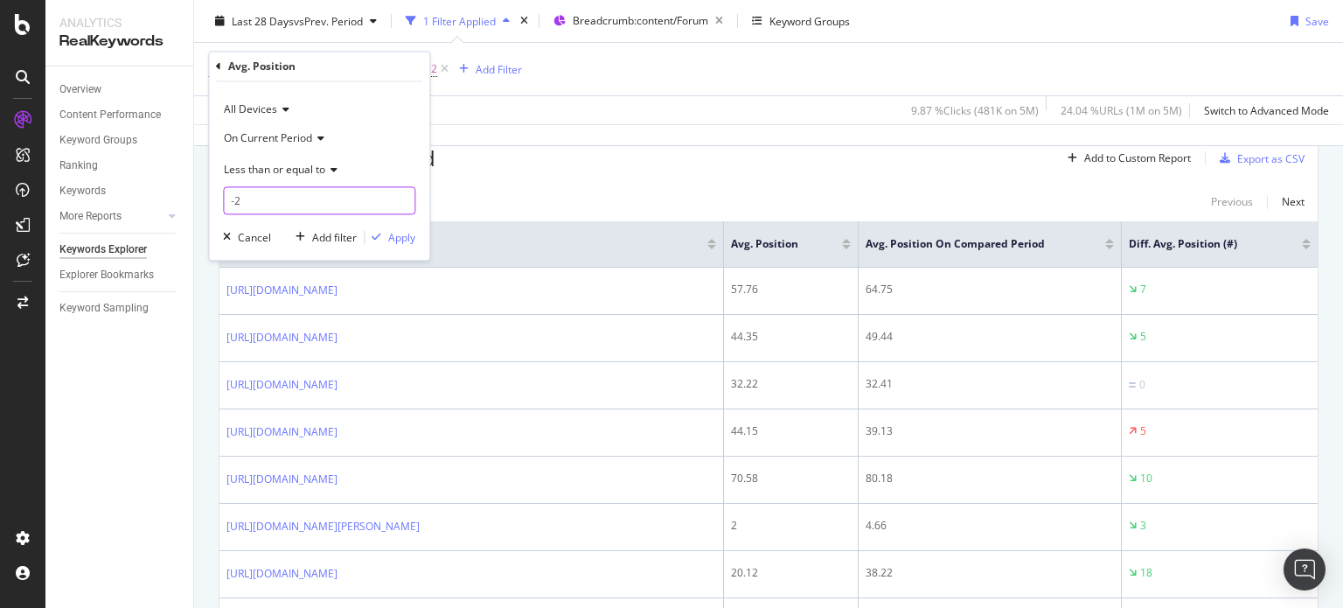
click at [303, 187] on input "-2" at bounding box center [319, 201] width 192 height 28
type input "0"
click at [290, 172] on span "Less than or equal to" at bounding box center [274, 169] width 101 height 15
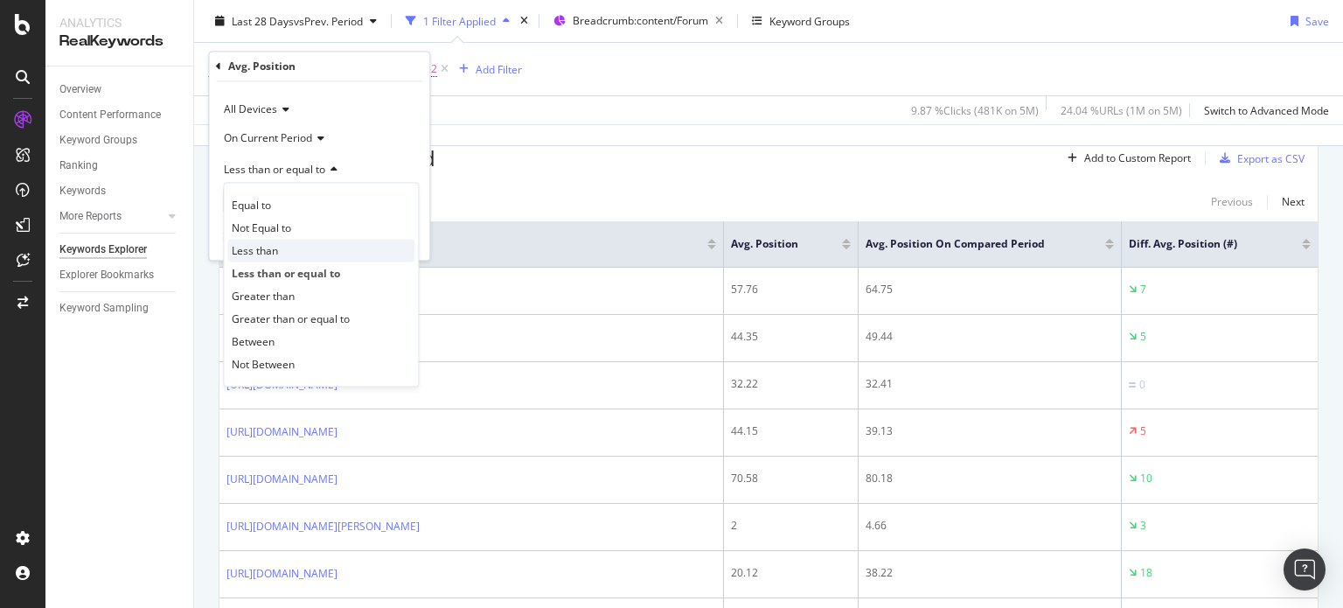
click at [275, 247] on span "Less than" at bounding box center [255, 250] width 46 height 15
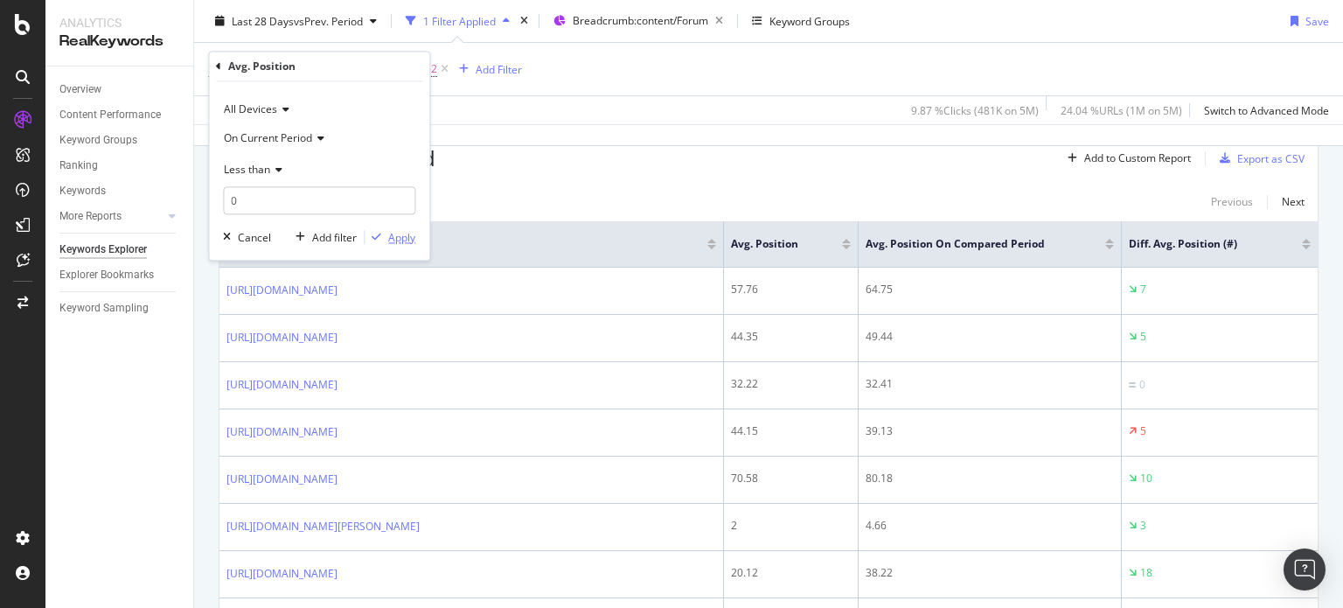
click at [413, 239] on div "Apply" at bounding box center [401, 237] width 27 height 15
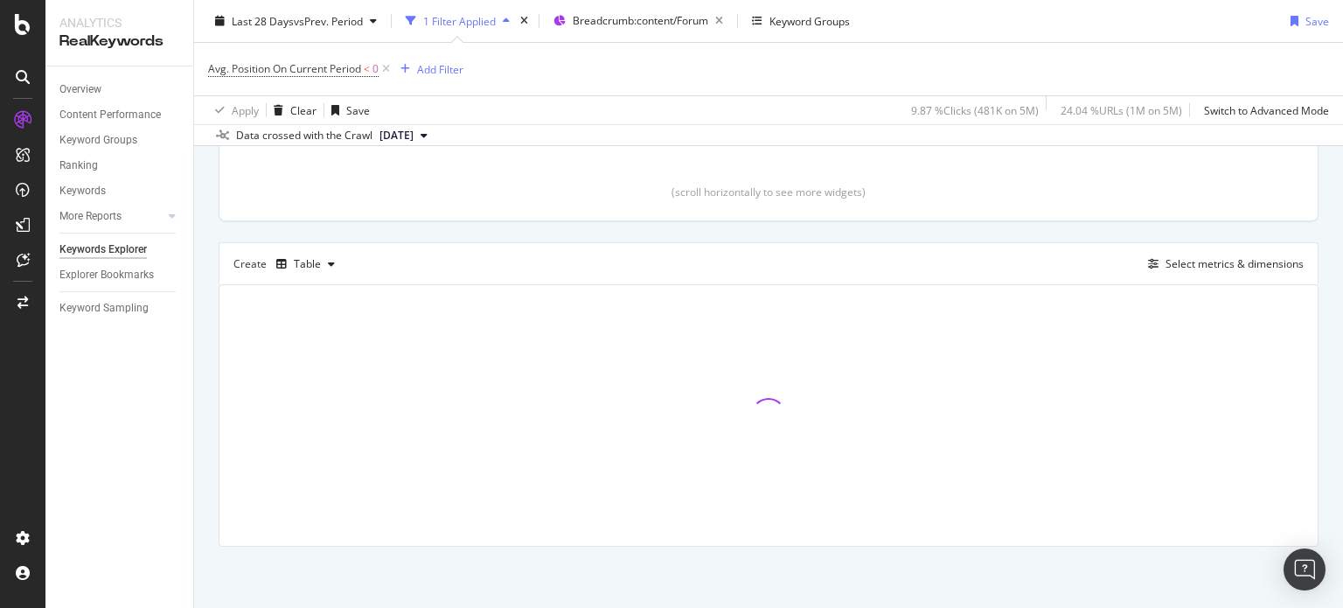
scroll to position [382, 0]
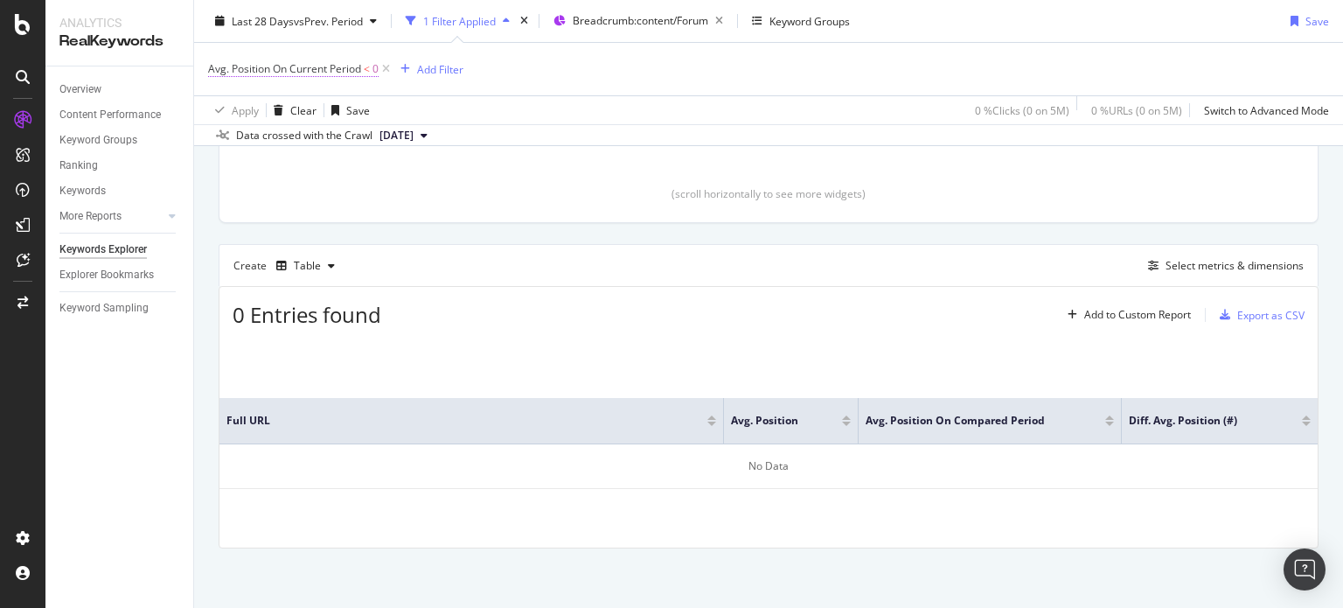
click at [338, 73] on span "Avg. Position On Current Period" at bounding box center [284, 68] width 153 height 15
click at [306, 134] on span "On Current Period" at bounding box center [268, 137] width 88 height 15
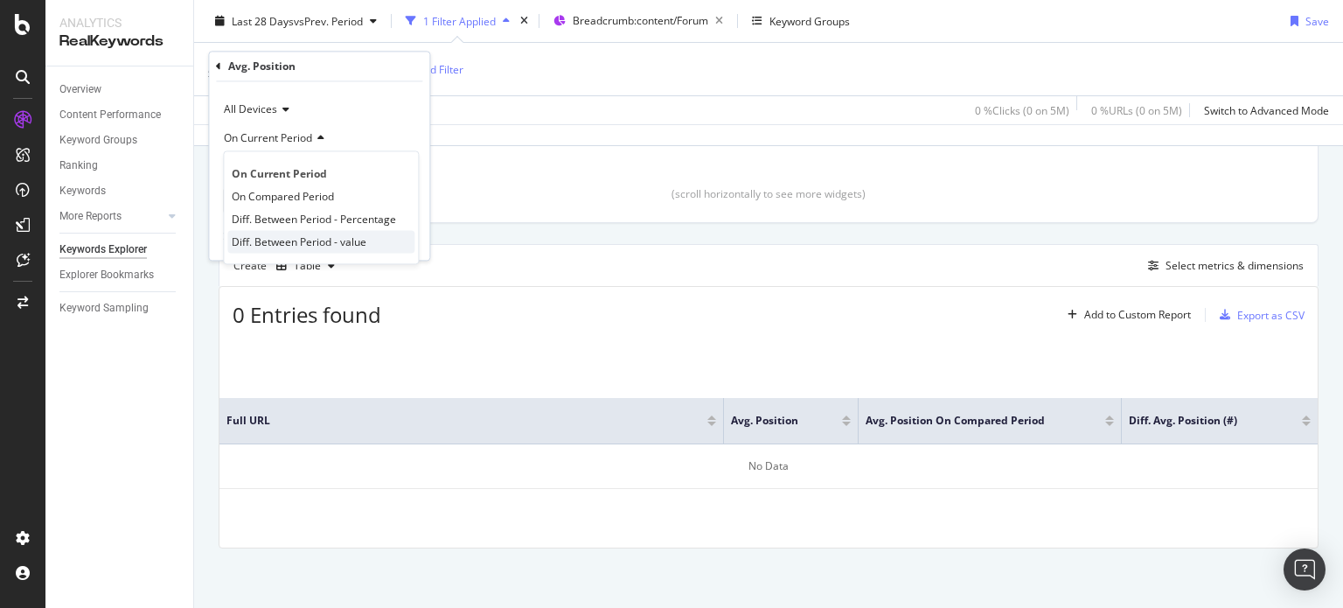
click at [309, 237] on span "Diff. Between Period - value" at bounding box center [299, 241] width 135 height 15
click at [402, 240] on div "Apply" at bounding box center [401, 237] width 27 height 15
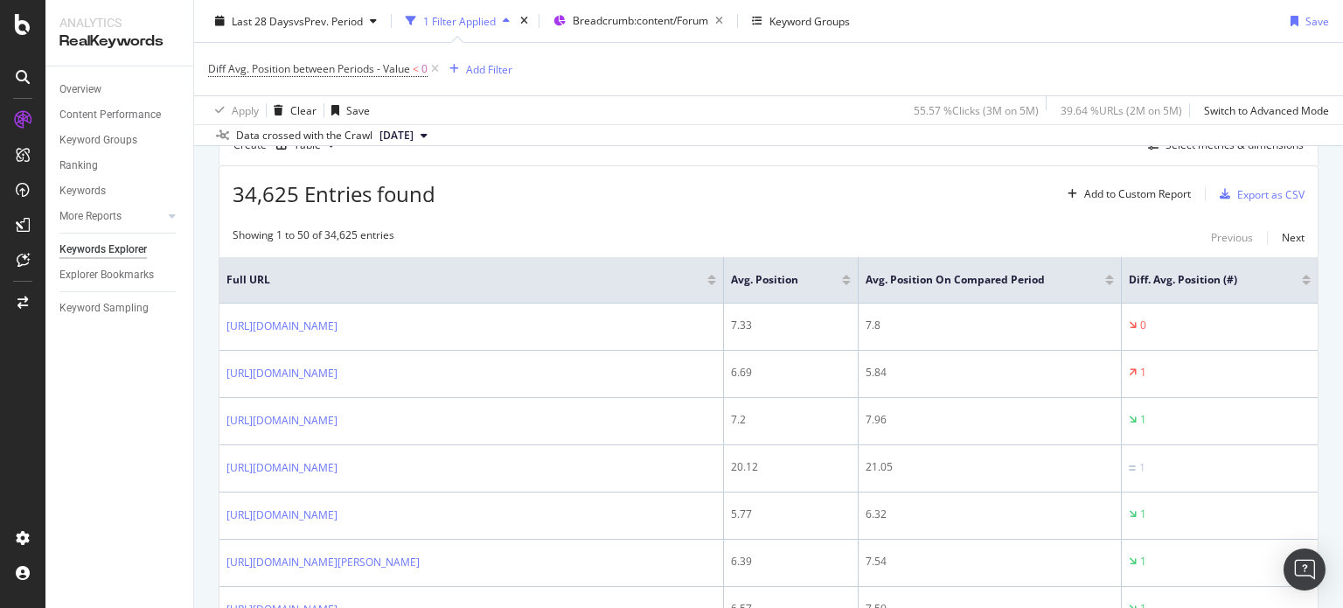
scroll to position [511, 0]
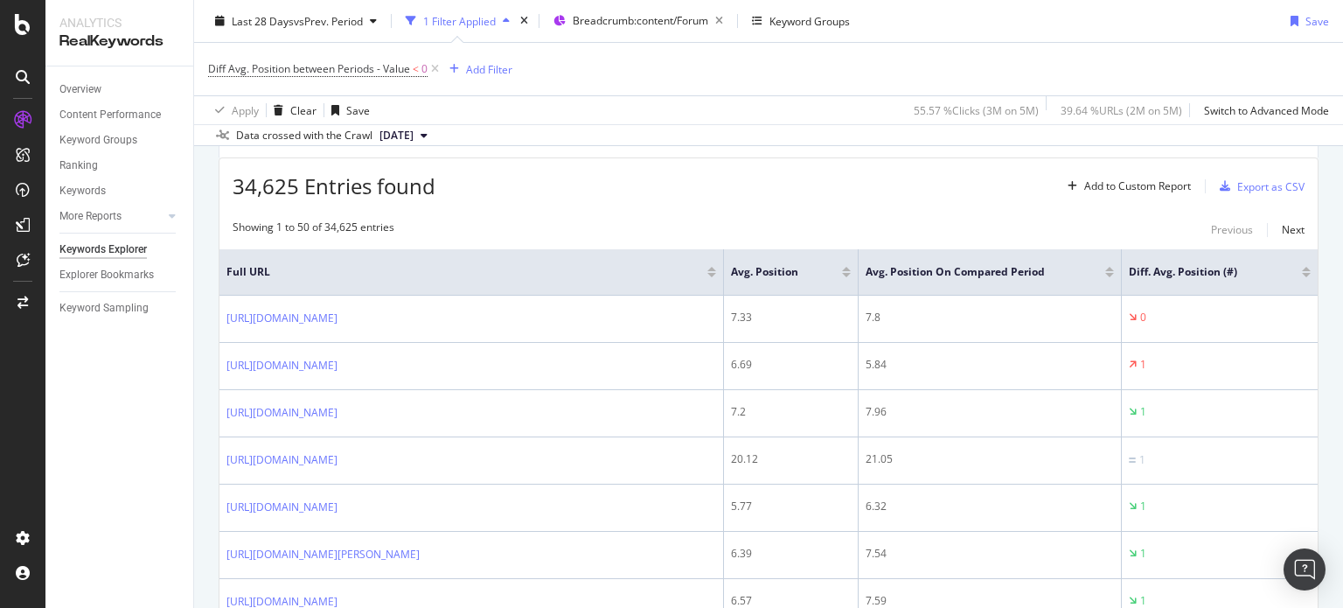
click at [1302, 273] on div at bounding box center [1306, 275] width 9 height 4
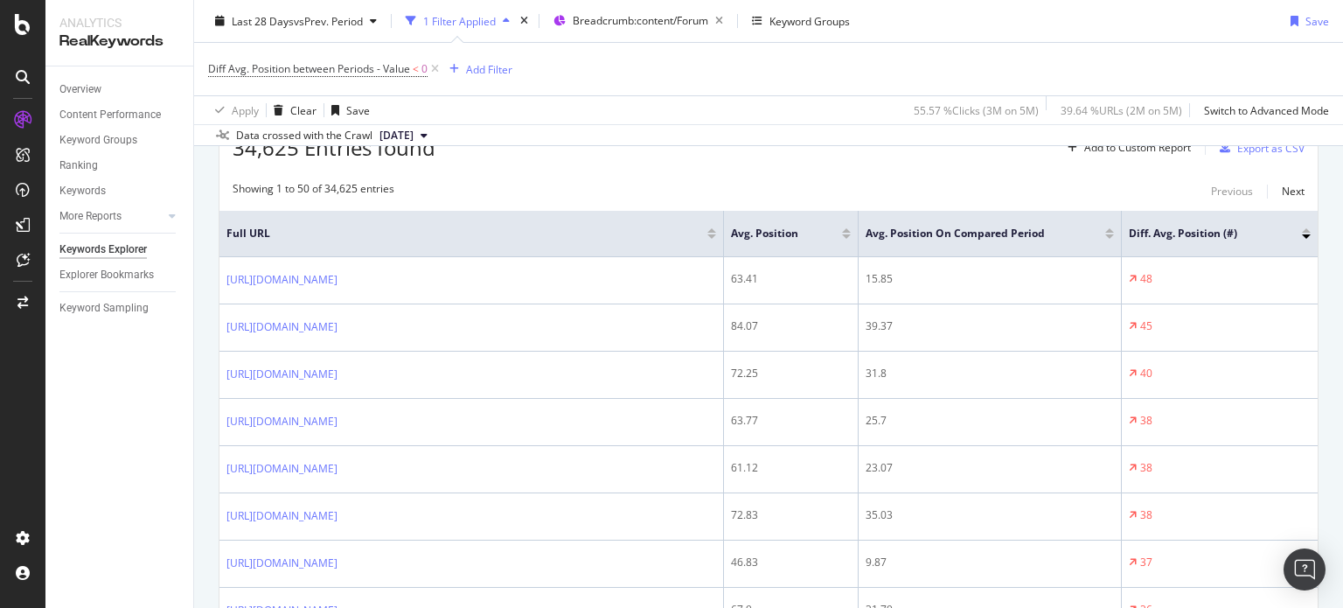
scroll to position [488, 0]
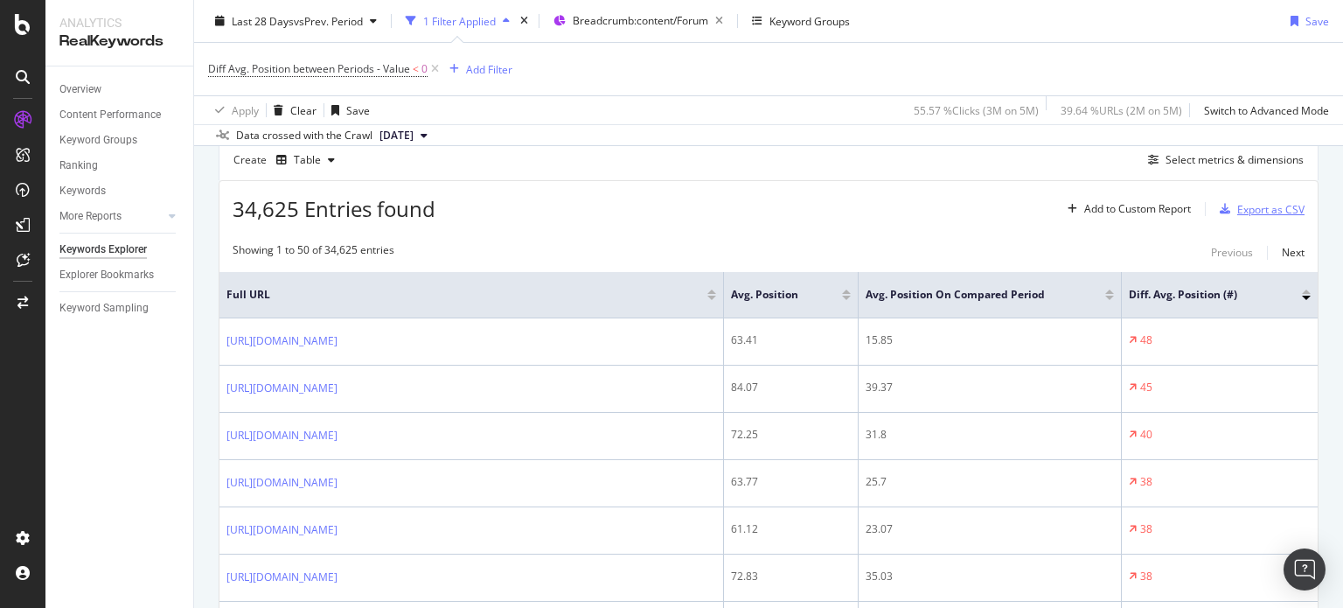
click at [1238, 202] on div "Export as CSV" at bounding box center [1270, 209] width 67 height 15
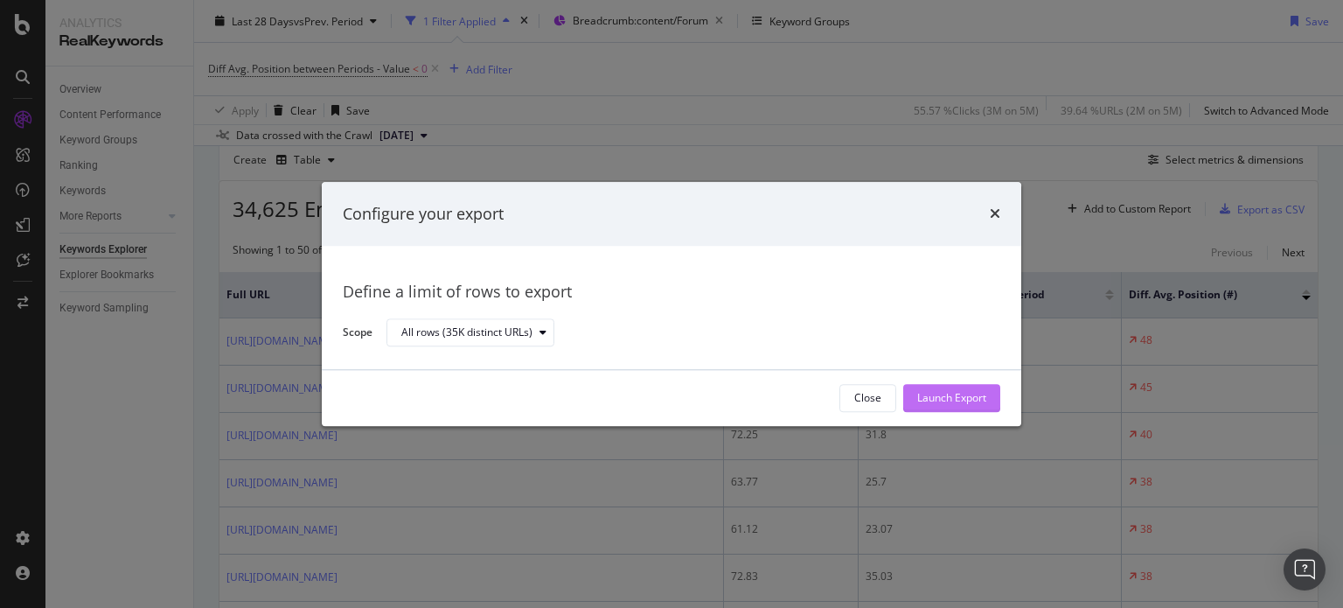
click at [927, 402] on div "Launch Export" at bounding box center [951, 398] width 69 height 15
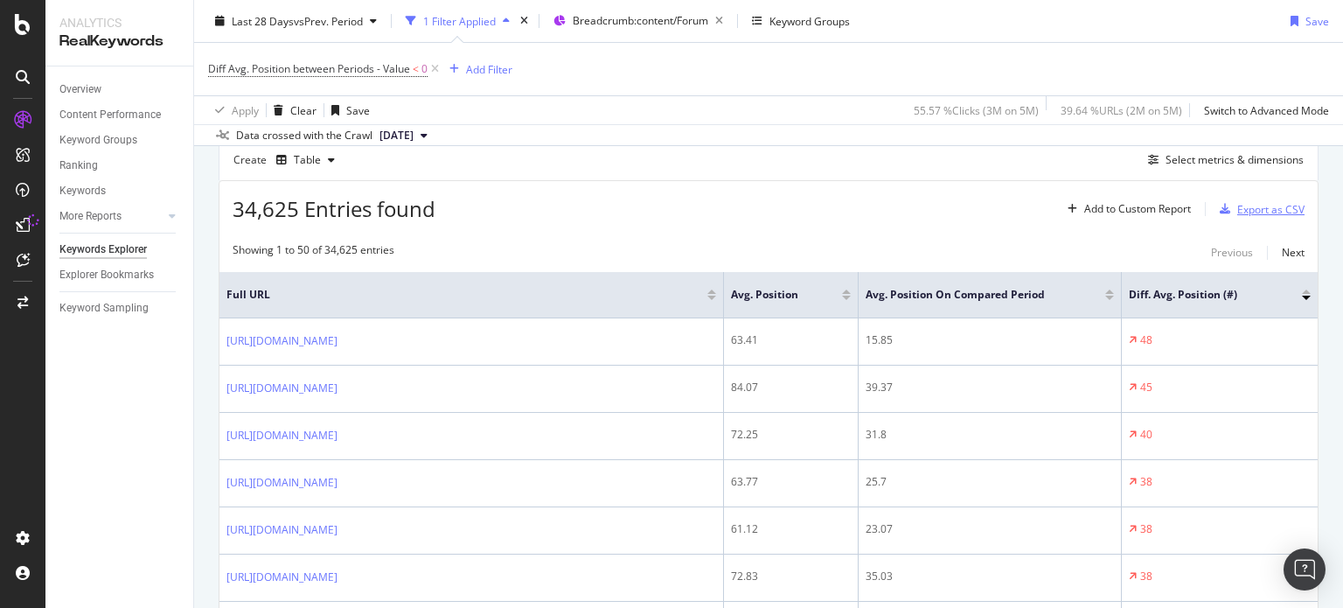
click at [1256, 206] on div "Export as CSV" at bounding box center [1270, 209] width 67 height 15
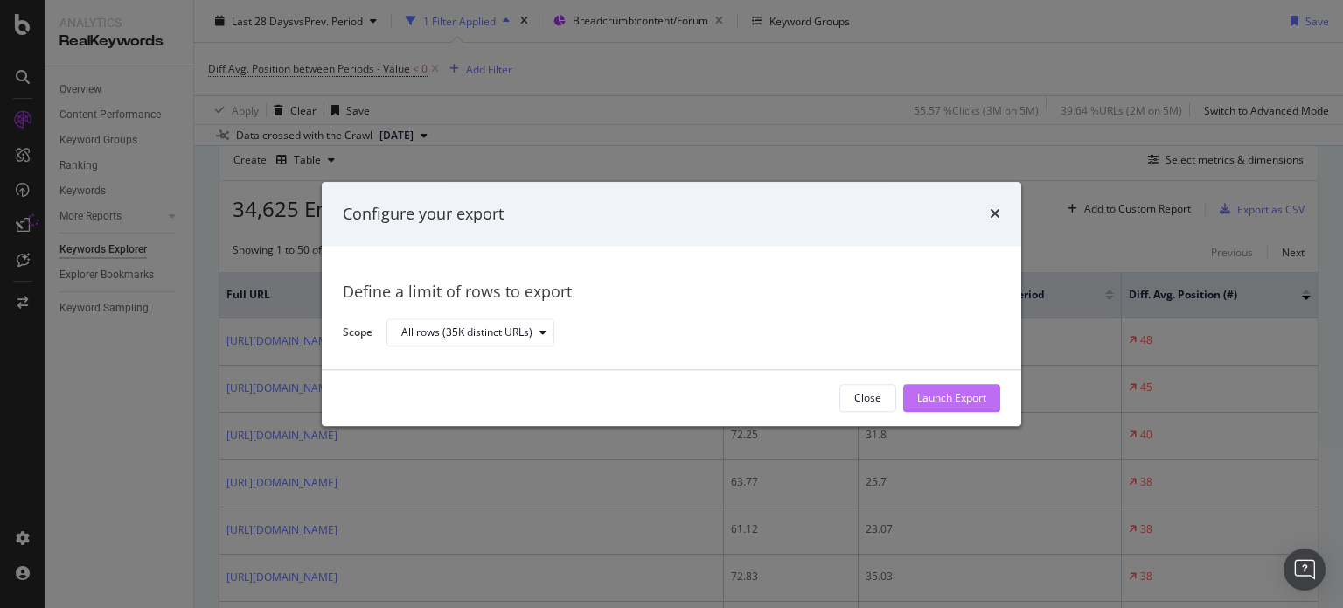
click at [933, 391] on div "Launch Export" at bounding box center [951, 398] width 69 height 15
